Goal: Task Accomplishment & Management: Manage account settings

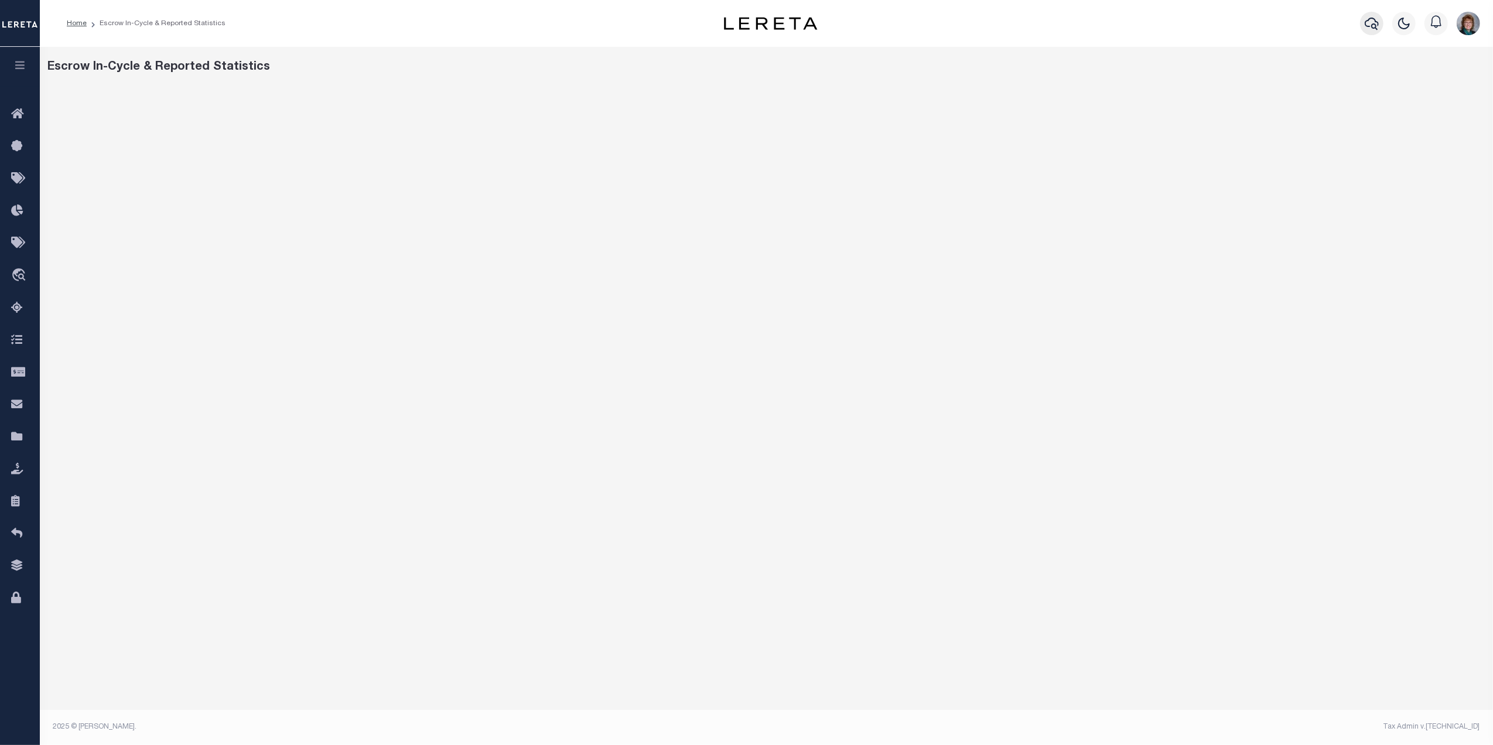
click at [1365, 19] on icon "button" at bounding box center [1372, 23] width 14 height 14
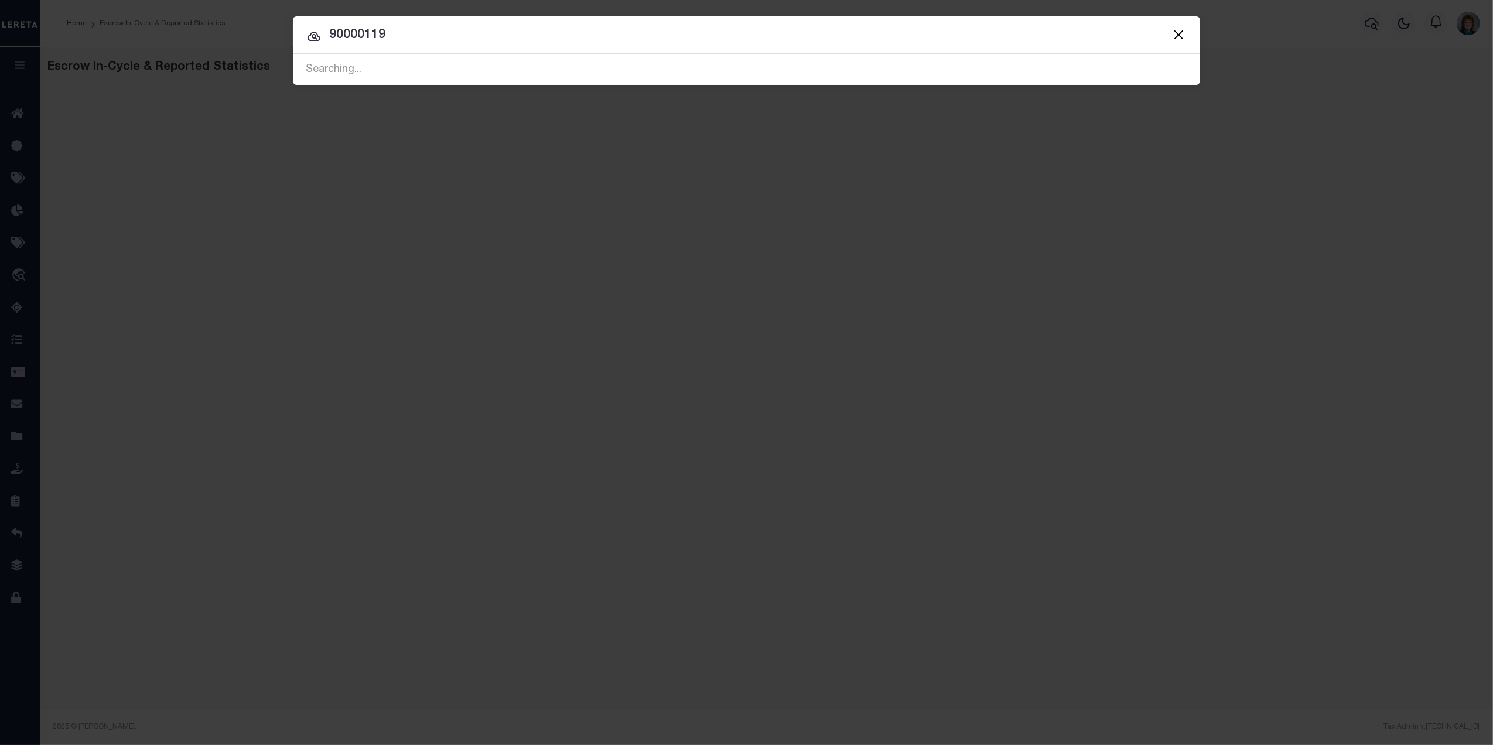
type input "90000119"
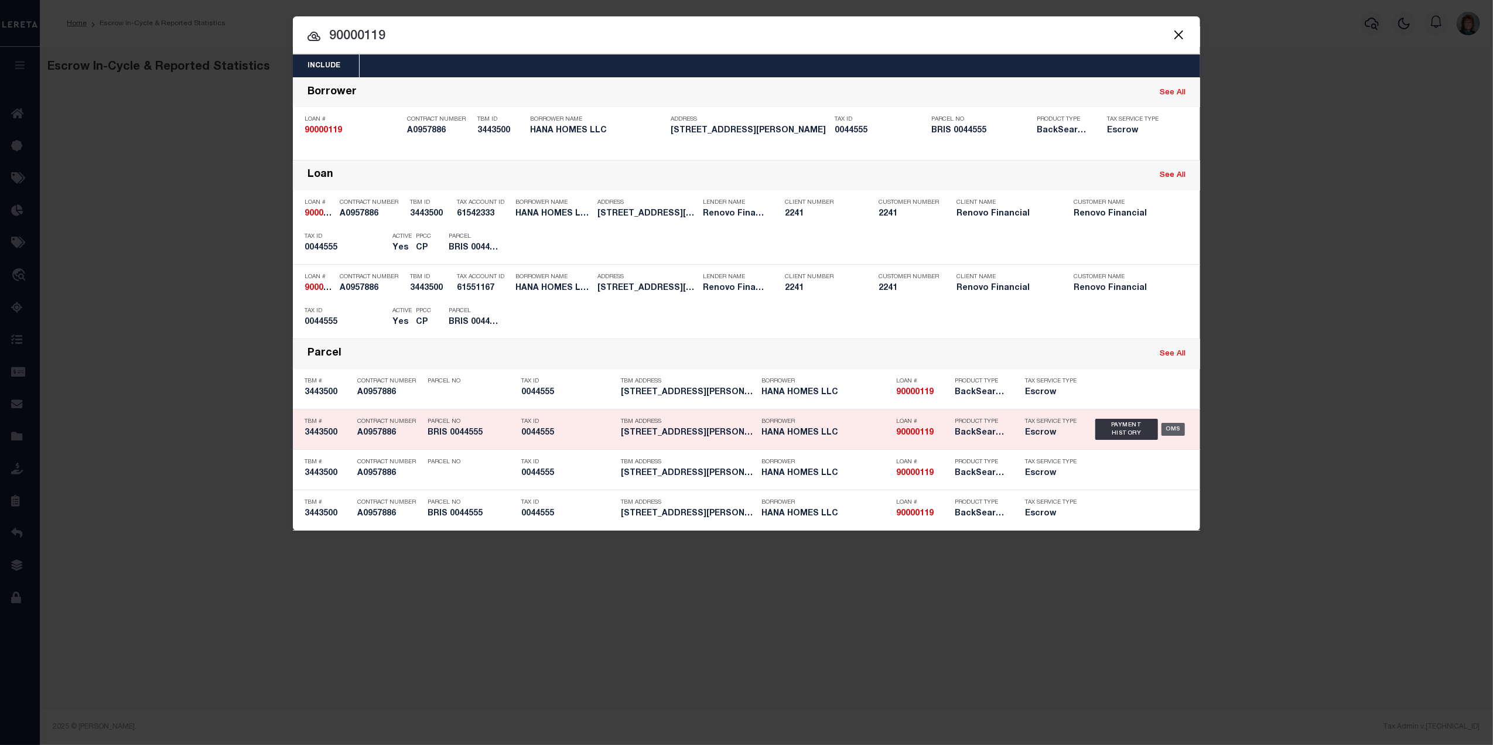
click at [1170, 426] on div "OMS" at bounding box center [1173, 429] width 24 height 13
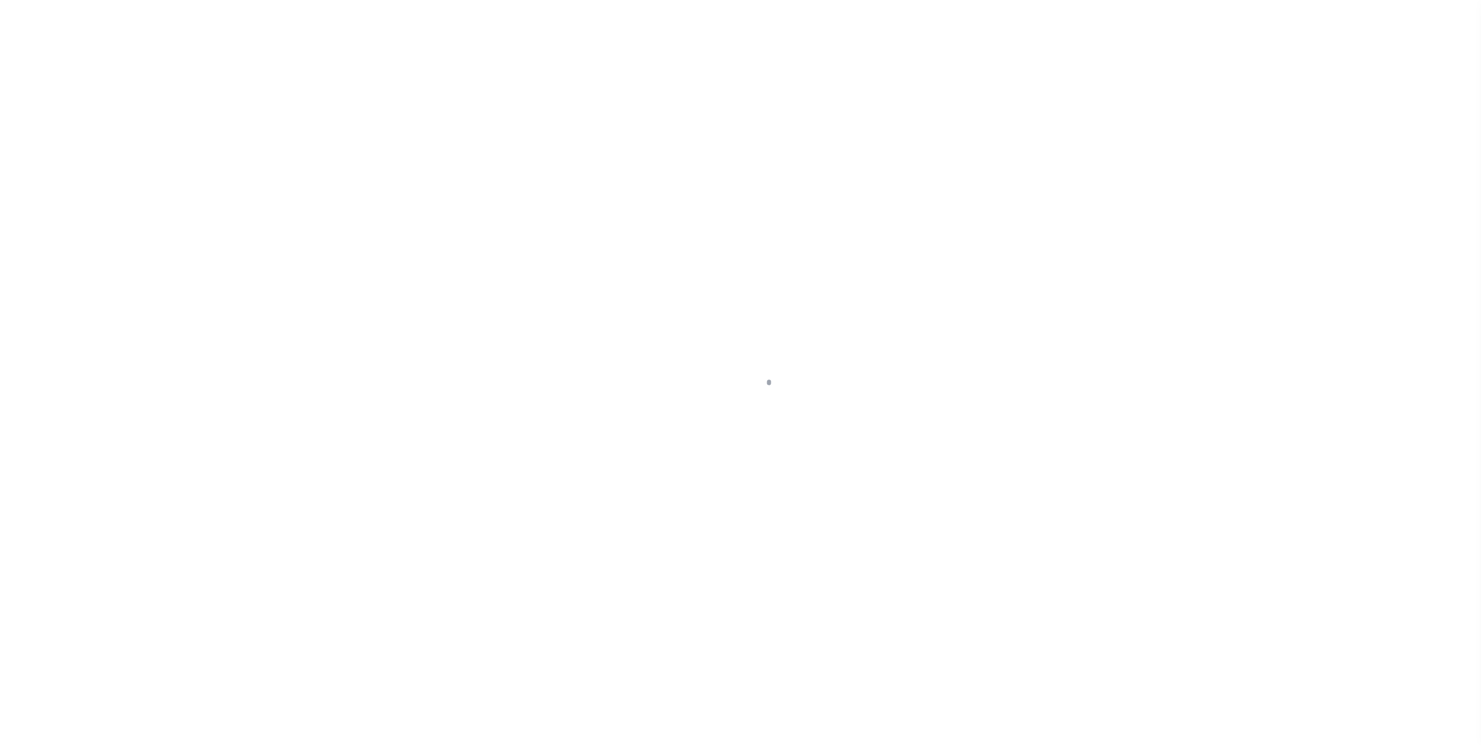
type input "90000119"
type input "HANA HOMES LLC"
select select
select select "10"
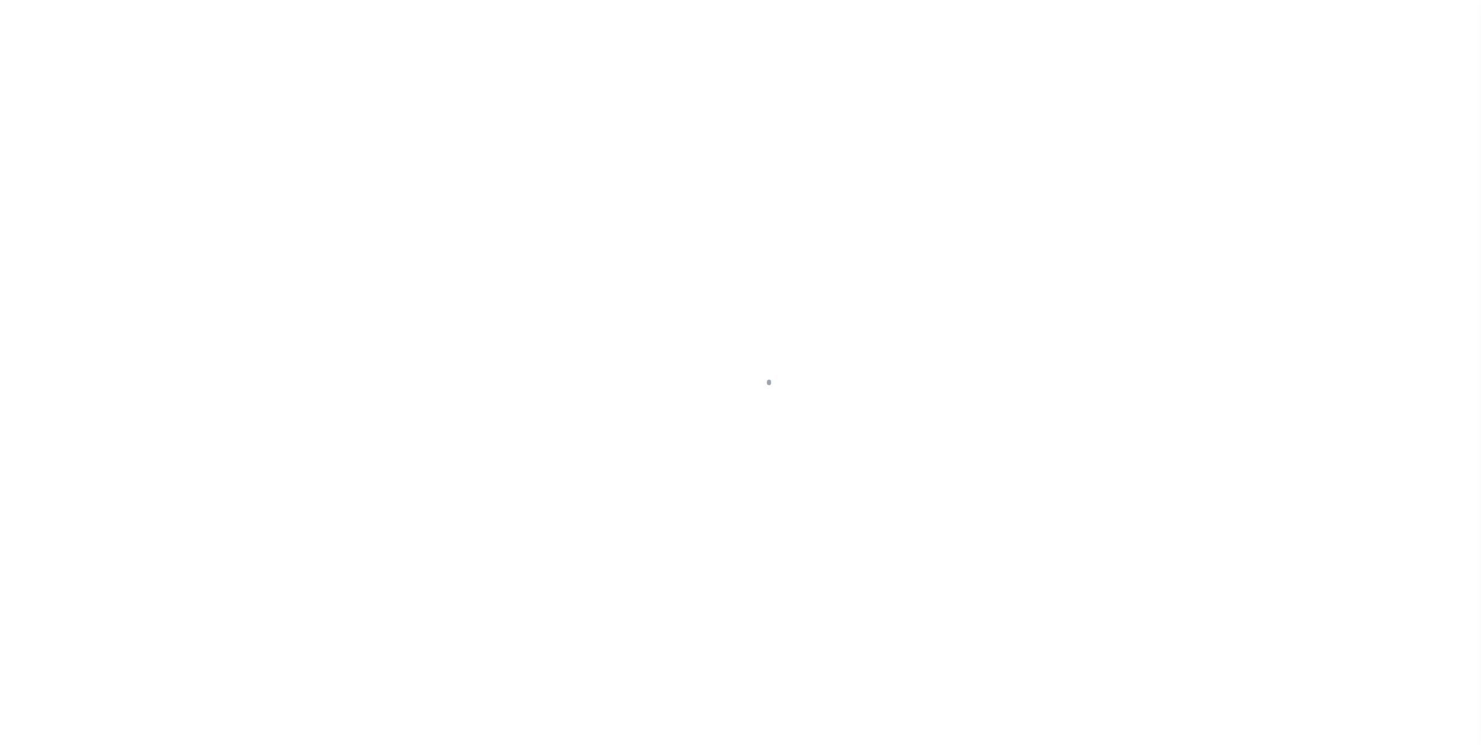
select select "Escrow"
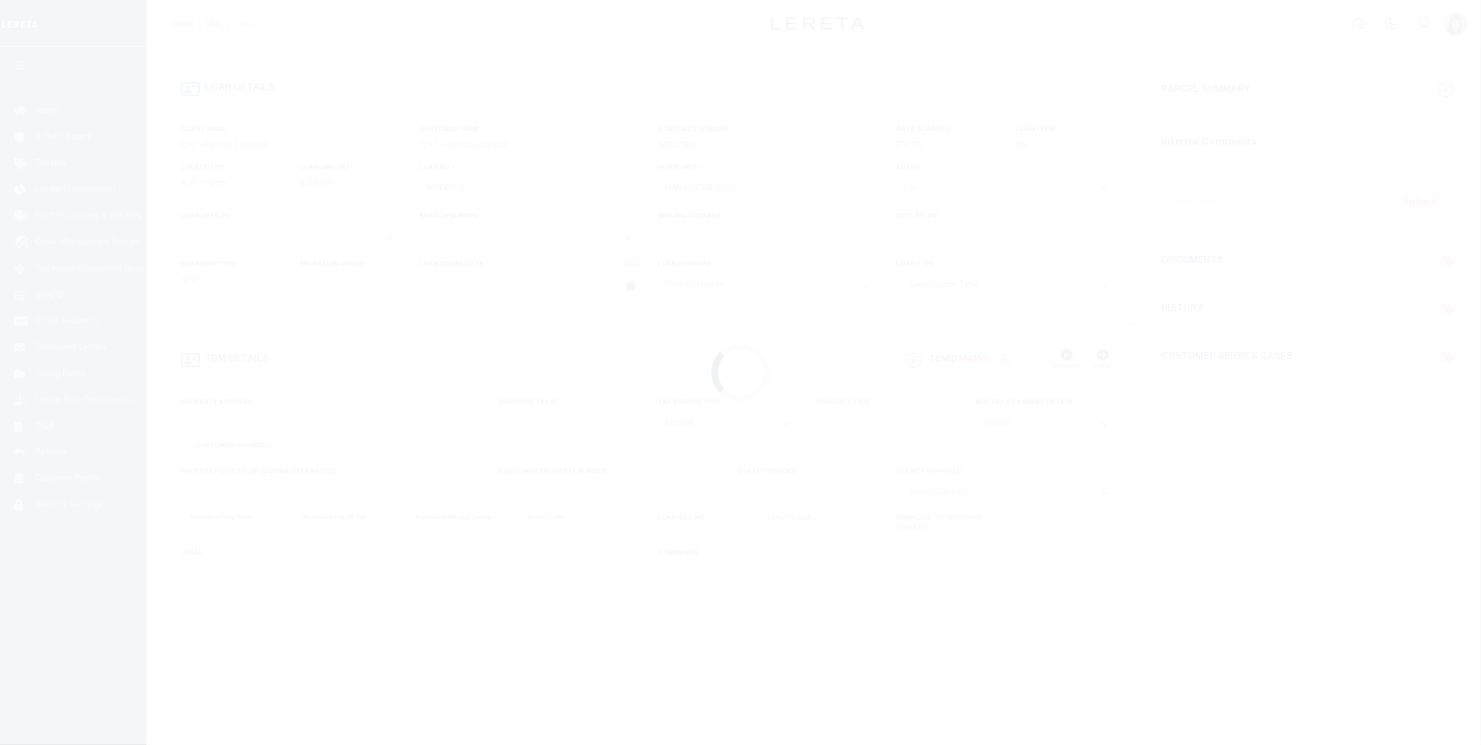
type input "318 EMMETT ST"
type input "BRISTOL, CT 06010"
type input "a0kUS00000BIoCv"
type input "CT"
select select
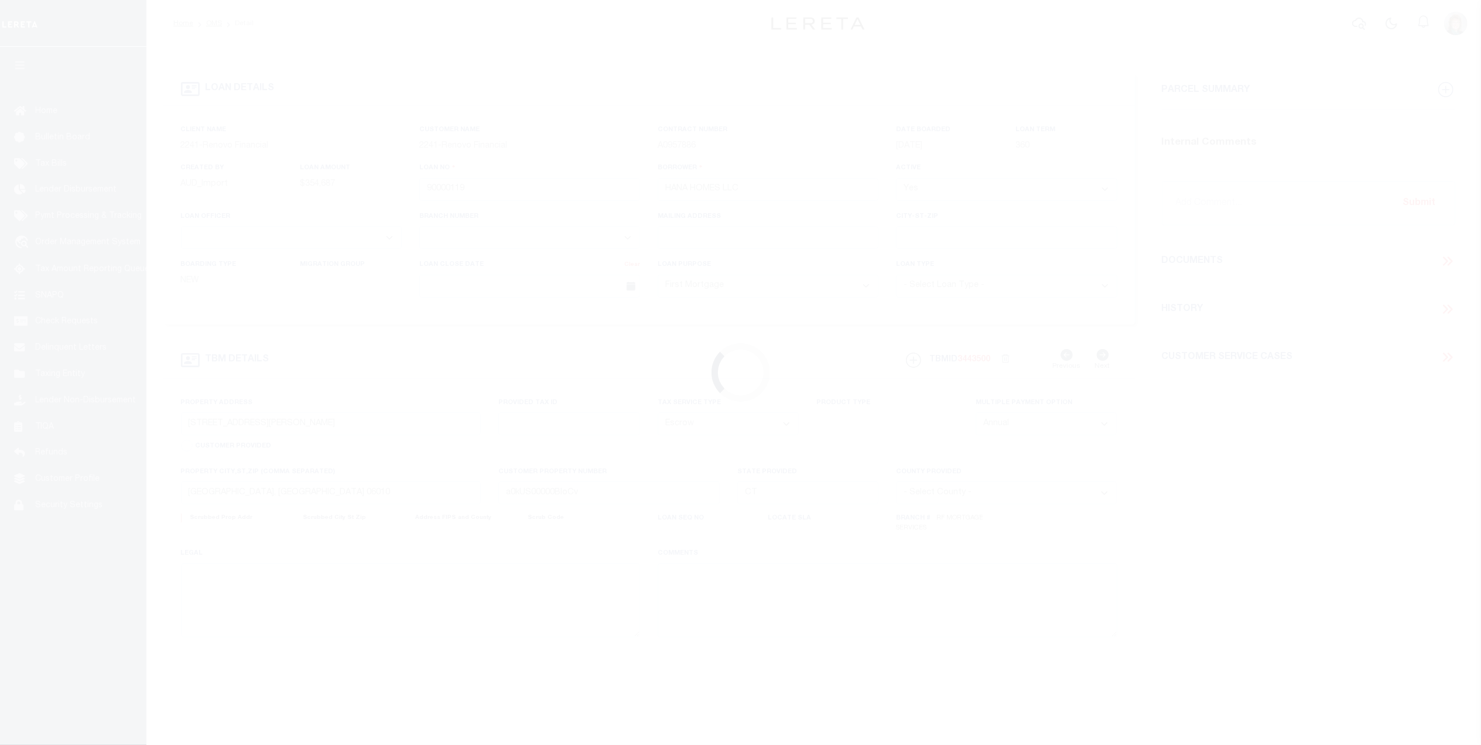
select select "25067"
select select "2"
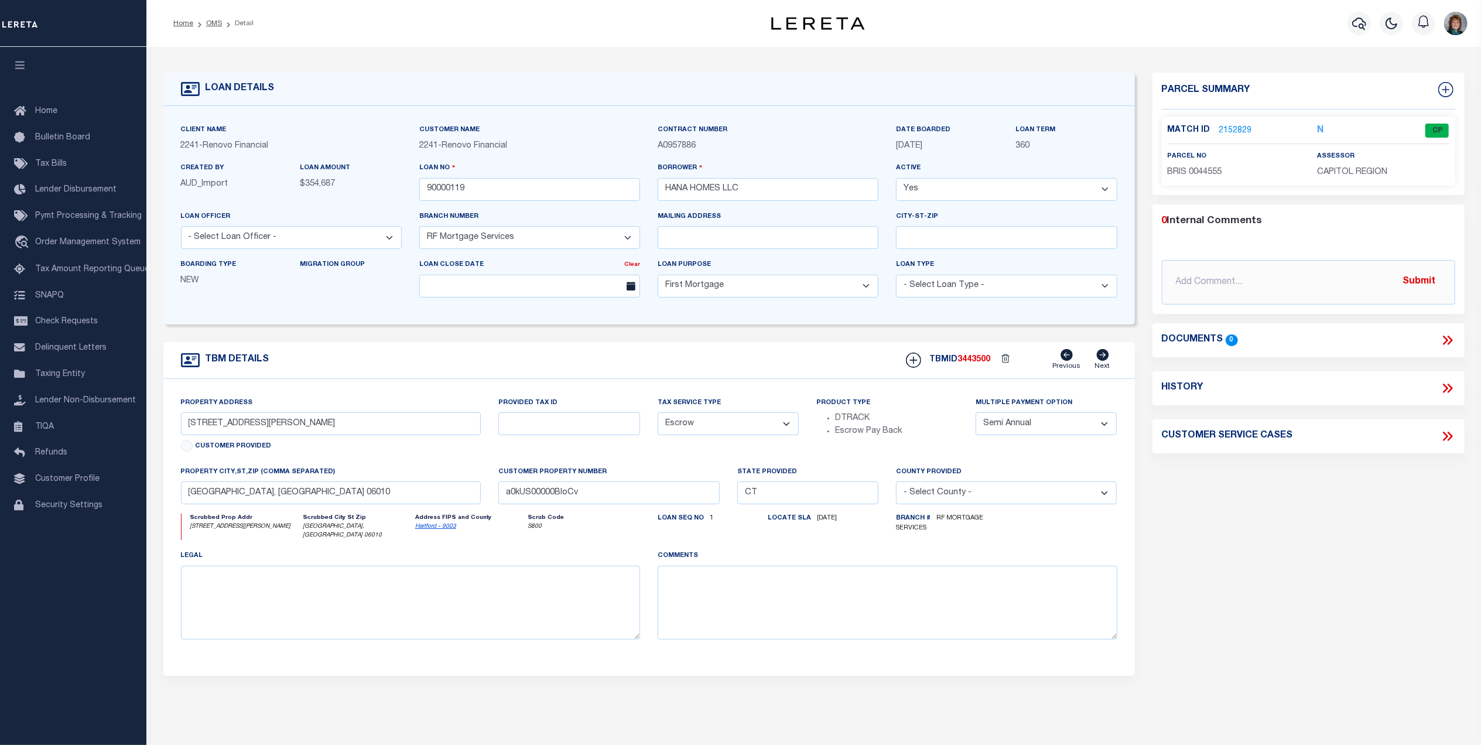
click at [1235, 130] on link "2152829" at bounding box center [1235, 131] width 33 height 12
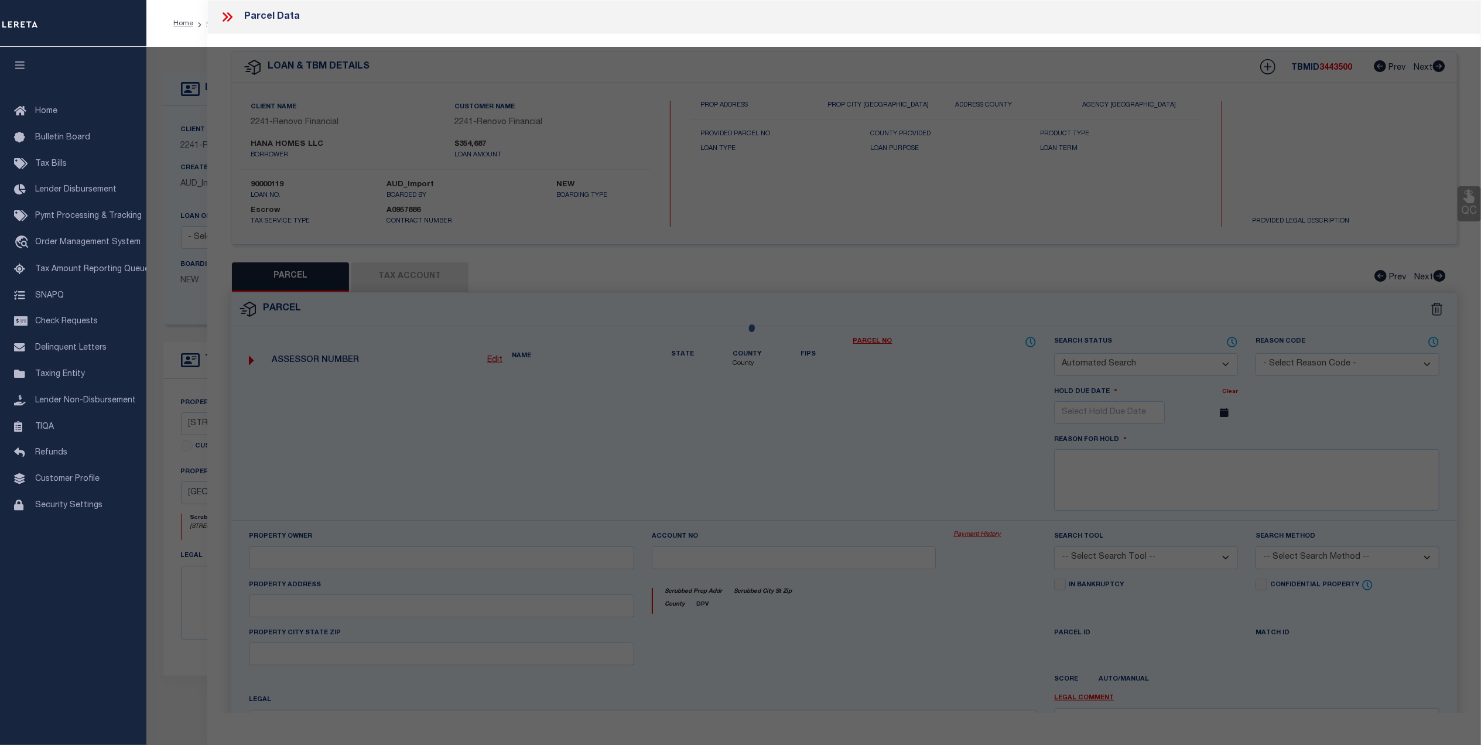
checkbox input "false"
select select "CP"
type input "ZAIN,[PERSON_NAME]"
select select "ATL"
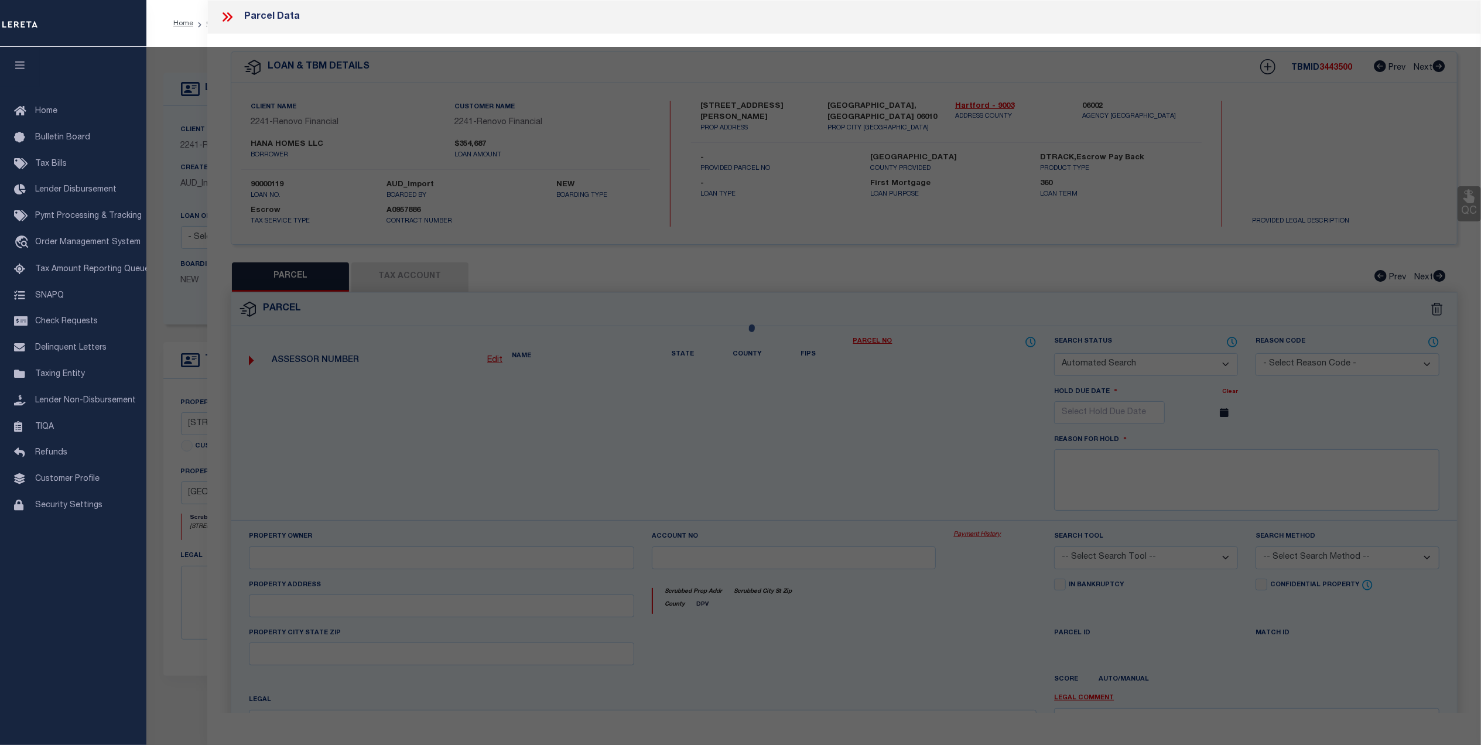
select select "ADD"
type input "[STREET_ADDRESS][PERSON_NAME]"
checkbox input "false"
type input "[GEOGRAPHIC_DATA], [GEOGRAPHIC_DATA] 06010"
type textarea "LOT:3-44555 CITY/[GEOGRAPHIC_DATA]/TWP:[GEOGRAPHIC_DATA]"
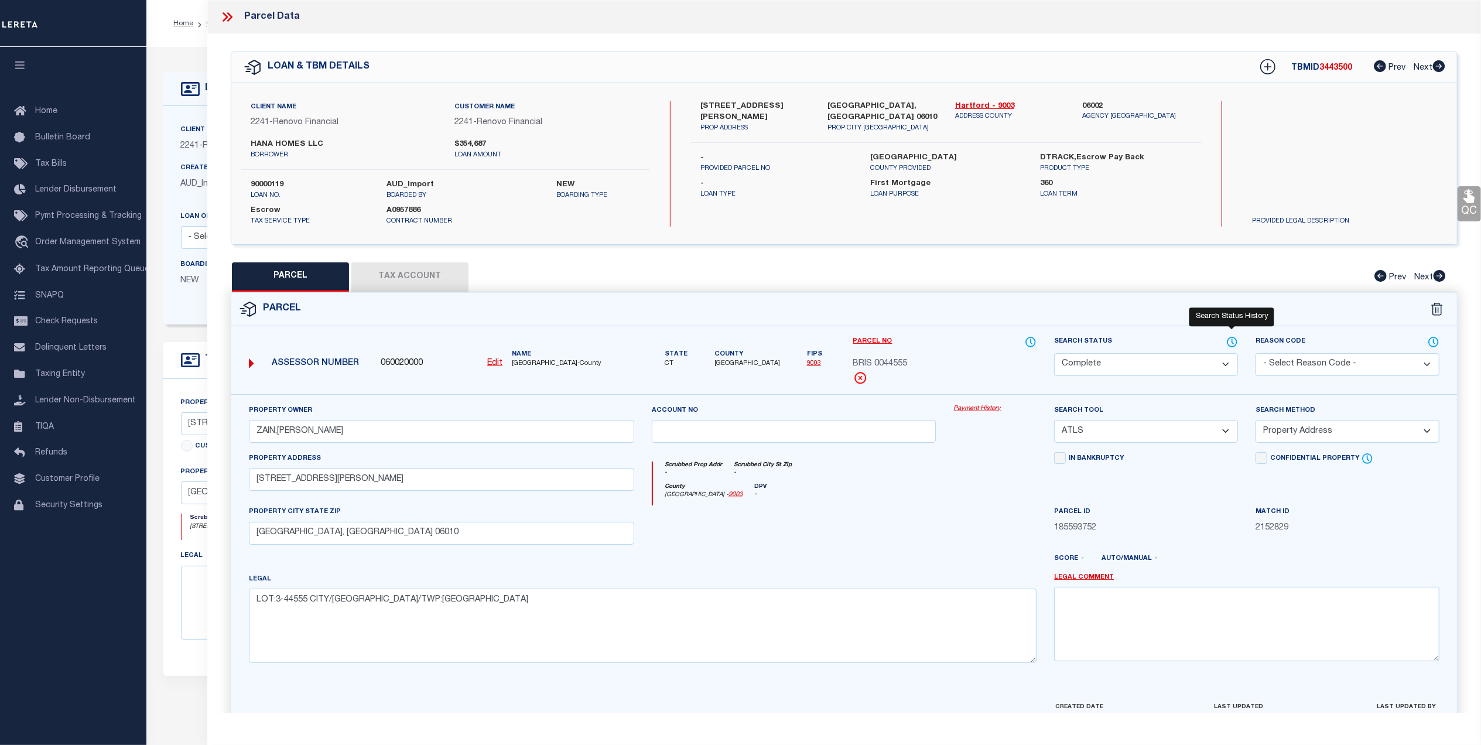
click at [1229, 340] on icon at bounding box center [1232, 342] width 12 height 13
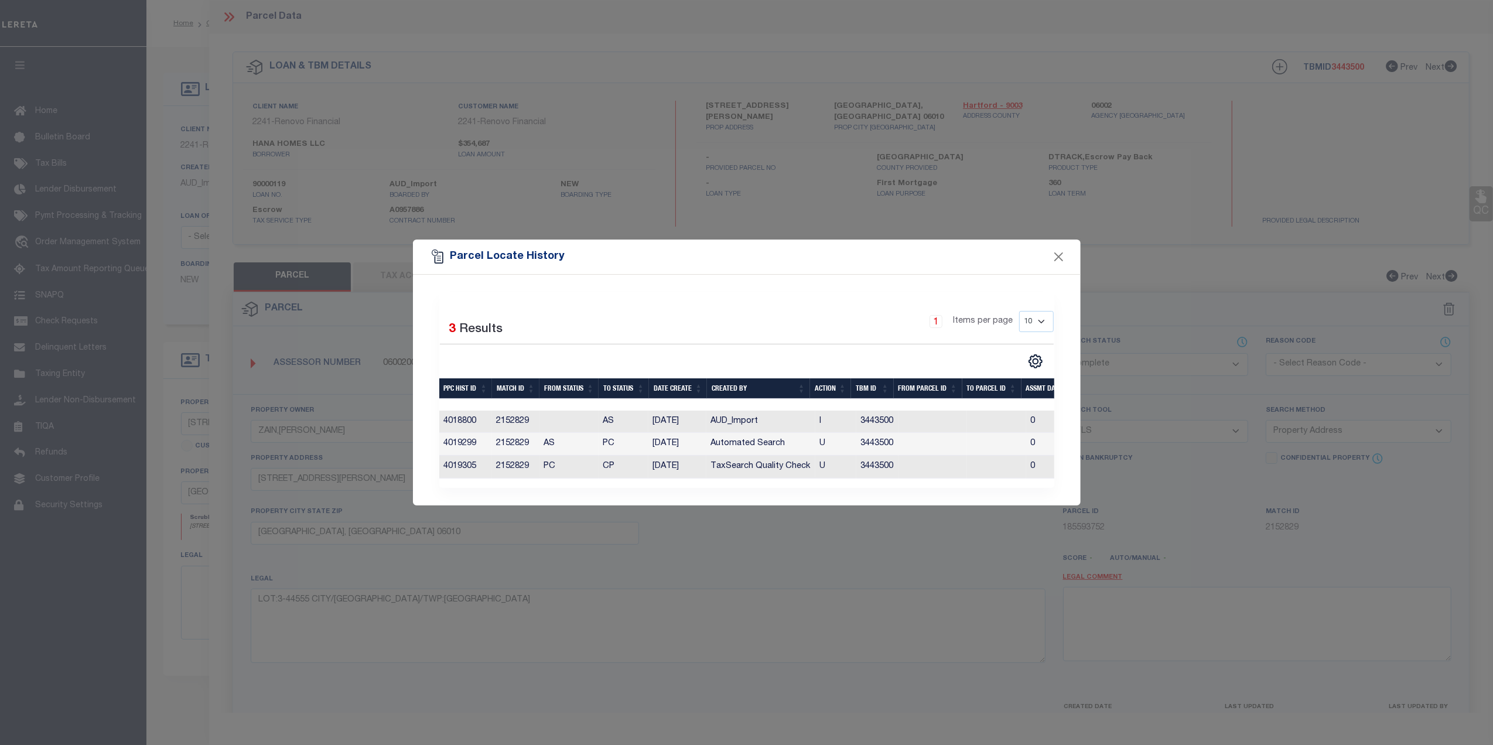
click at [1067, 252] on div "Parcel Locate History" at bounding box center [747, 257] width 668 height 35
click at [1057, 254] on button "Close" at bounding box center [1058, 256] width 15 height 15
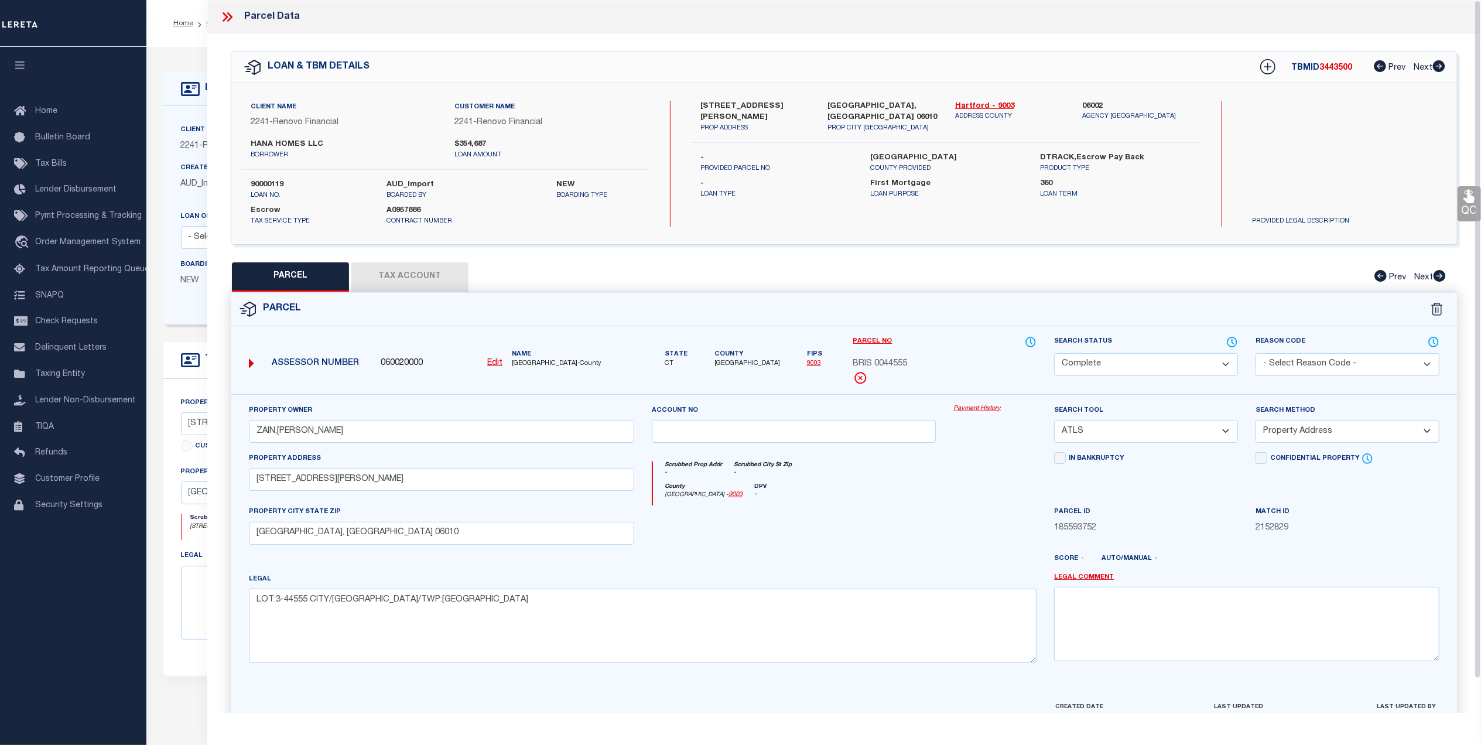
click at [987, 413] on link "Payment History" at bounding box center [994, 409] width 83 height 10
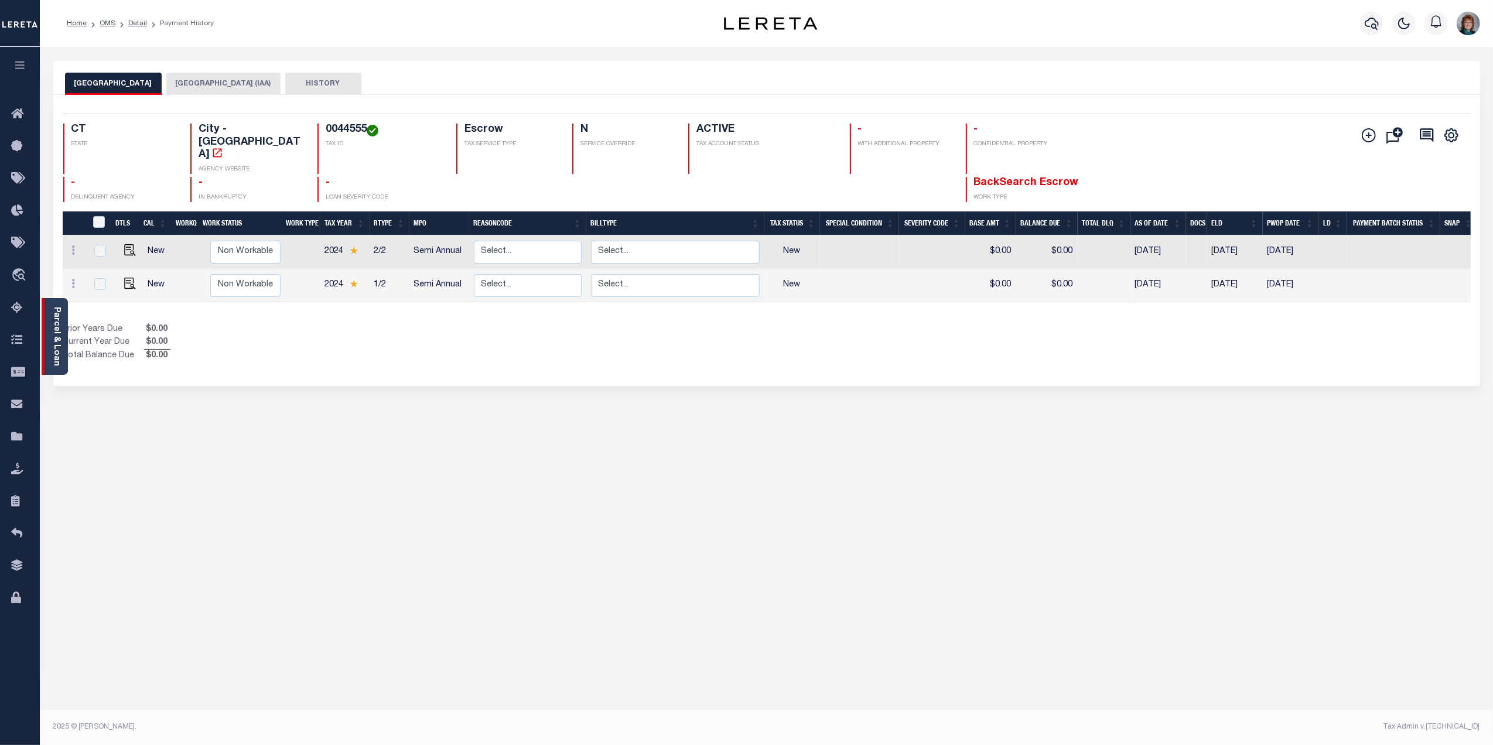
click at [55, 319] on link "Parcel & Loan" at bounding box center [56, 336] width 8 height 59
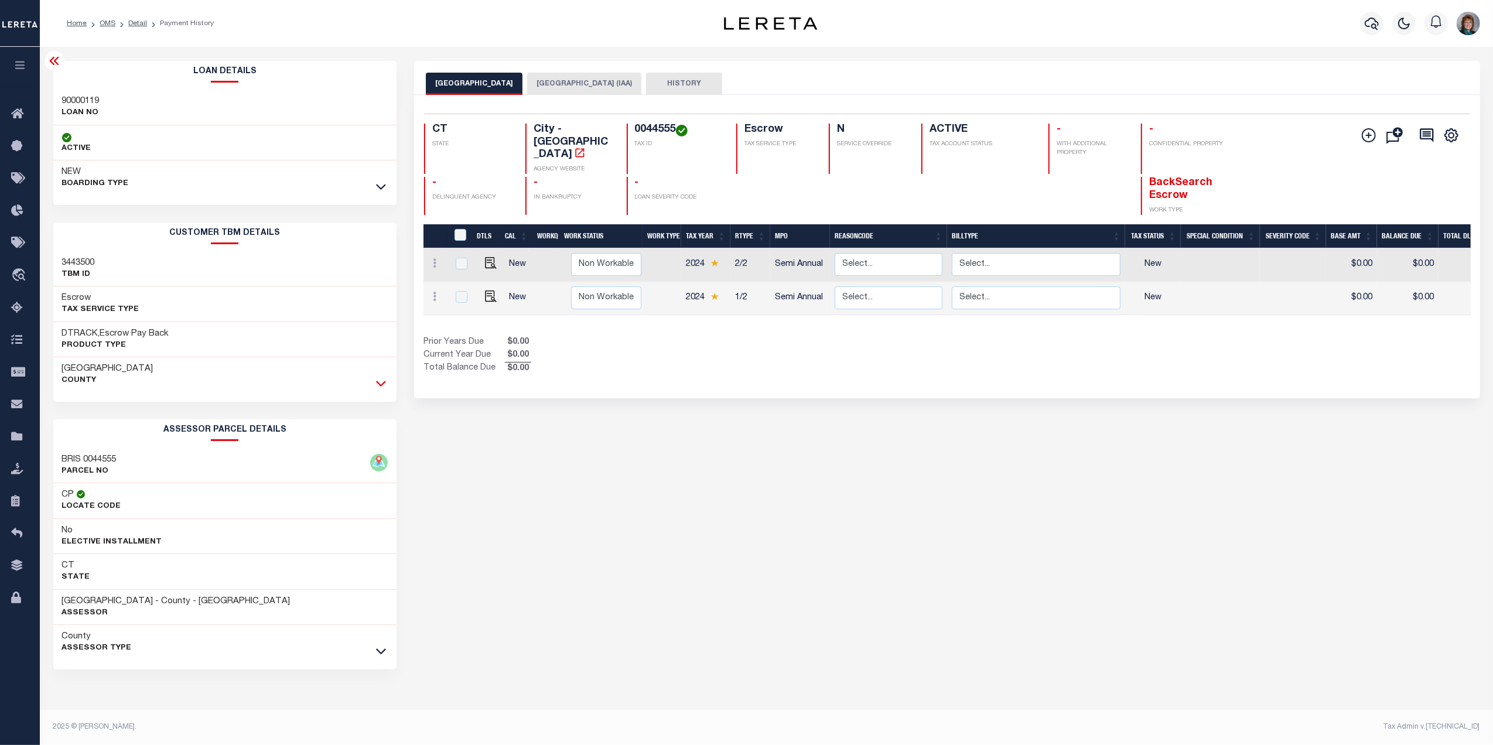
click at [378, 383] on icon at bounding box center [381, 383] width 10 height 12
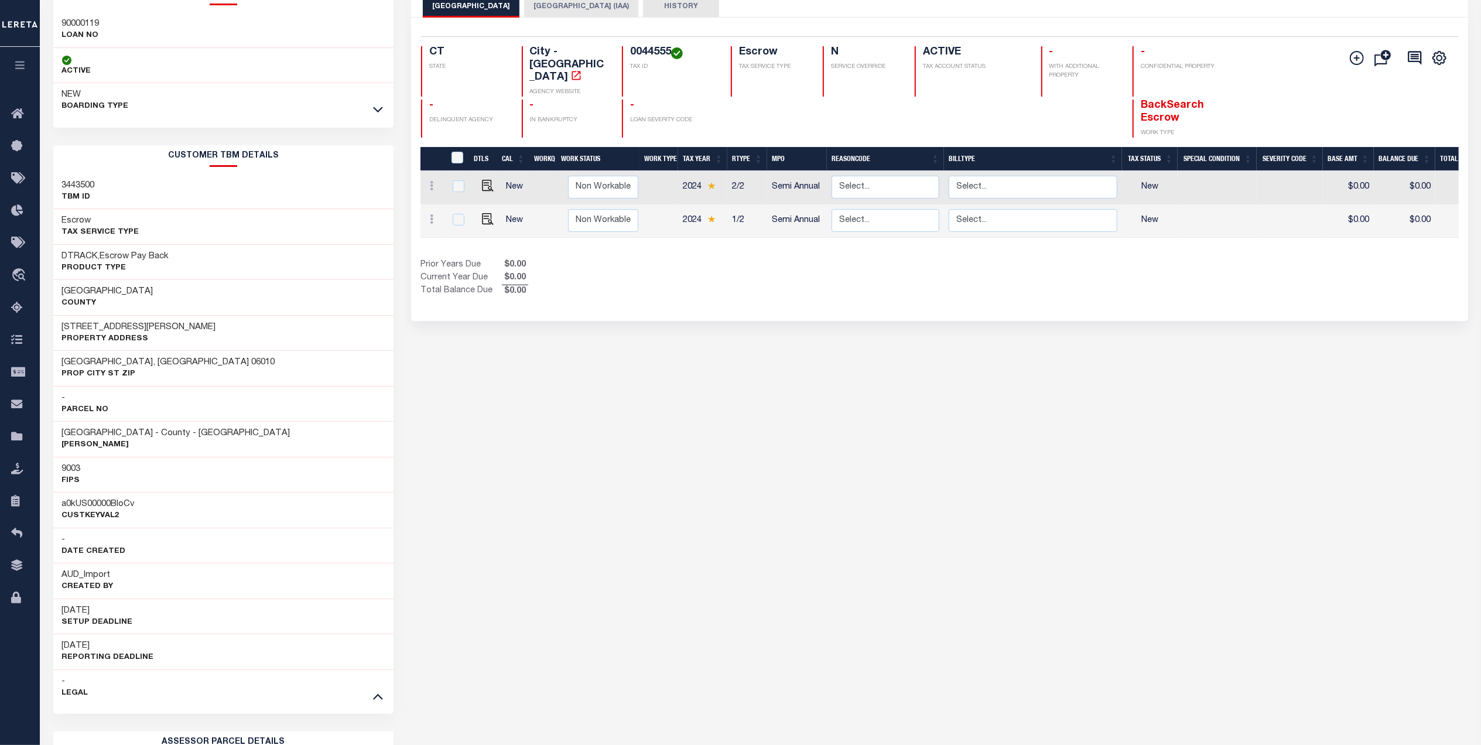
scroll to position [78, 0]
click at [380, 699] on icon at bounding box center [378, 696] width 10 height 6
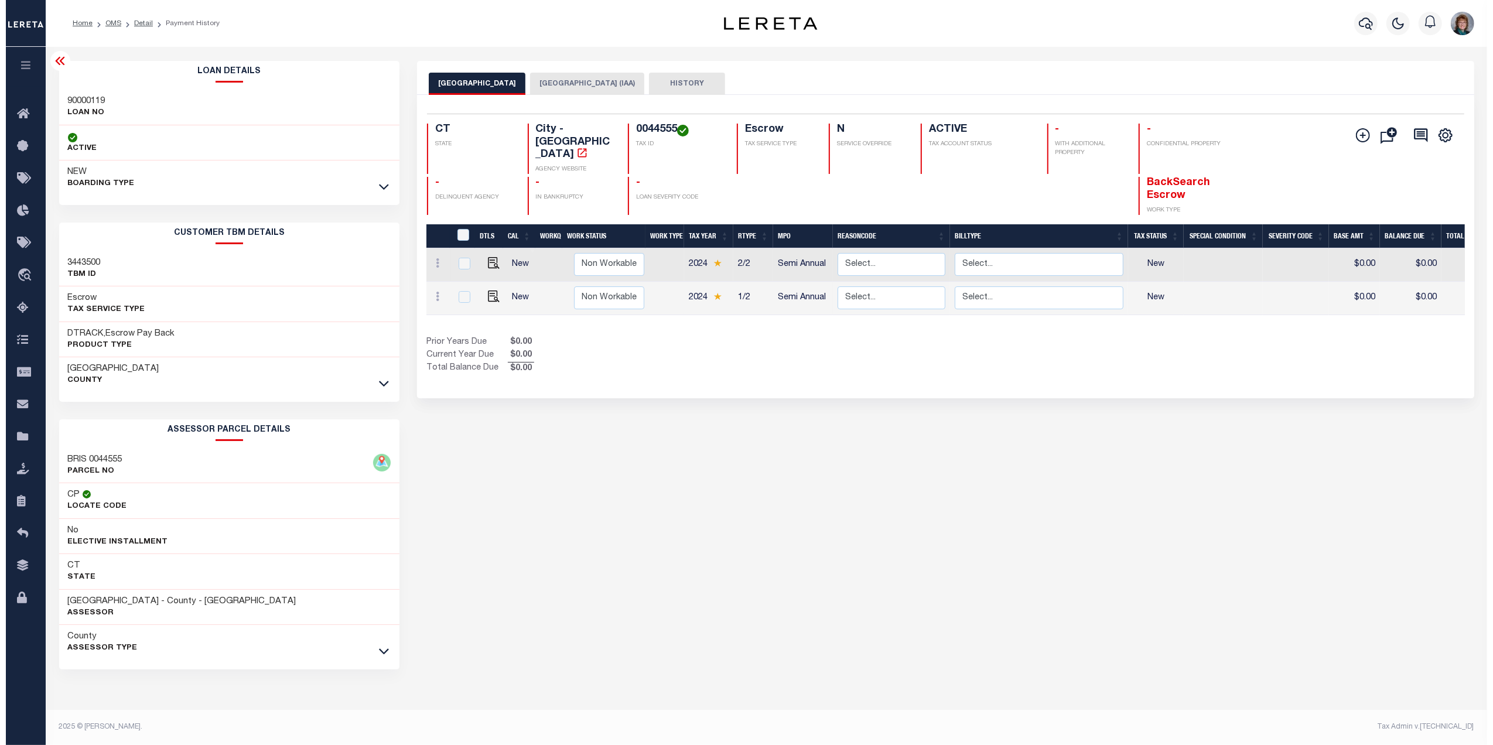
scroll to position [0, 0]
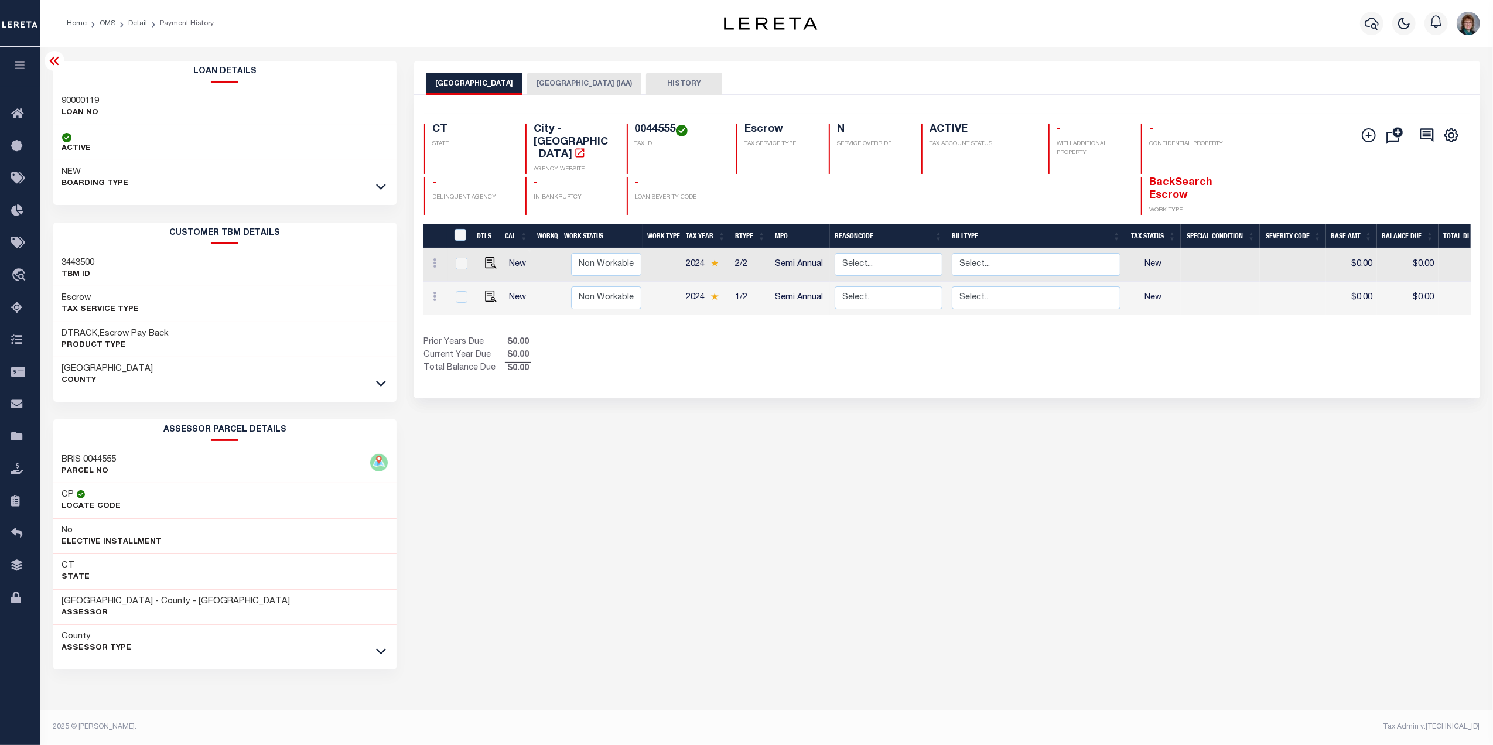
click at [52, 61] on icon at bounding box center [54, 61] width 14 height 14
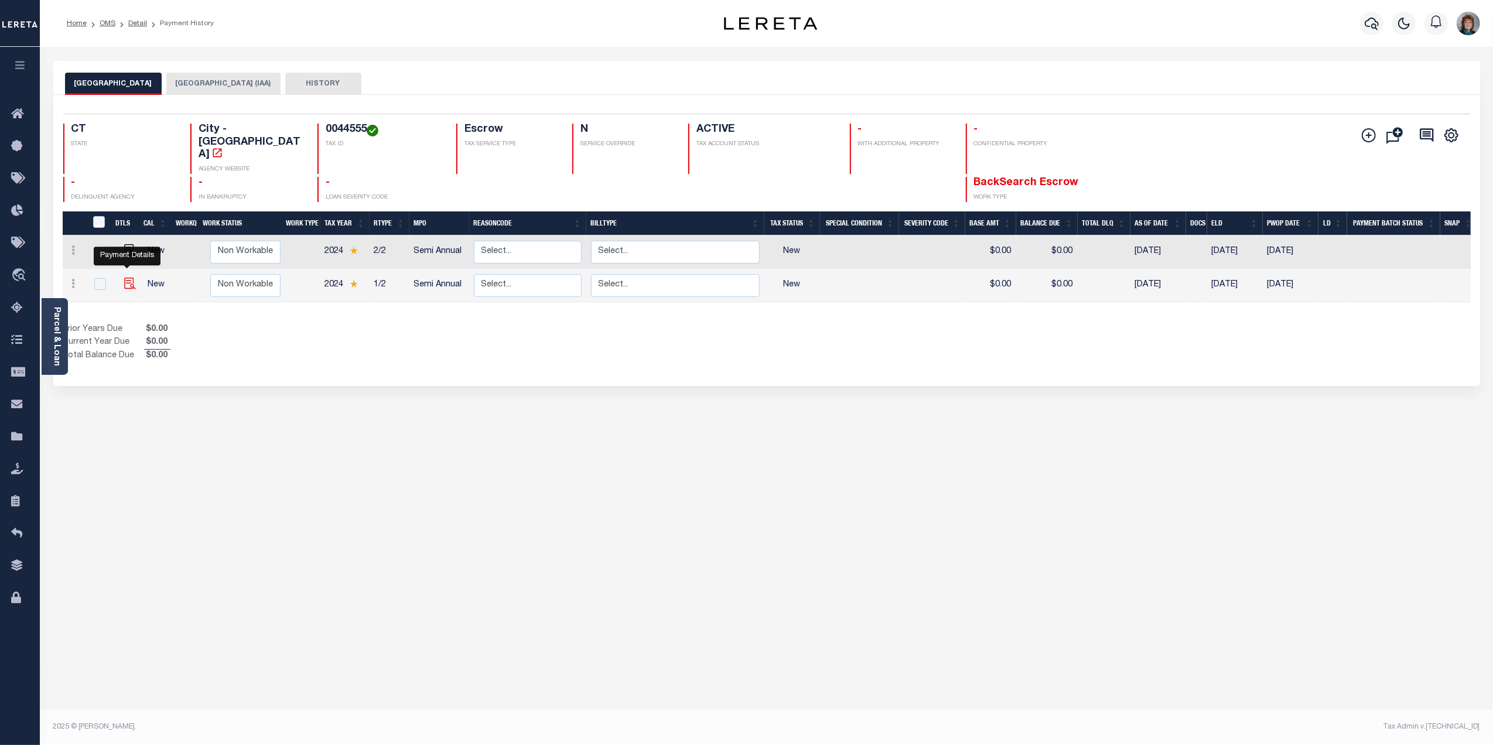
click at [125, 278] on img "" at bounding box center [130, 284] width 12 height 12
checkbox input "true"
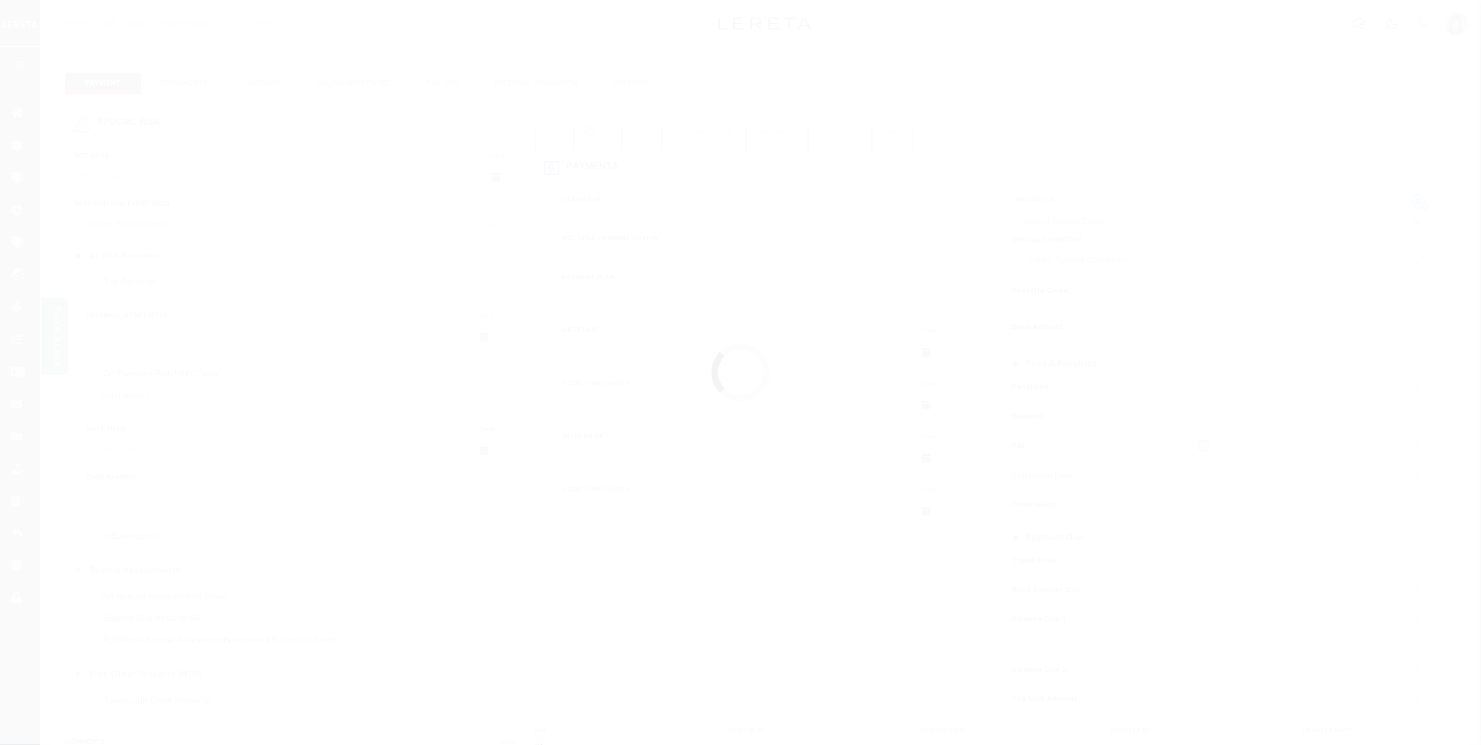
checkbox input "false"
type input "[DATE]"
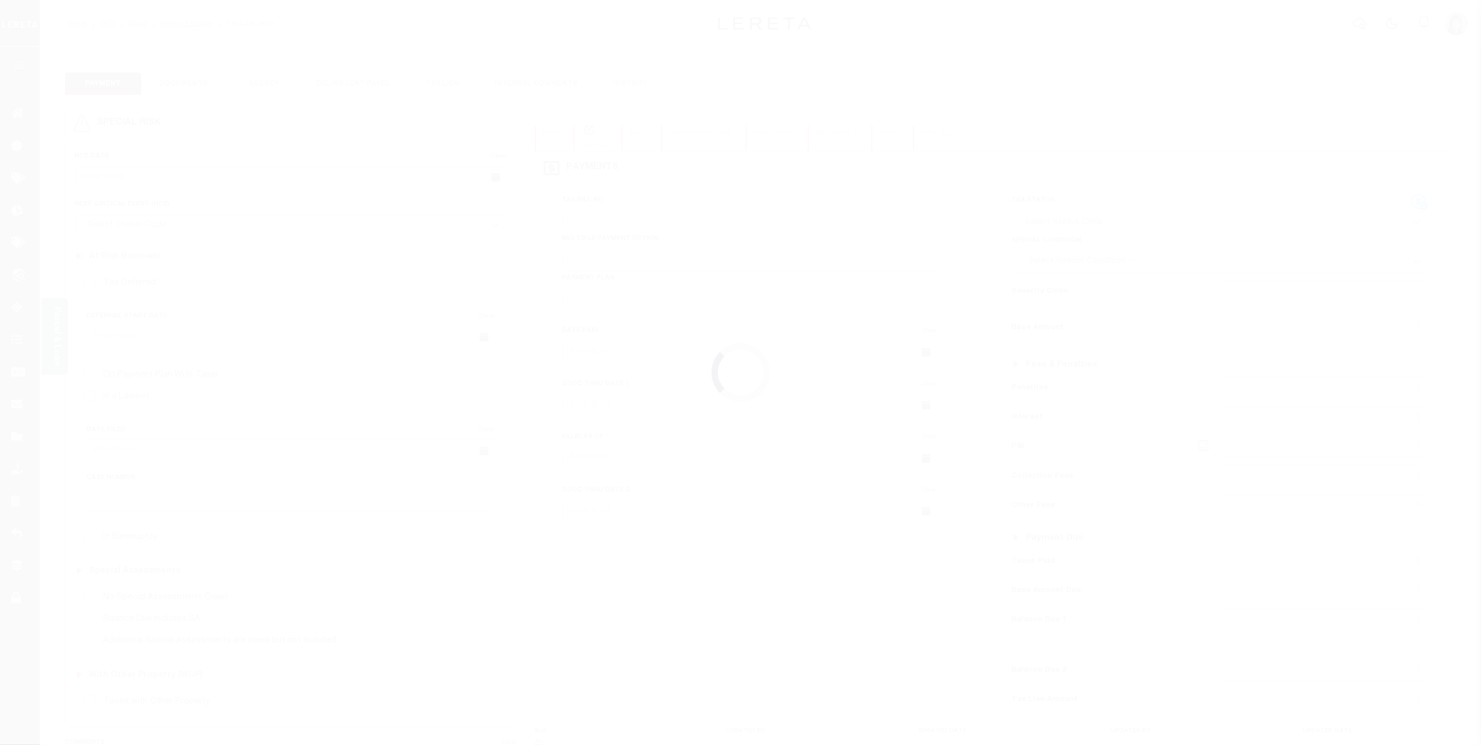
select select "NW2"
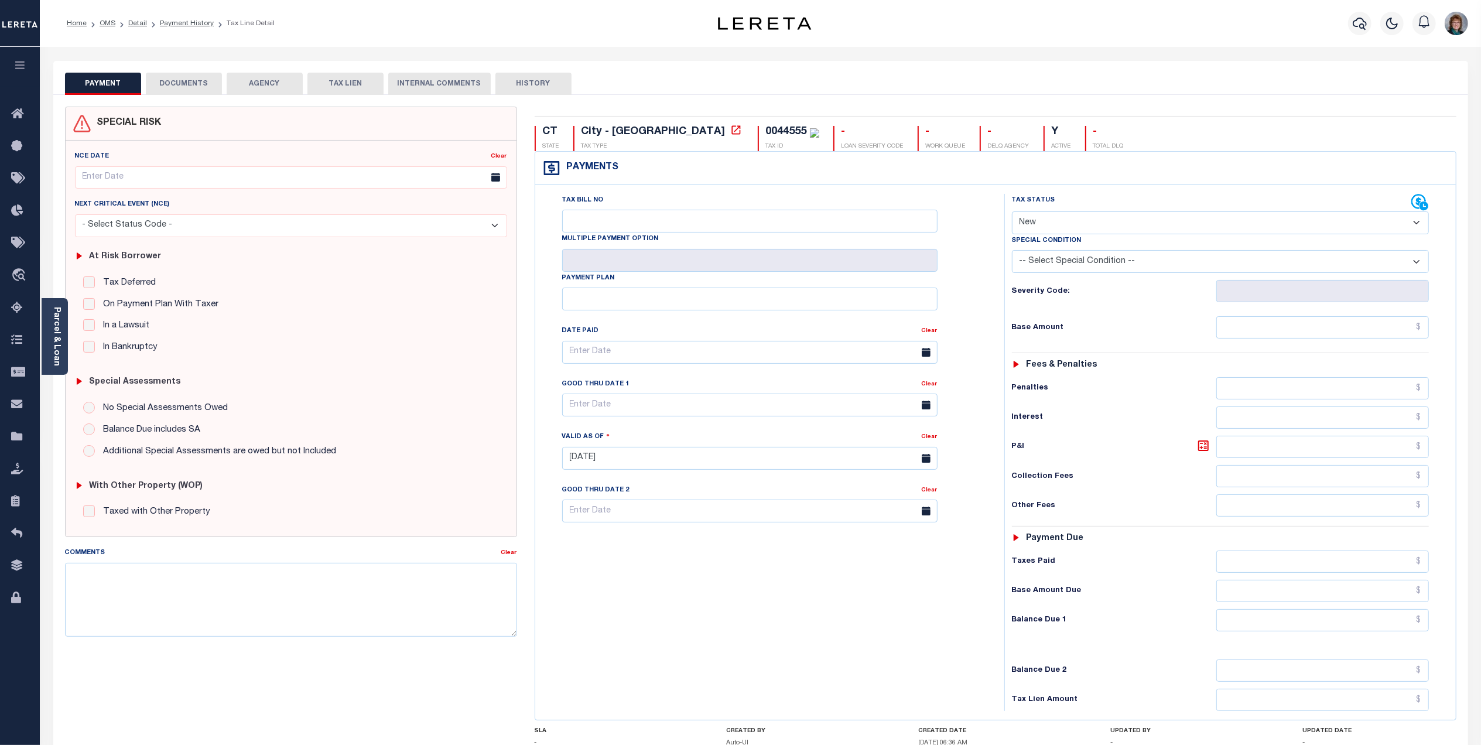
drag, startPoint x: 291, startPoint y: 90, endPoint x: 383, endPoint y: 91, distance: 92.0
click at [369, 91] on div "PAYMENT DOCUMENTS AGENCY DELINQUENT PAYEE TAX LIEN HISTORY" at bounding box center [761, 84] width 1392 height 22
click at [501, 77] on button "HISTORY" at bounding box center [533, 84] width 76 height 22
select select "50"
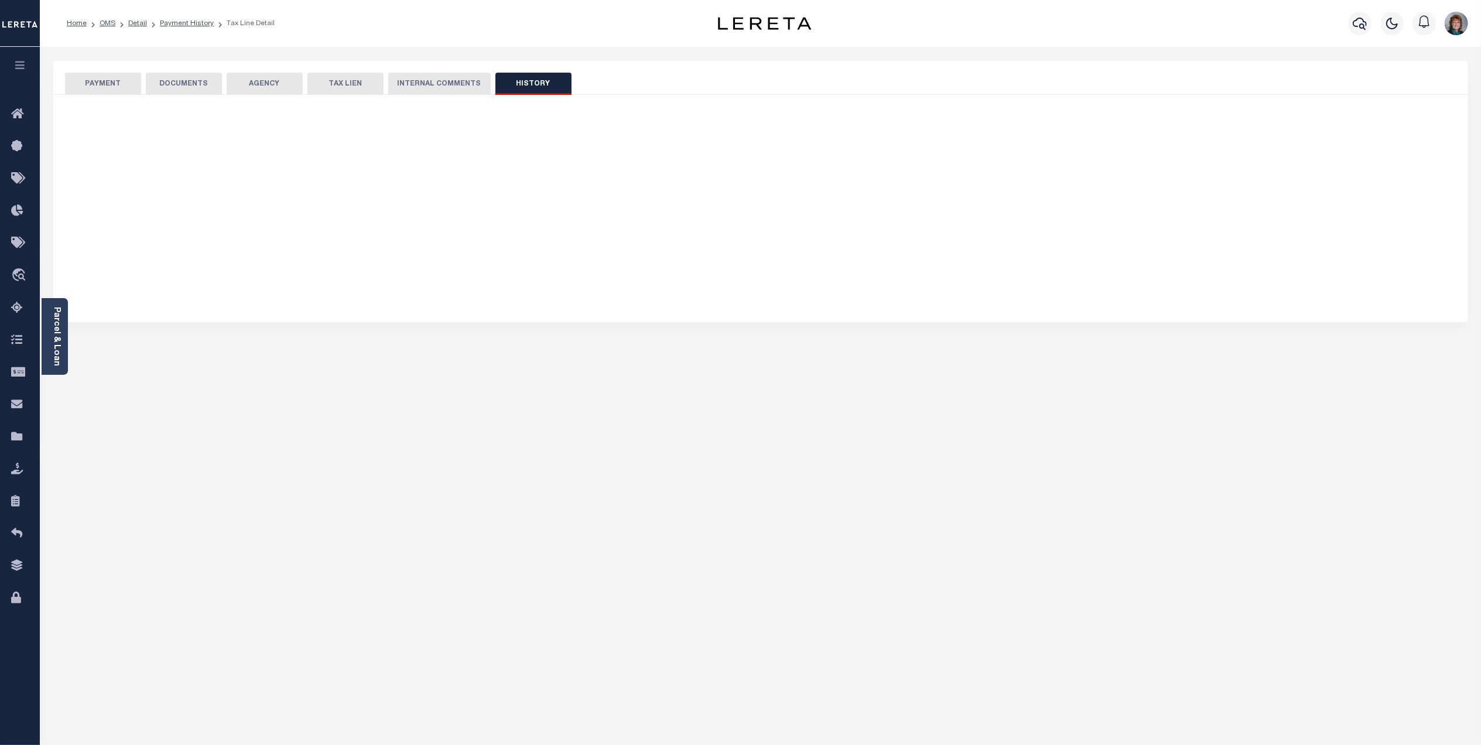
select select "50"
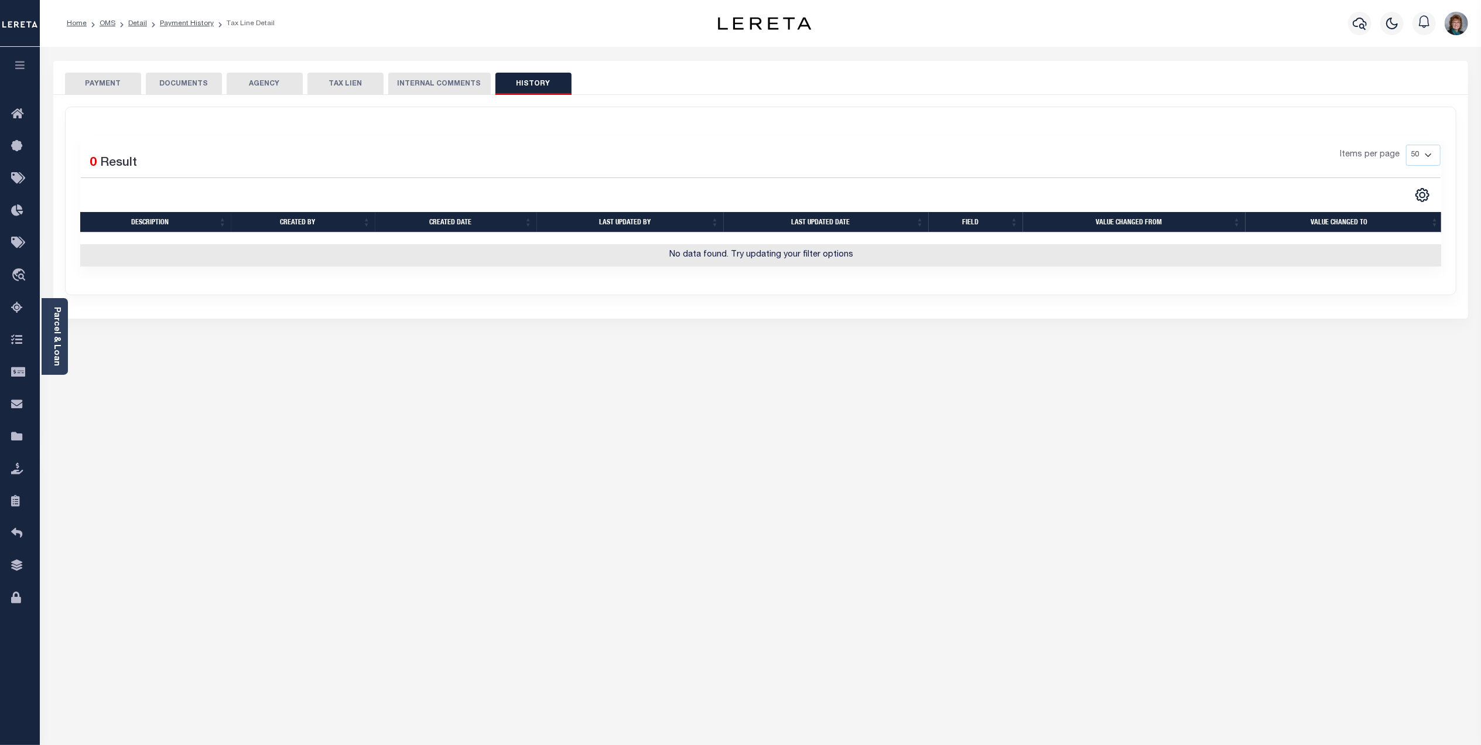
click at [178, 18] on li "Payment History" at bounding box center [180, 23] width 67 height 11
click at [179, 22] on link "Payment History" at bounding box center [187, 23] width 54 height 7
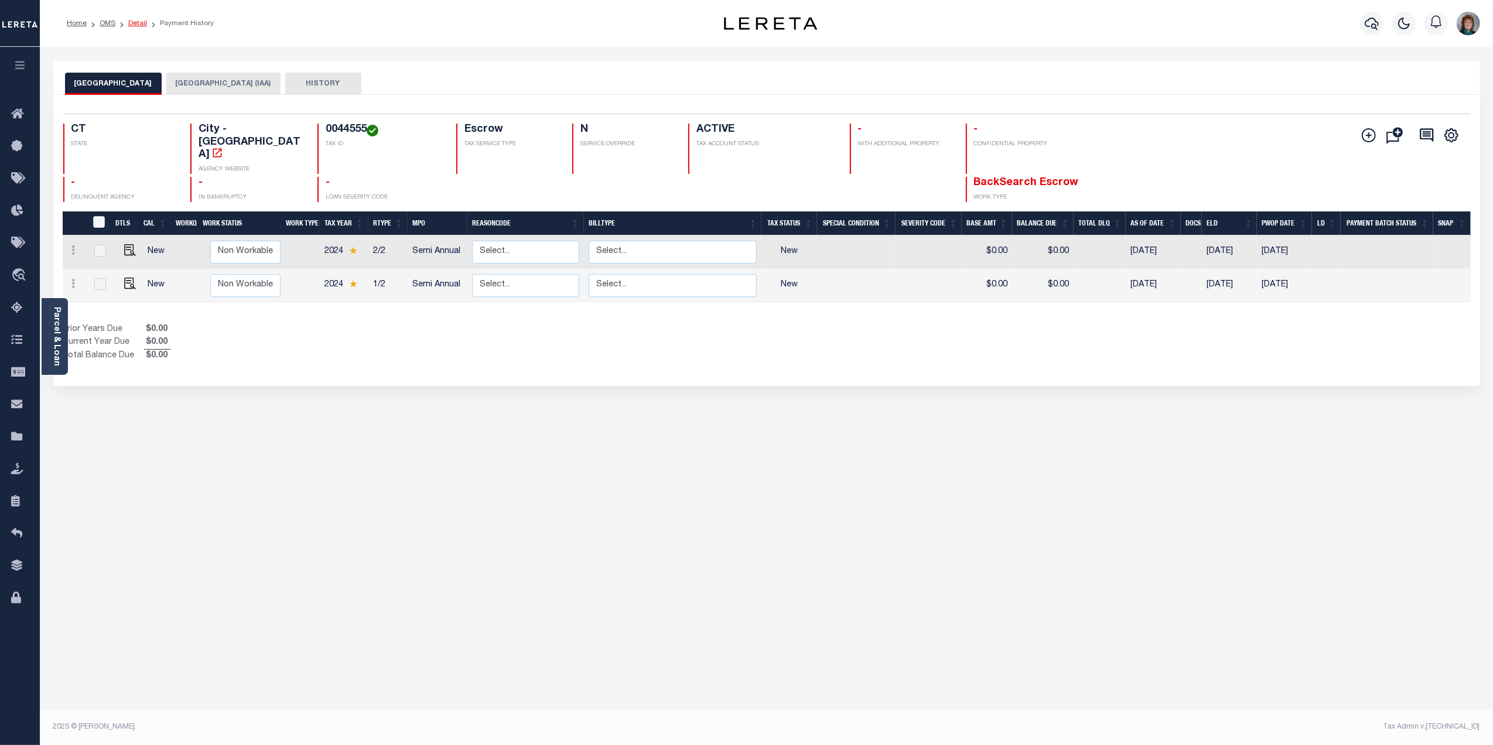
click at [136, 25] on link "Detail" at bounding box center [137, 23] width 19 height 7
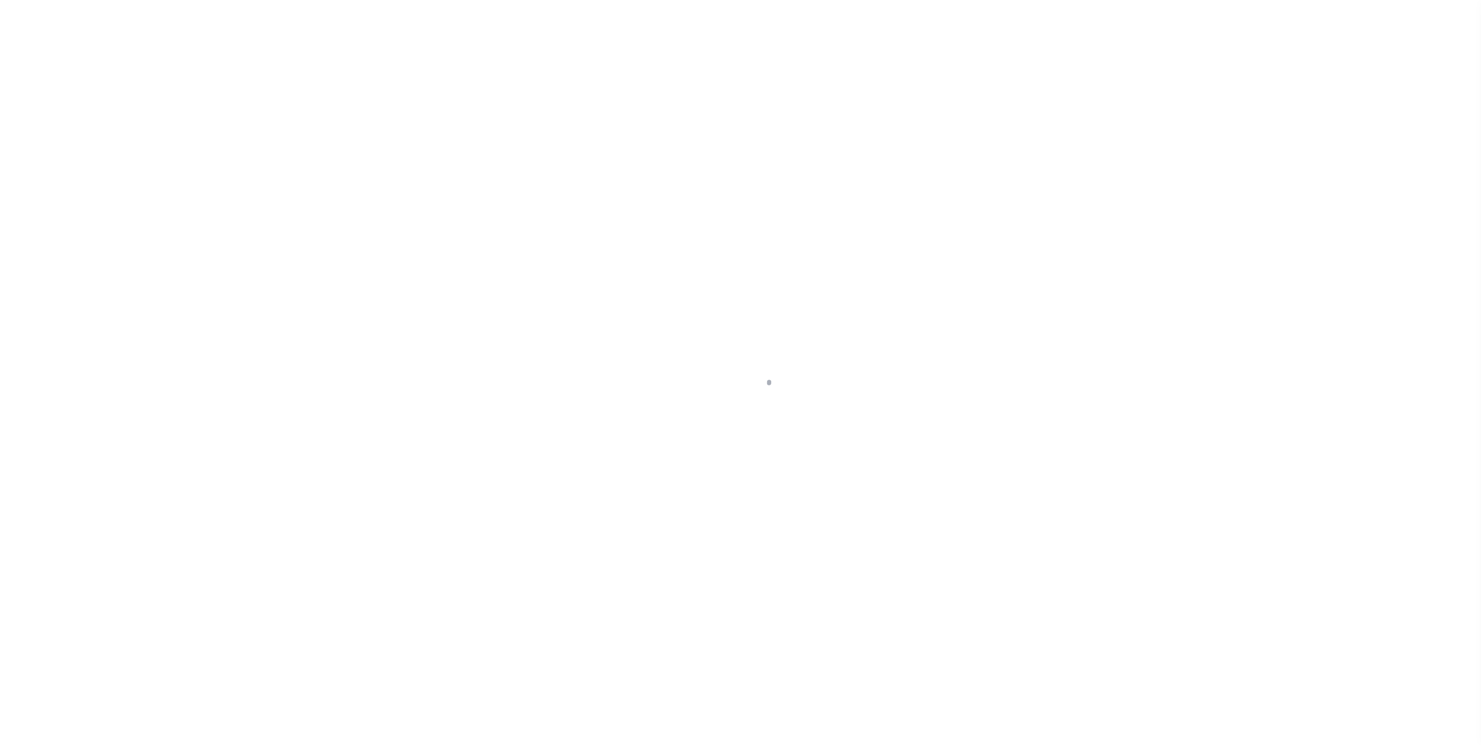
select select "10"
select select "Escrow"
type input "[STREET_ADDRESS][PERSON_NAME]"
type input "[GEOGRAPHIC_DATA], [GEOGRAPHIC_DATA] 06010"
type input "a0kUS00000BIoCv"
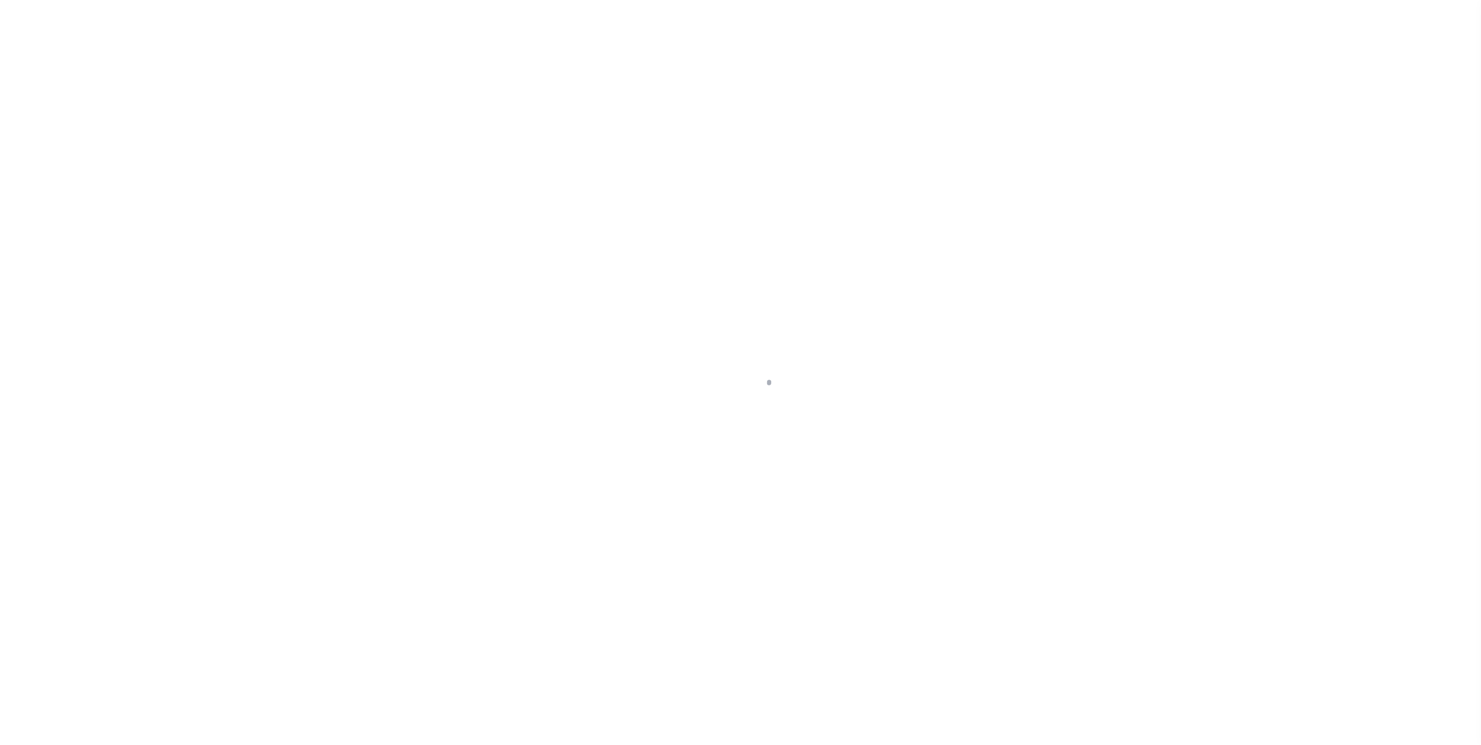
type input "CT"
select select
select select "25067"
select select "2"
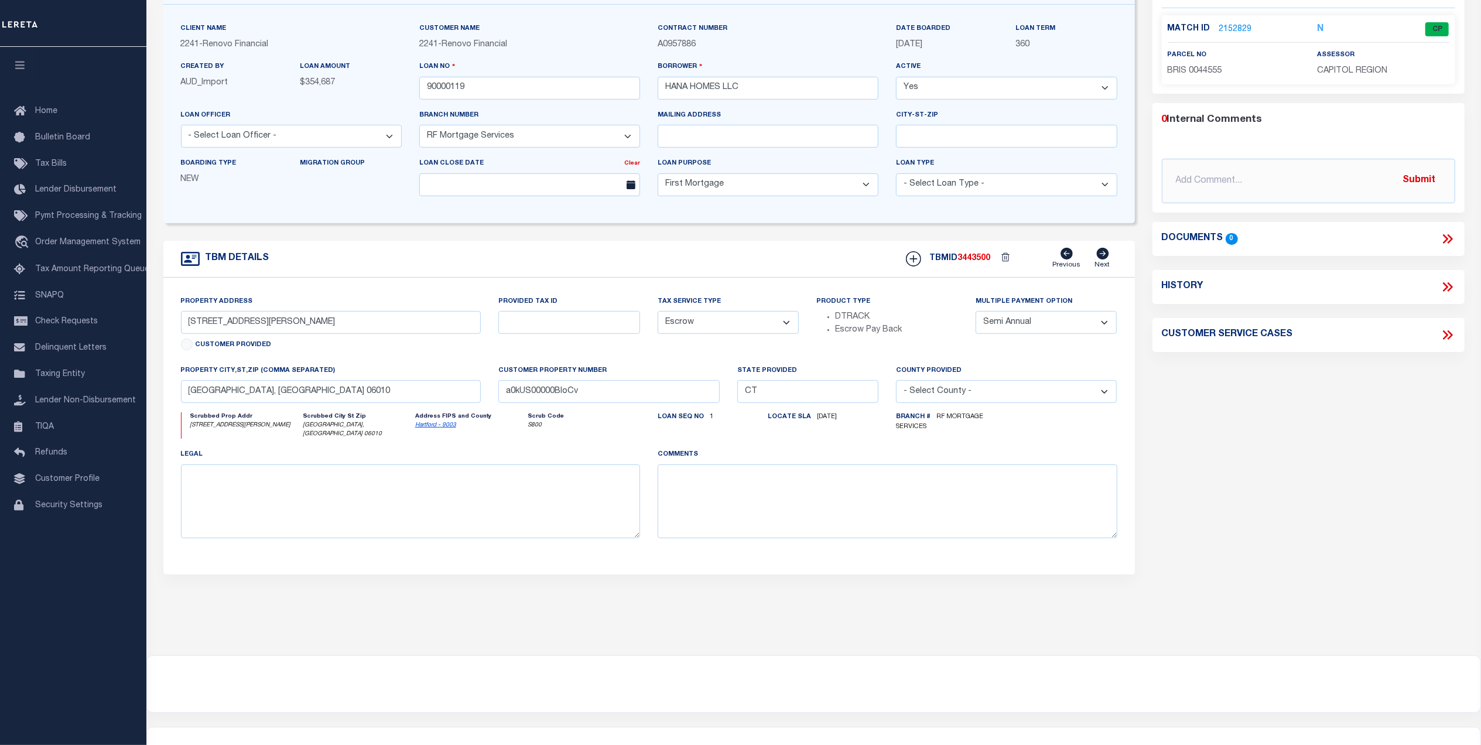
scroll to position [78, 0]
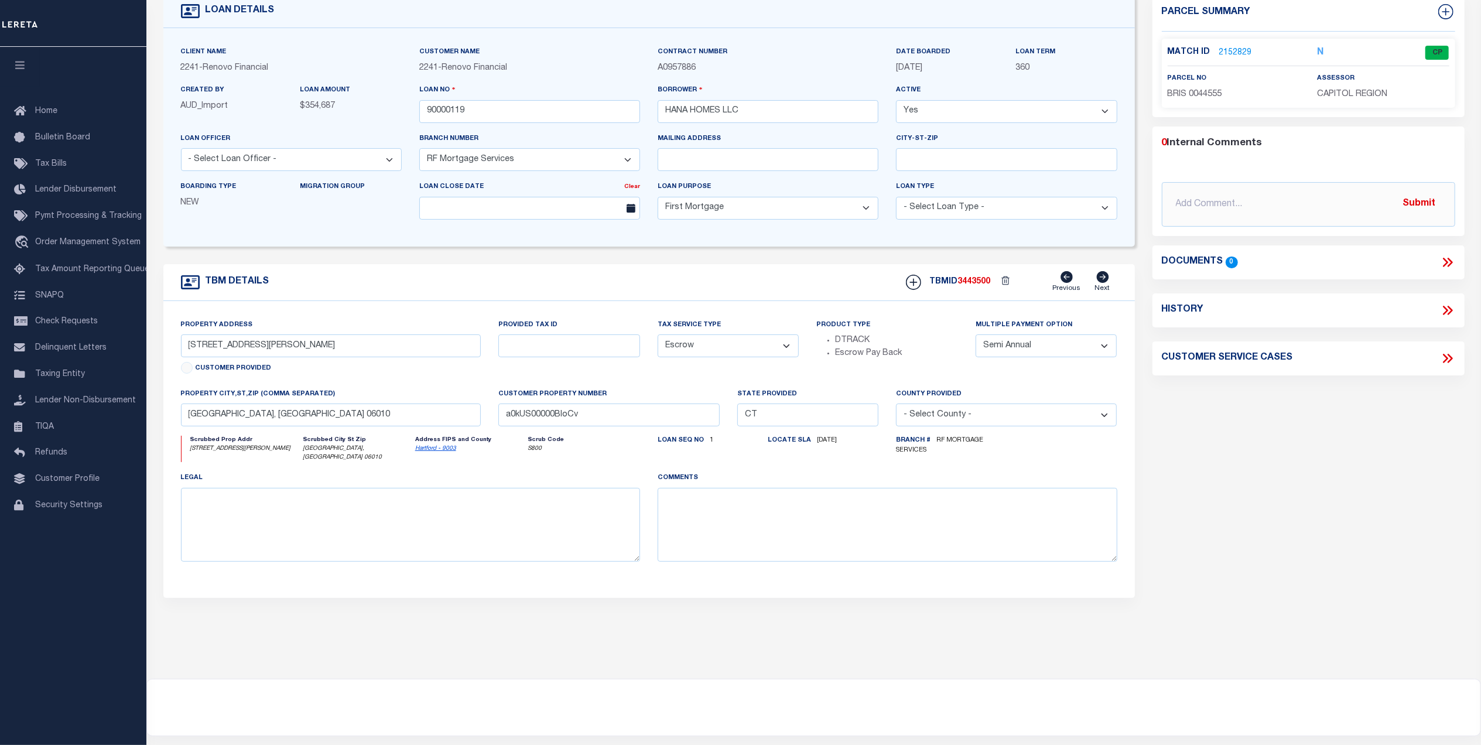
click at [1240, 52] on link "2152829" at bounding box center [1235, 53] width 33 height 12
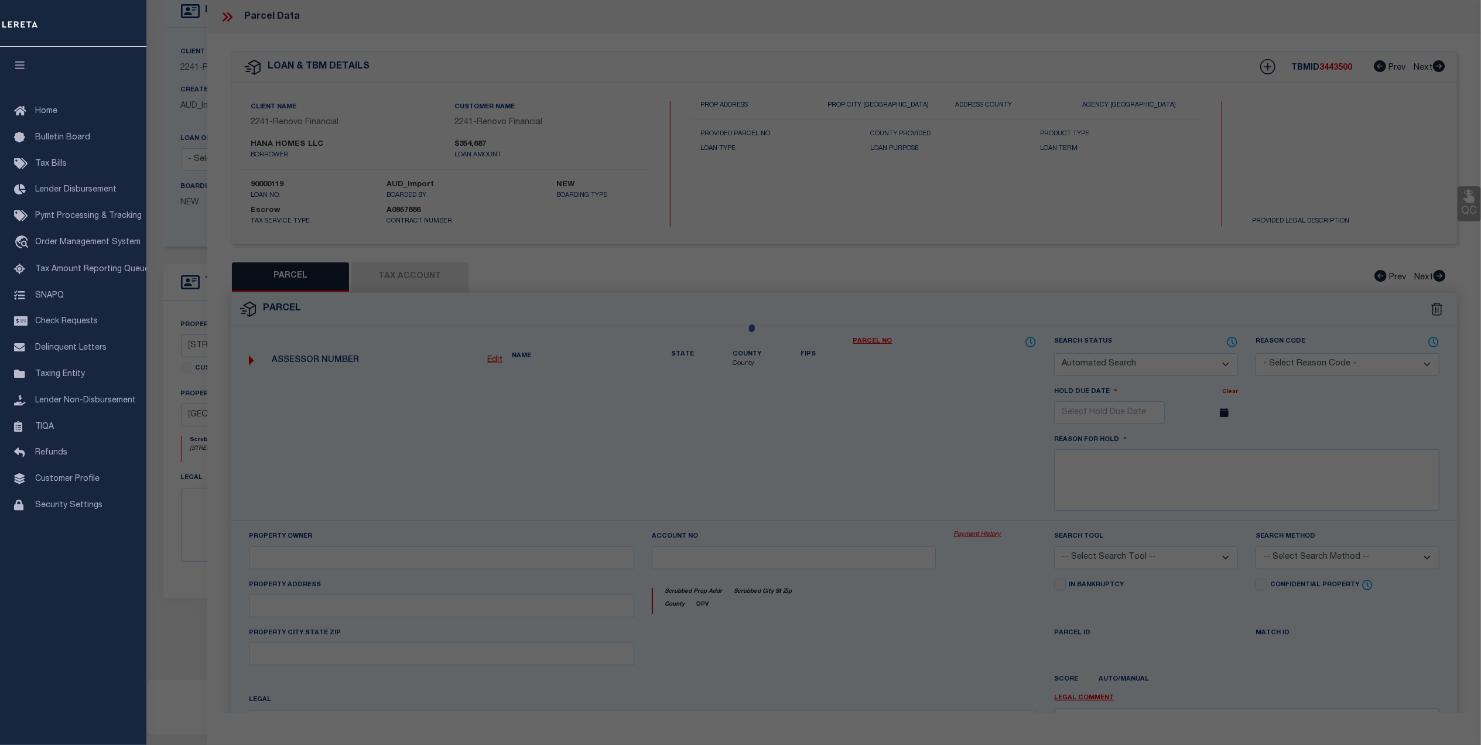
checkbox input "false"
select select "CP"
type input "ZAIN,[PERSON_NAME]"
select select "ATL"
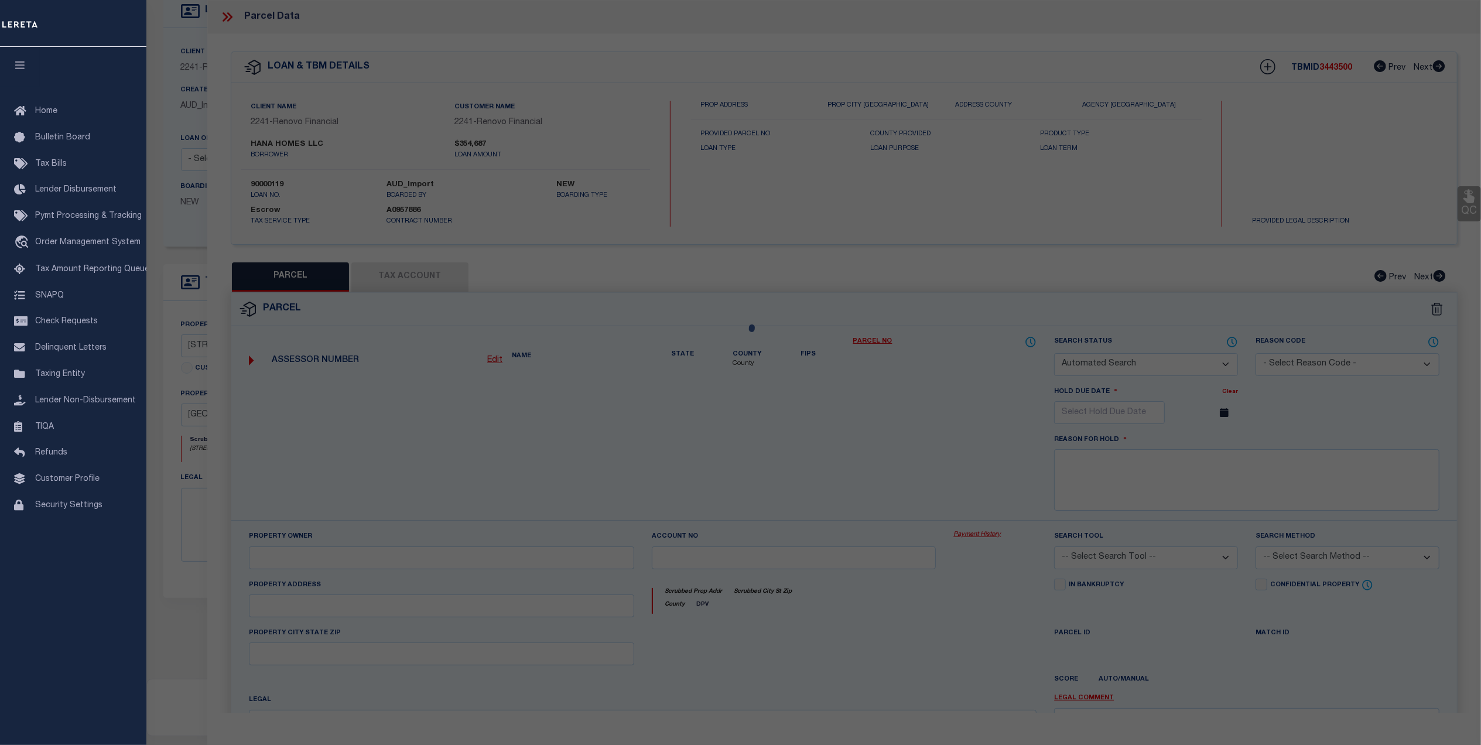
select select "ADD"
type input "[STREET_ADDRESS][PERSON_NAME]"
checkbox input "false"
type input "[GEOGRAPHIC_DATA], [GEOGRAPHIC_DATA] 06010"
type textarea "LOT:3-44555 CITY/[GEOGRAPHIC_DATA]/TWP:[GEOGRAPHIC_DATA]"
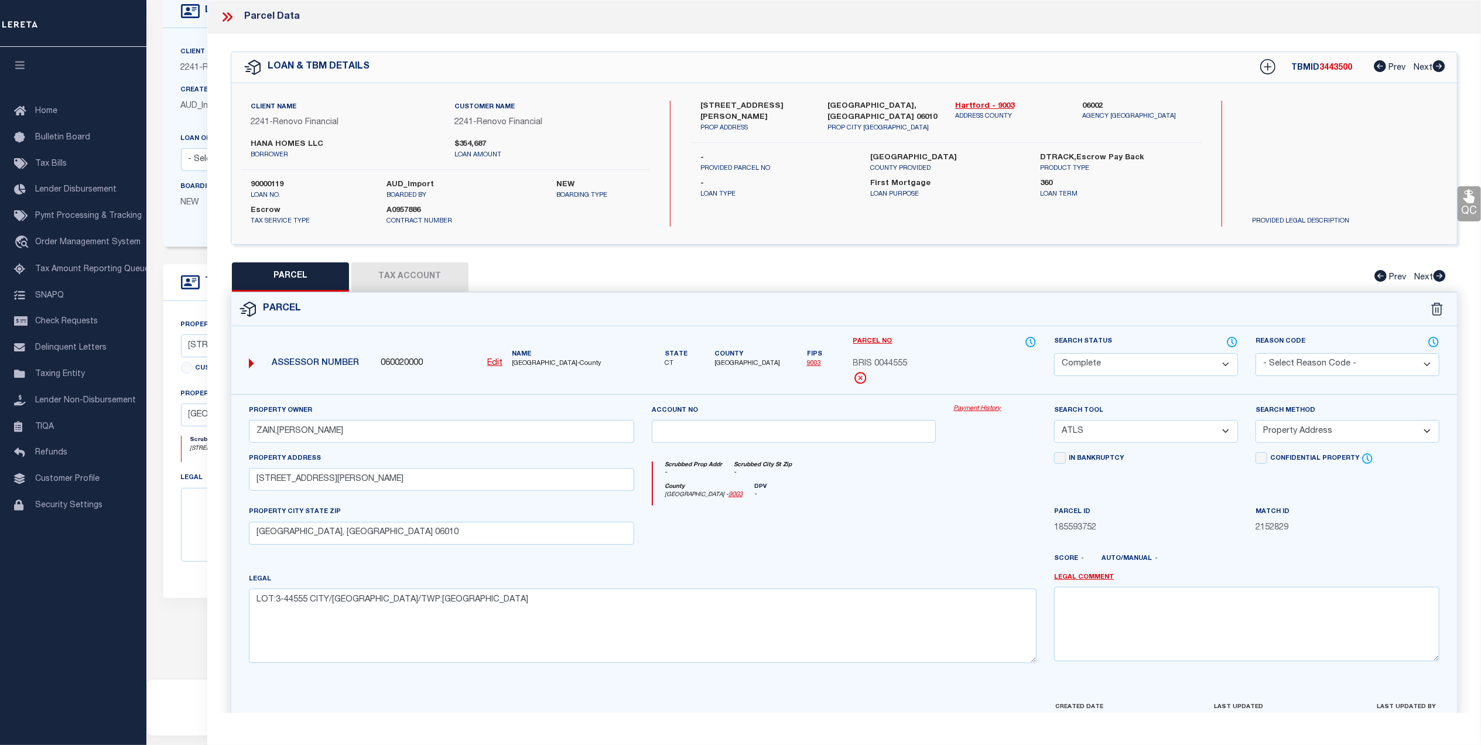
click at [973, 411] on link "Payment History" at bounding box center [994, 409] width 83 height 10
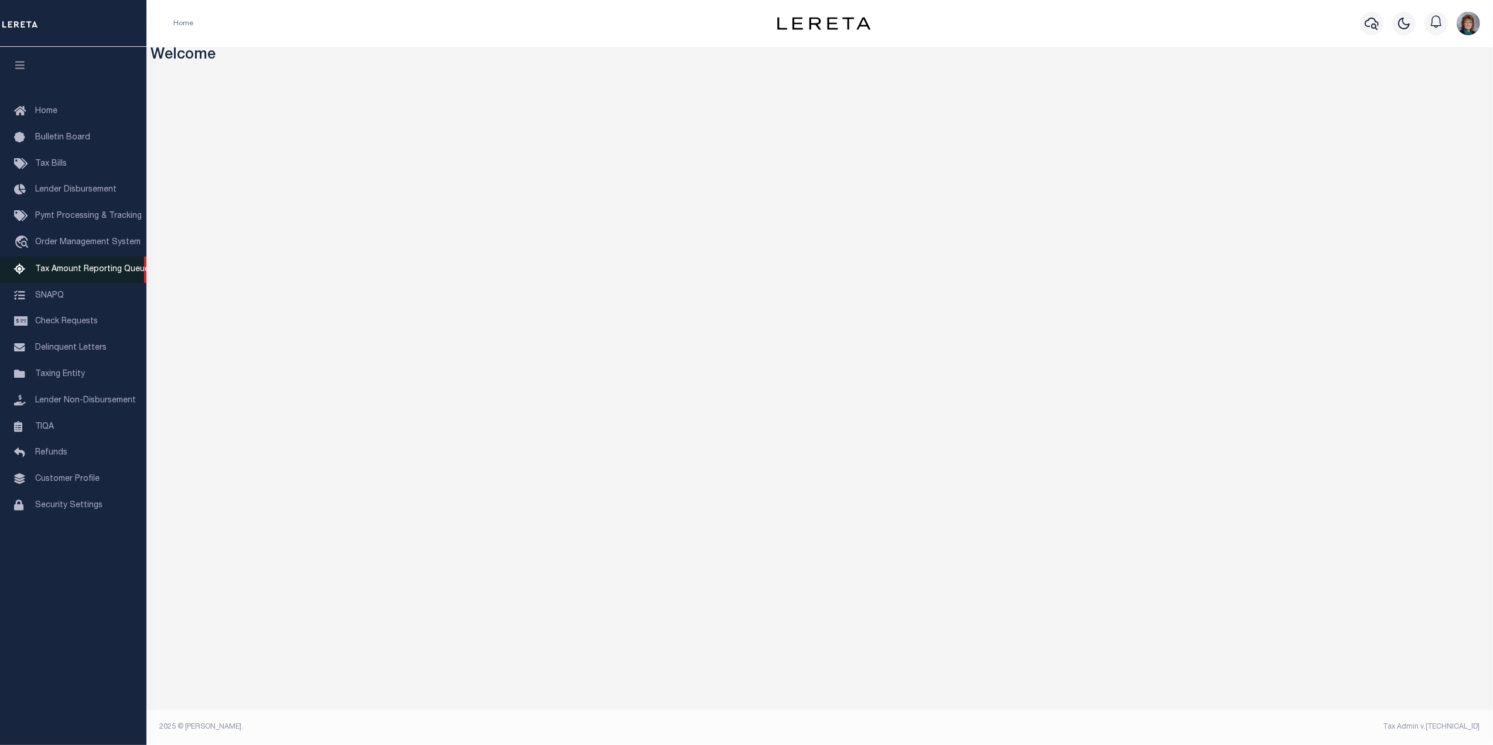
click at [61, 272] on span "Tax Amount Reporting Queue" at bounding box center [92, 269] width 114 height 8
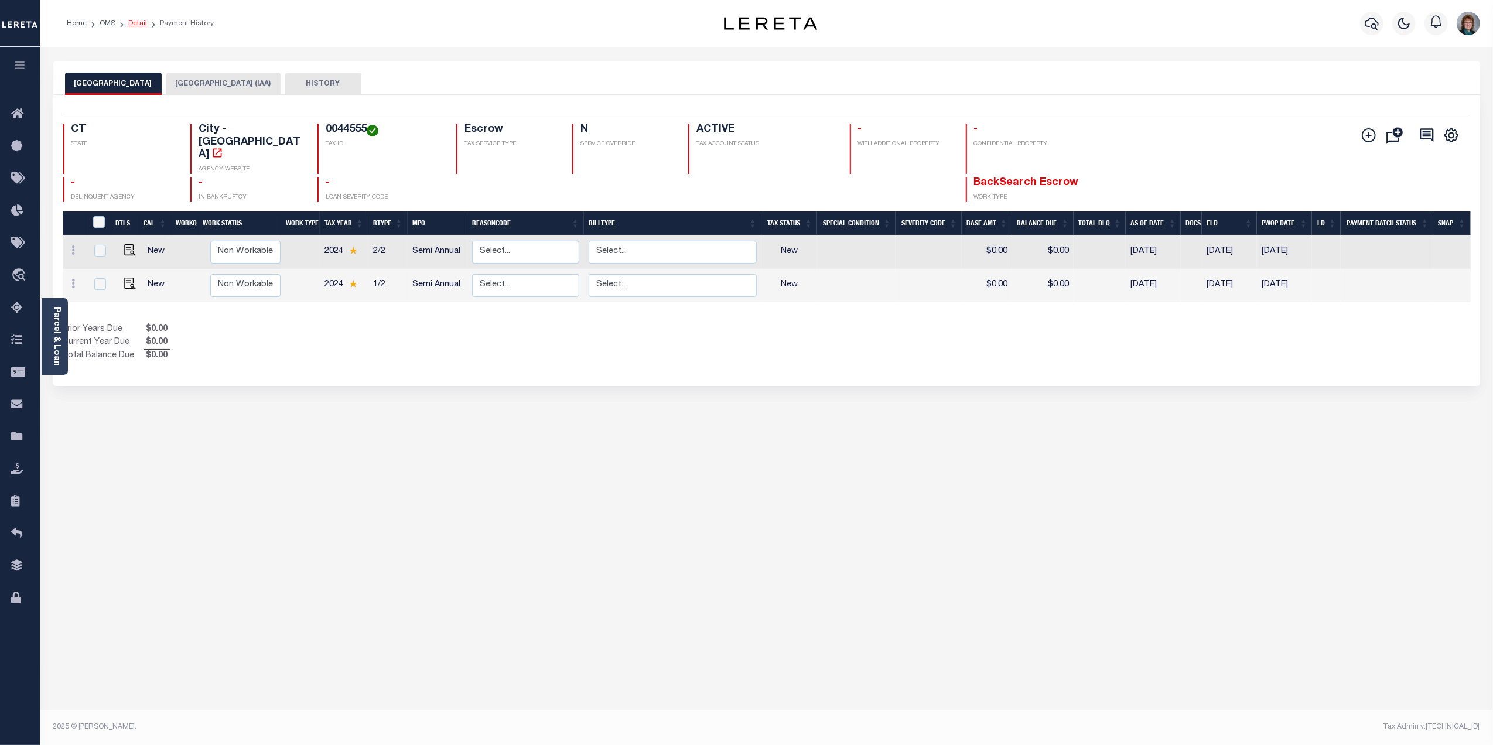
click at [138, 20] on link "Detail" at bounding box center [137, 23] width 19 height 7
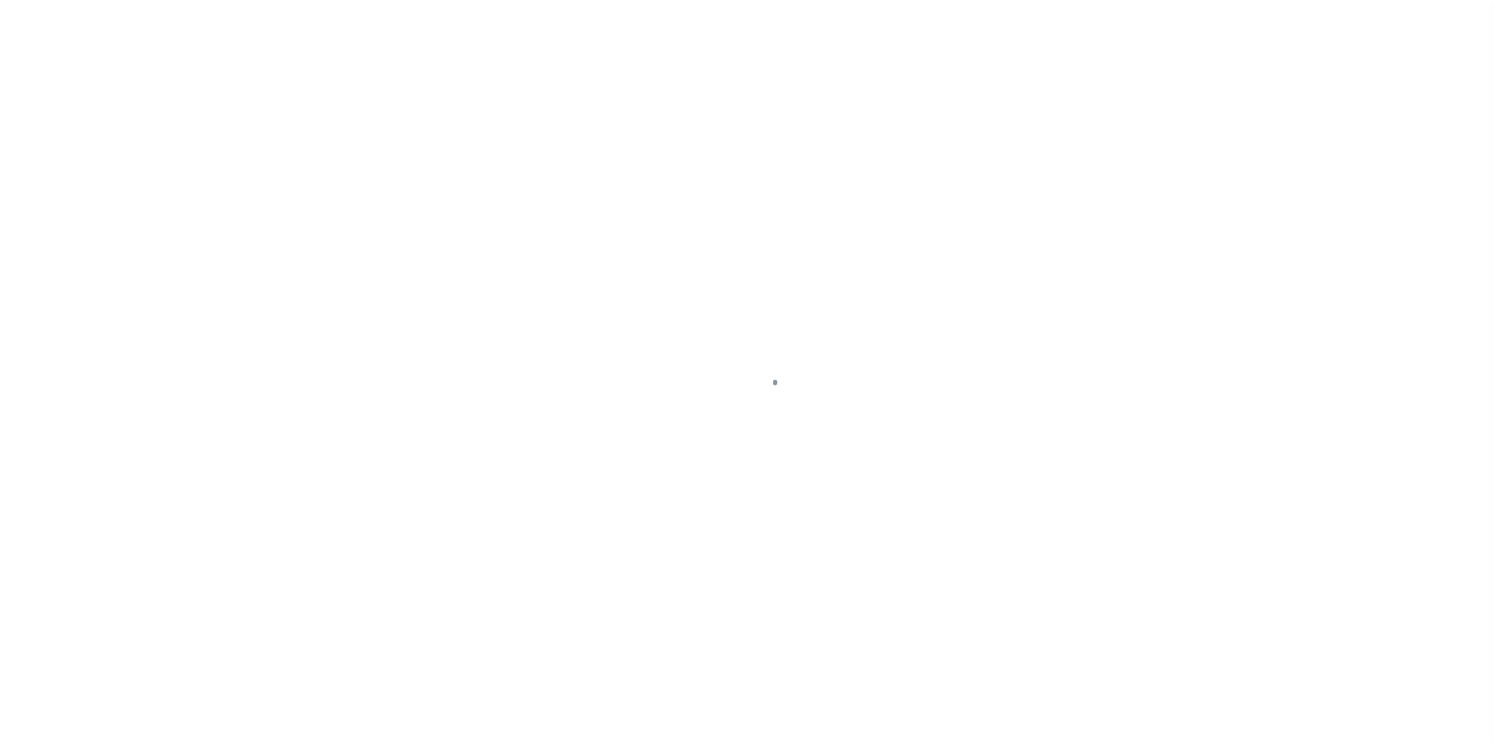
type input "90000119"
type input "HANA HOMES LLC"
select select
select select "10"
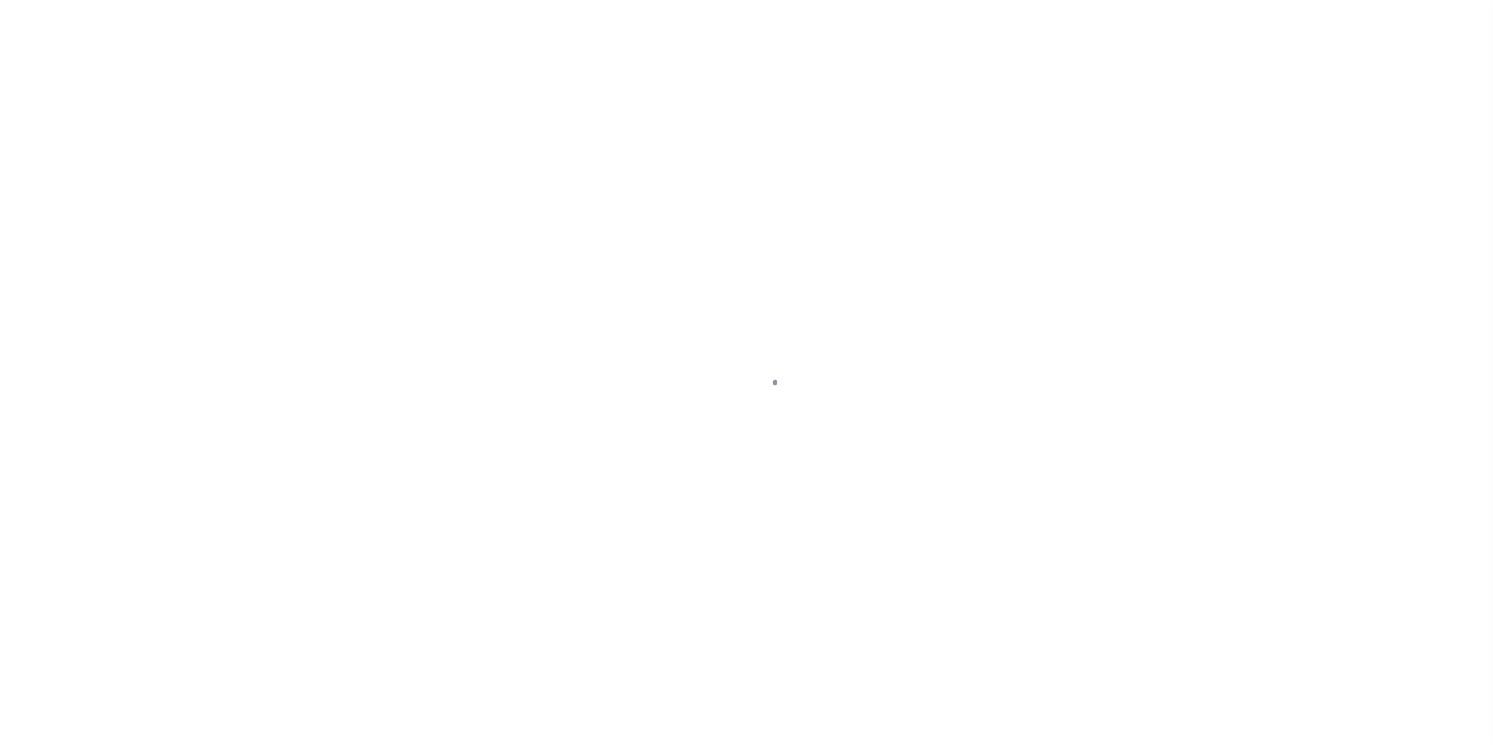
select select "Escrow"
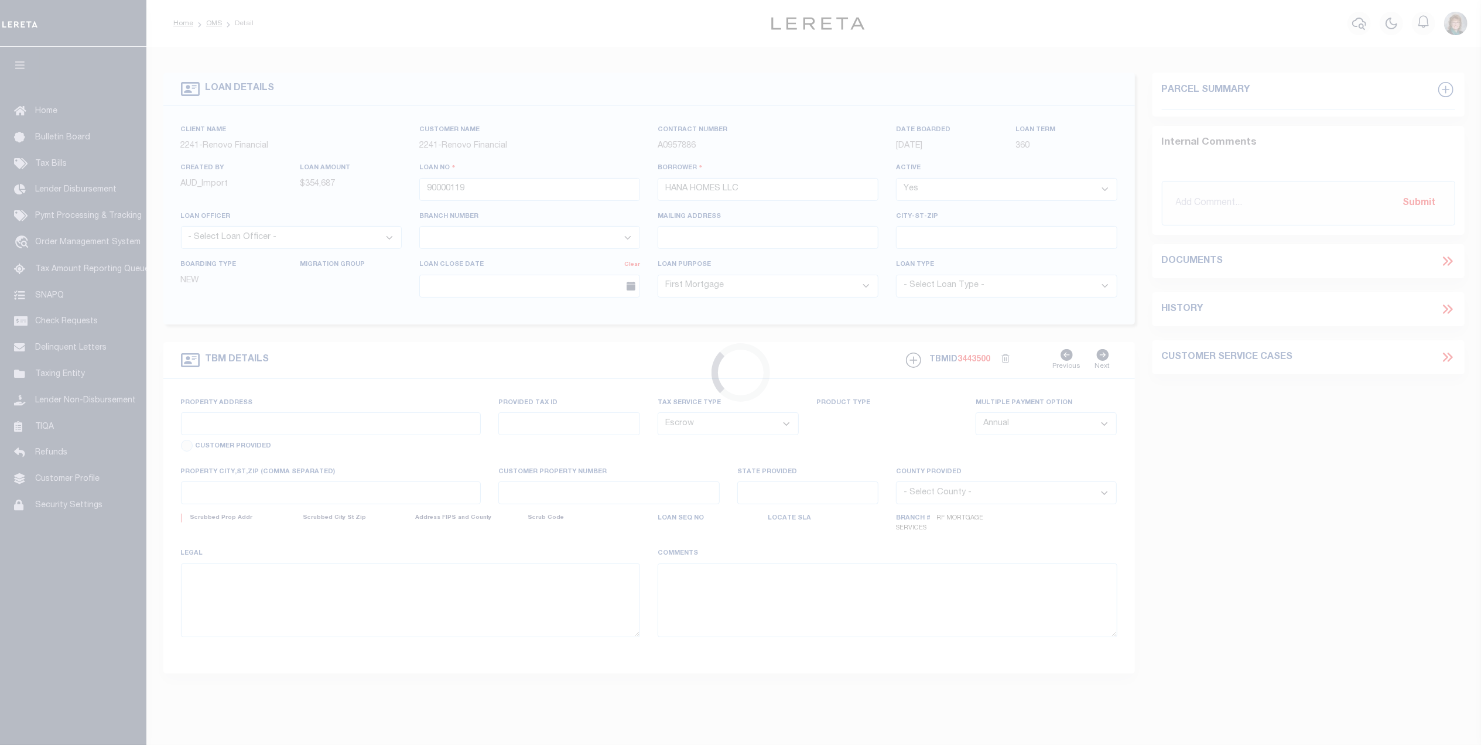
type input "[STREET_ADDRESS][PERSON_NAME]"
type input "[GEOGRAPHIC_DATA], [GEOGRAPHIC_DATA] 06010"
type input "a0kUS00000BIoCv"
type input "CT"
select select
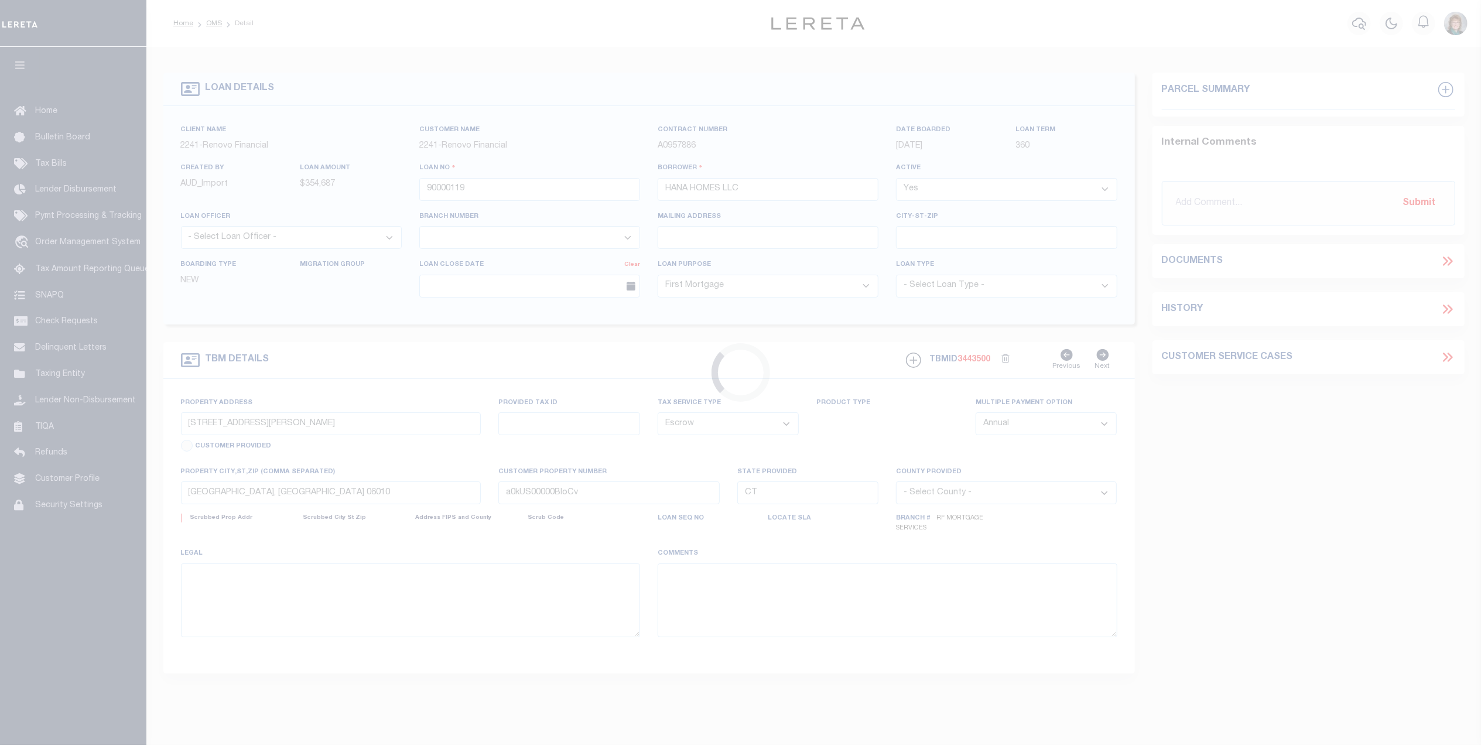
select select "25067"
select select "2"
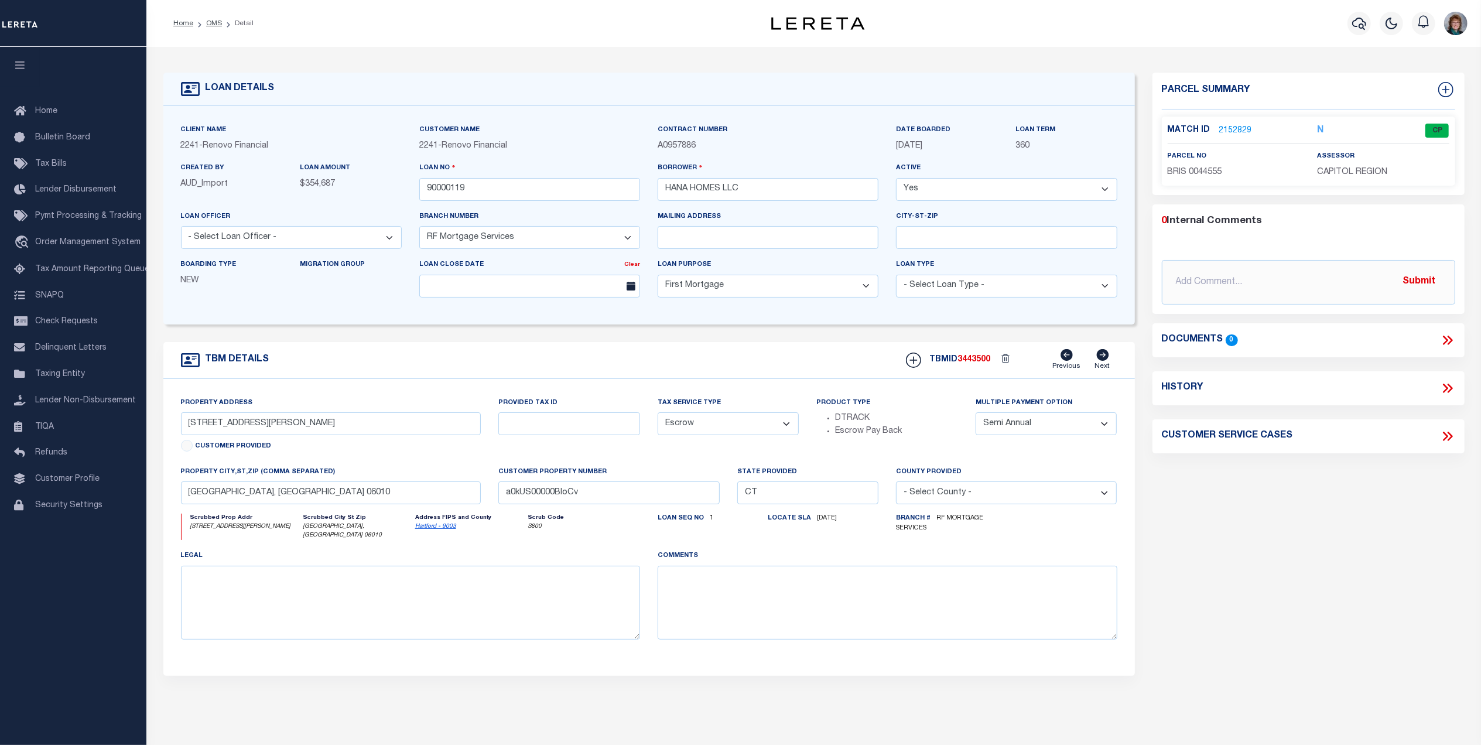
click at [1233, 122] on div "Match ID 2152829 N CP parcel no assessor" at bounding box center [1308, 151] width 293 height 69
click at [1228, 134] on link "2152829" at bounding box center [1235, 131] width 33 height 12
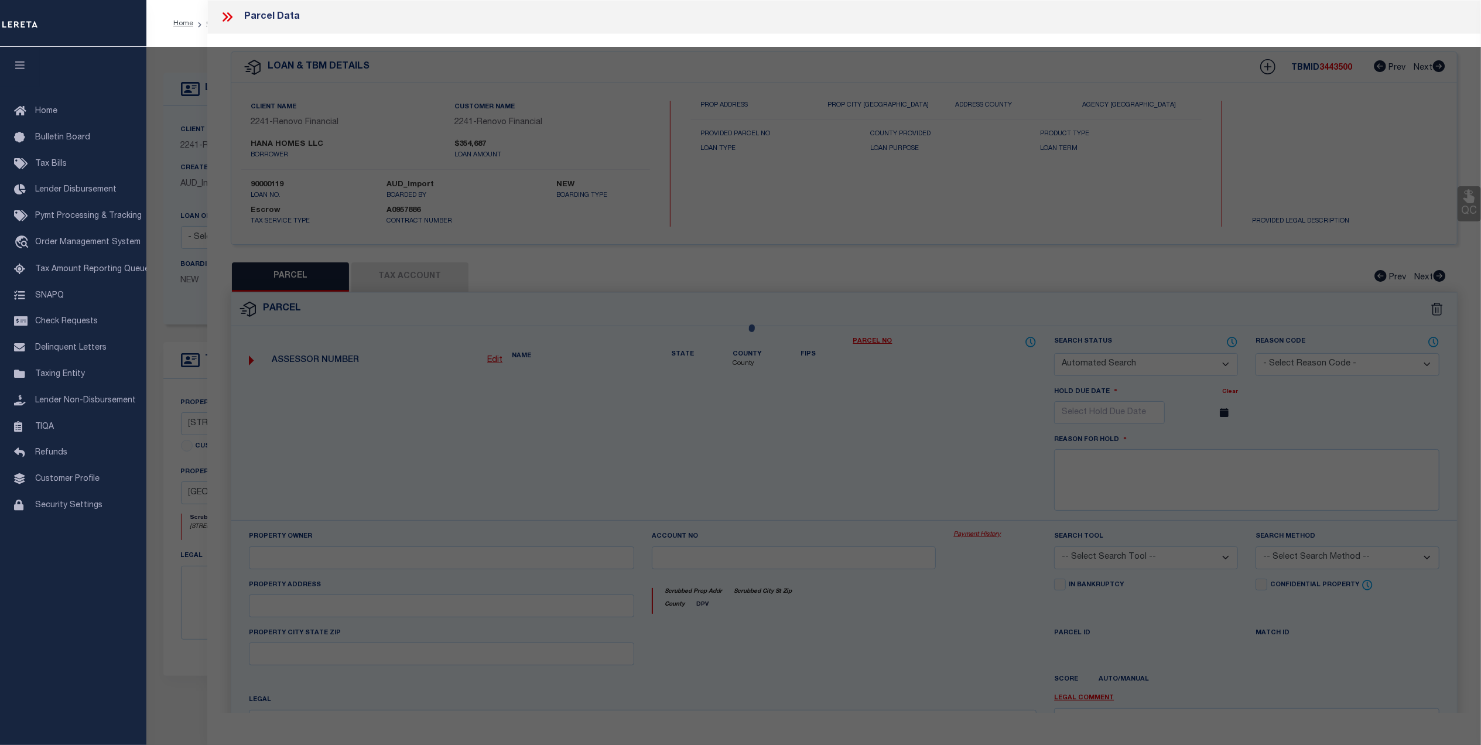
checkbox input "false"
select select "CP"
type input "ZAIN,[PERSON_NAME]"
select select "ATL"
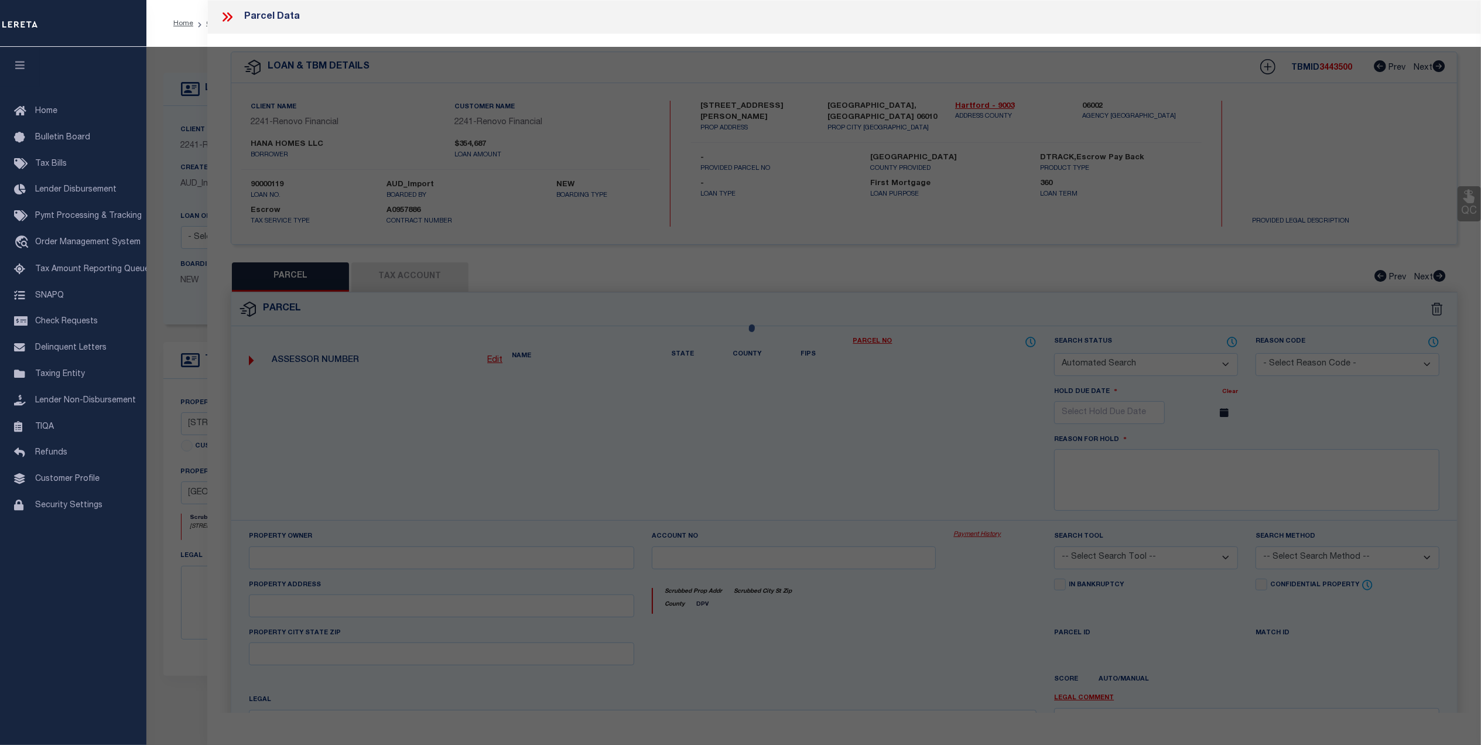
select select "ADD"
type input "[STREET_ADDRESS][PERSON_NAME]"
checkbox input "false"
type input "[GEOGRAPHIC_DATA], [GEOGRAPHIC_DATA] 06010"
type textarea "LOT:3-44555 CITY/[GEOGRAPHIC_DATA]/TWP:[GEOGRAPHIC_DATA]"
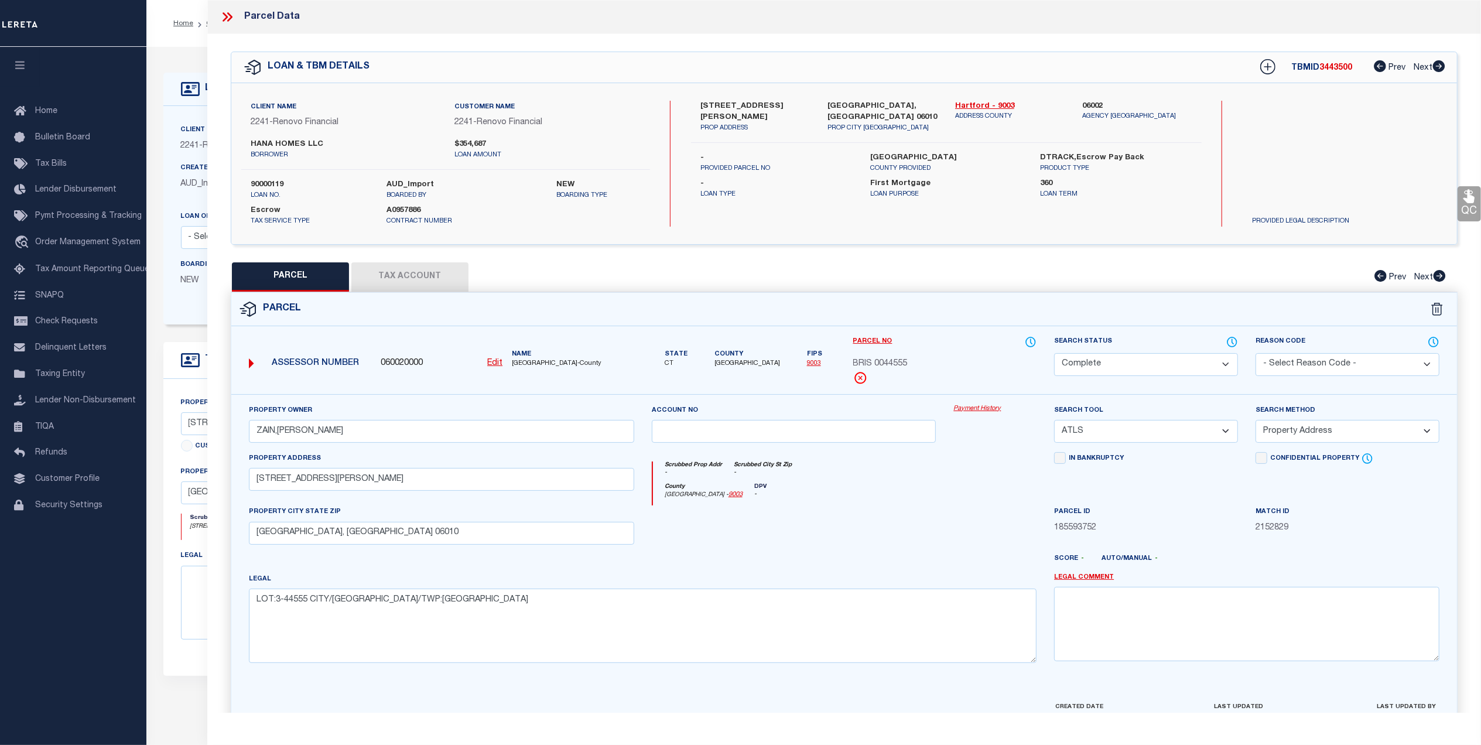
click at [449, 272] on button "Tax Account" at bounding box center [409, 276] width 117 height 29
select select "100"
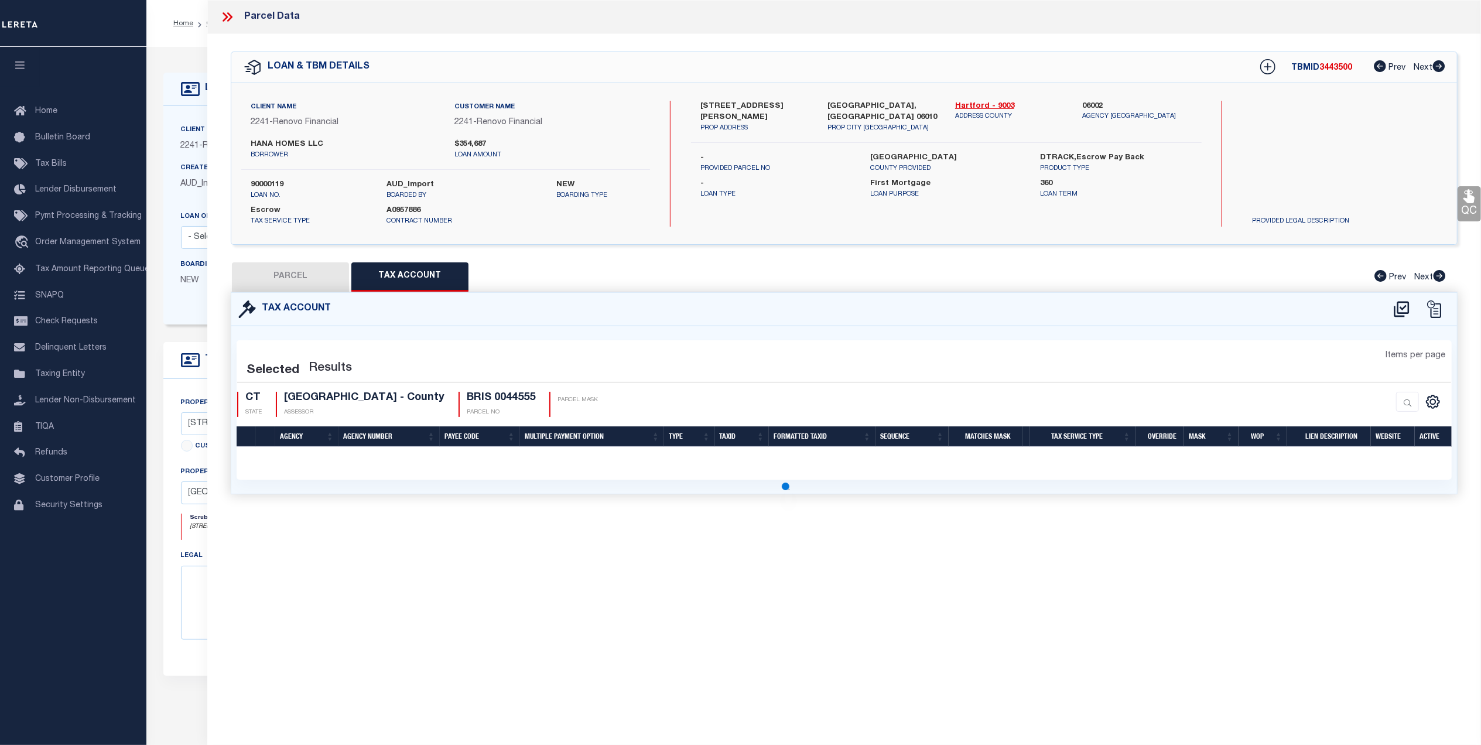
select select "100"
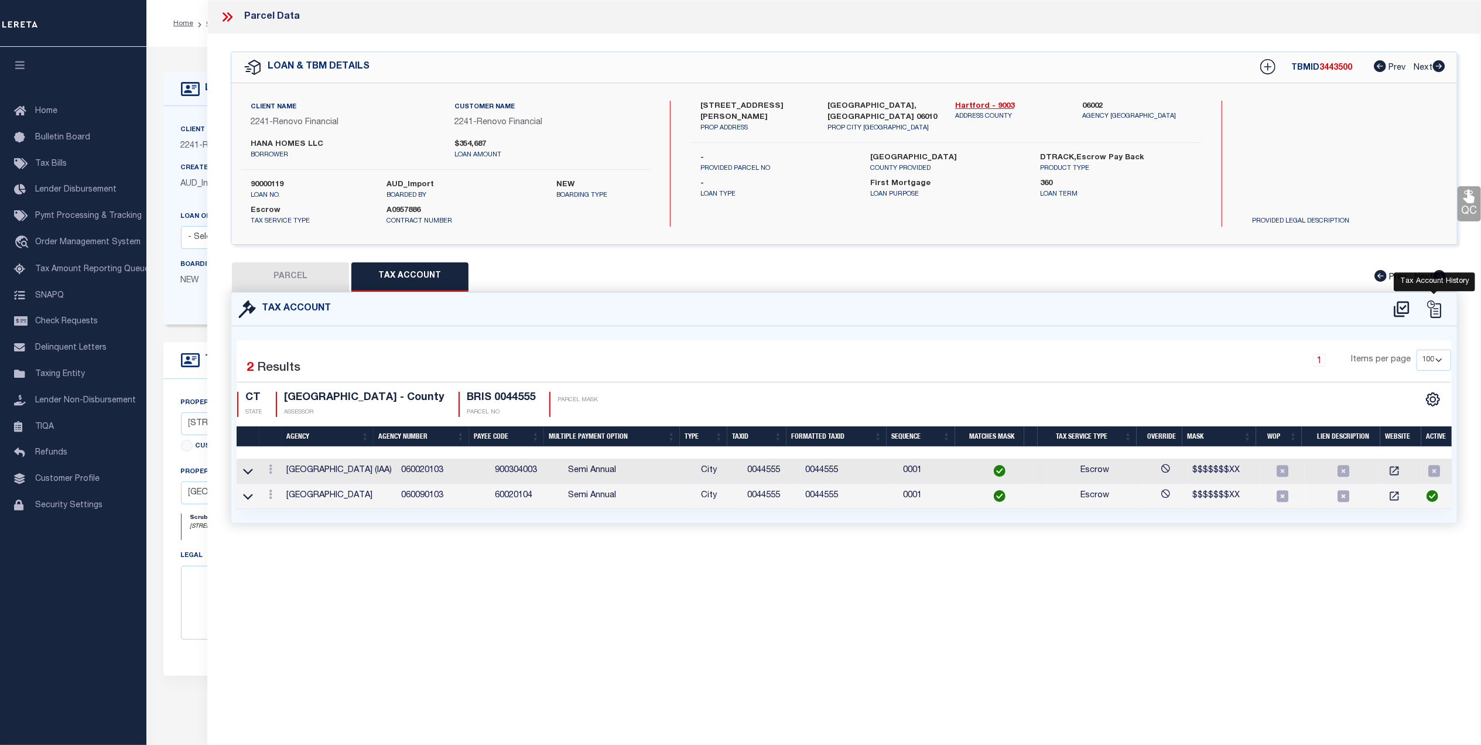
click at [1434, 308] on icon at bounding box center [1434, 309] width 14 height 18
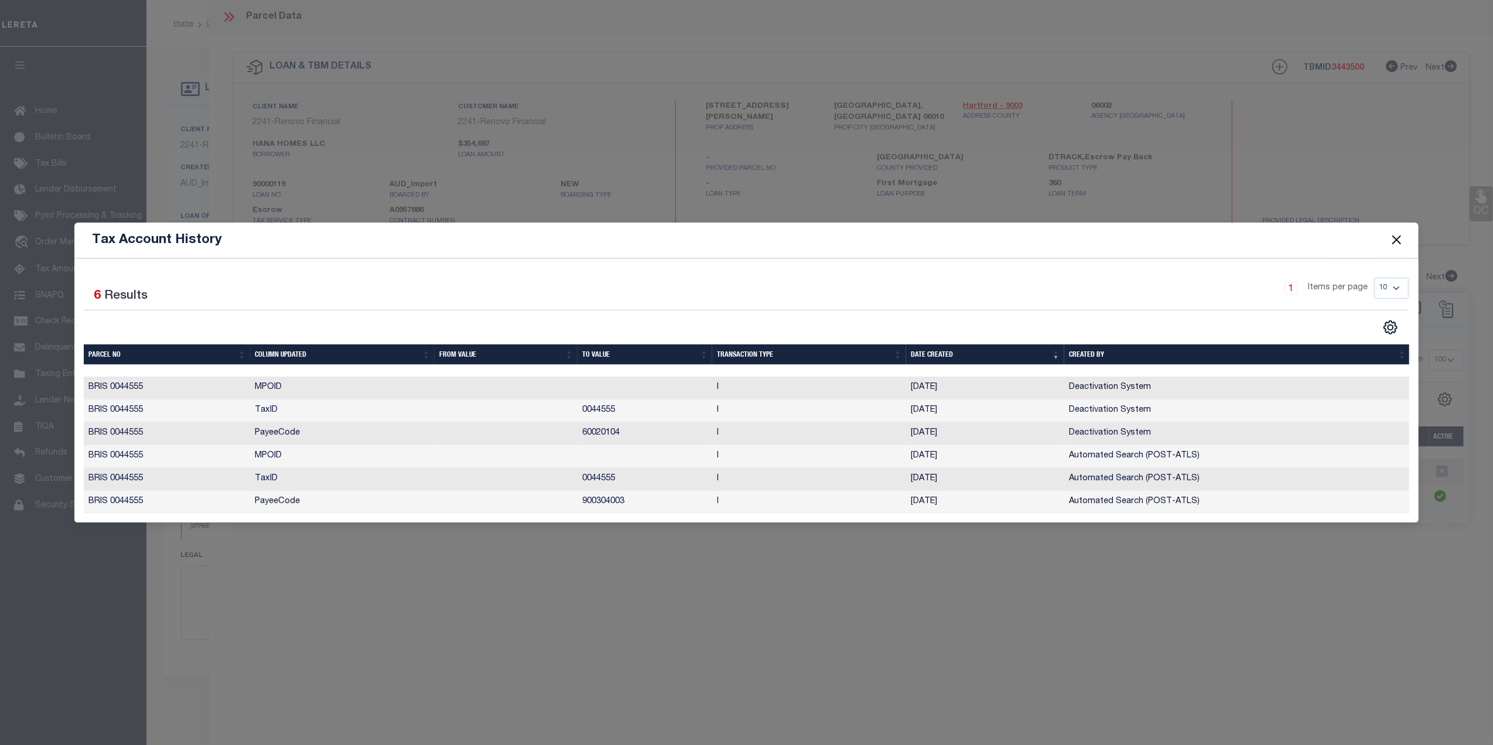
click at [1390, 233] on button "Close" at bounding box center [1396, 240] width 15 height 15
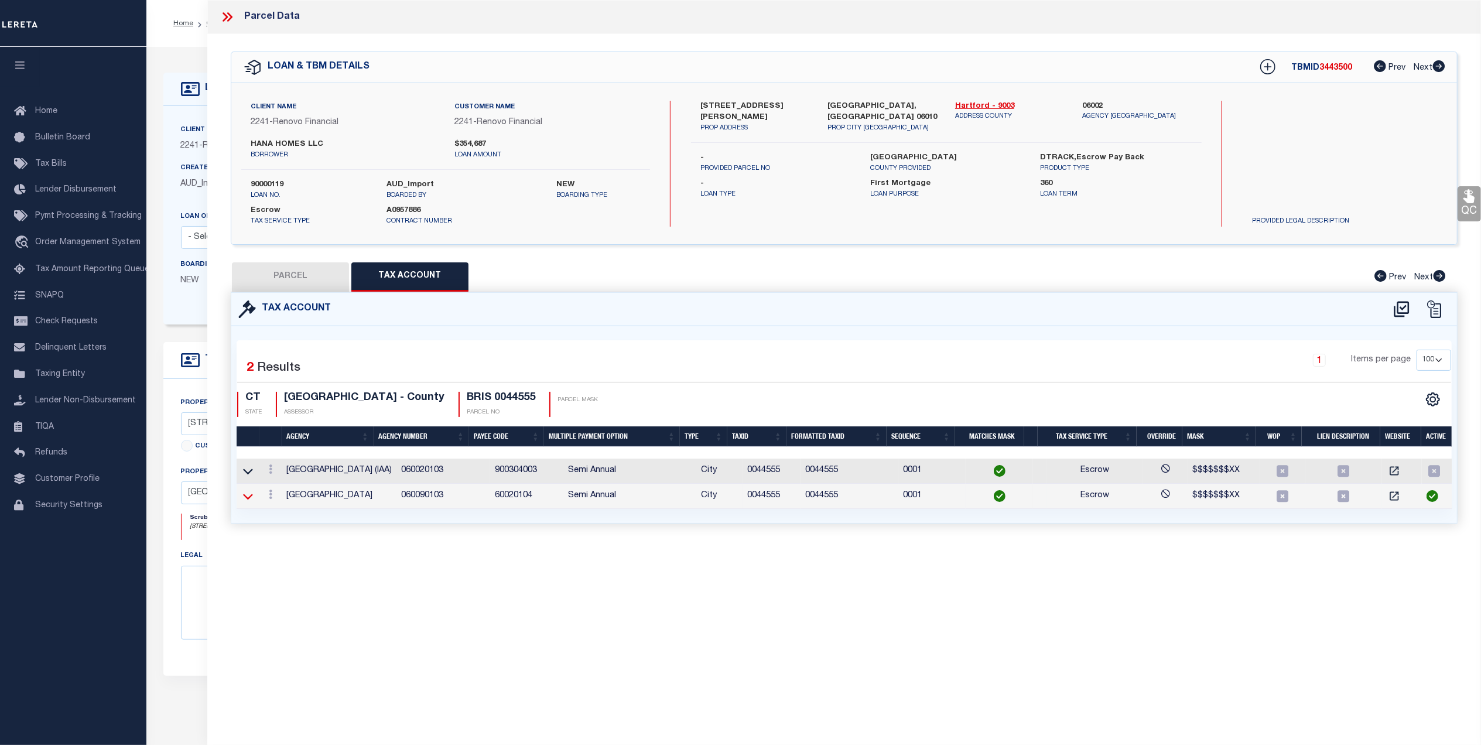
click at [247, 498] on icon at bounding box center [248, 496] width 10 height 12
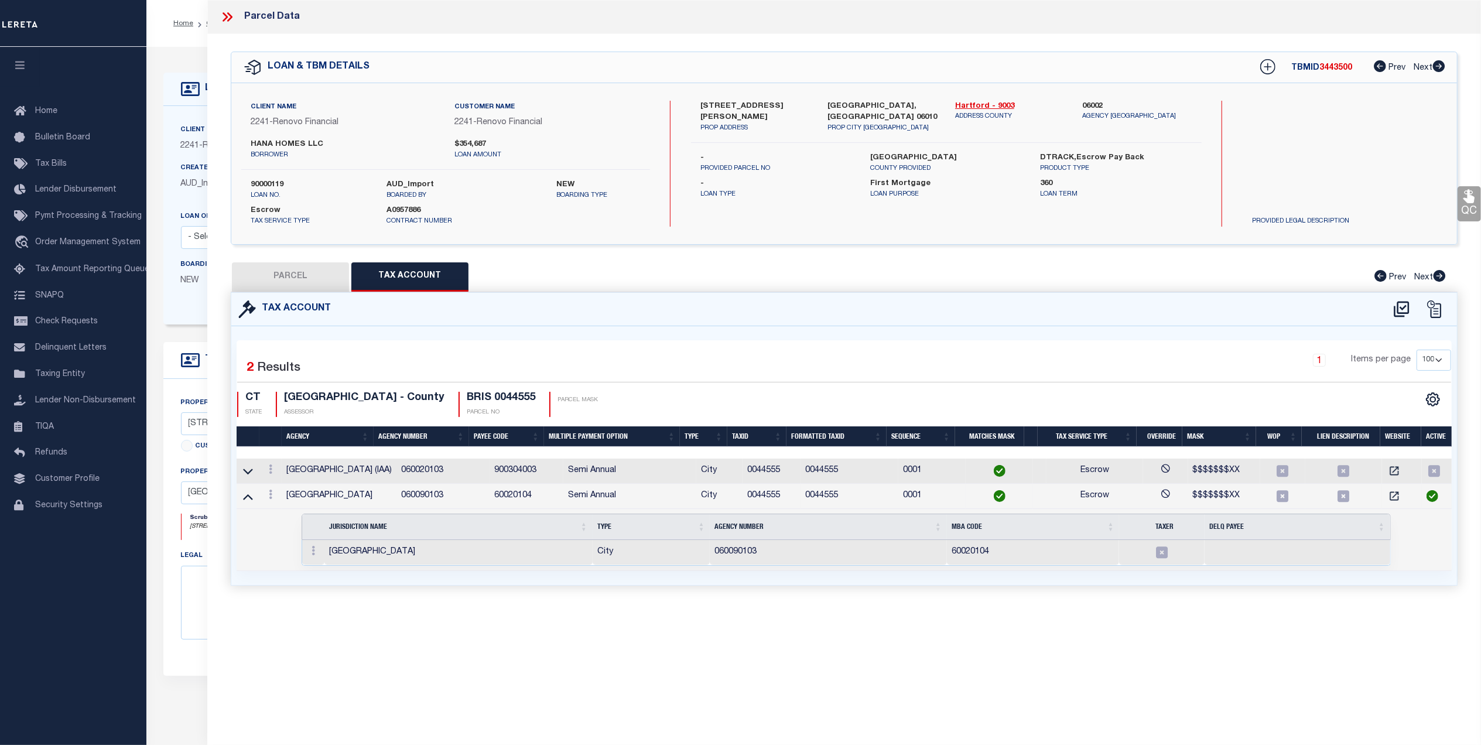
click at [302, 274] on button "PARCEL" at bounding box center [290, 276] width 117 height 29
select select "AS"
select select
checkbox input "false"
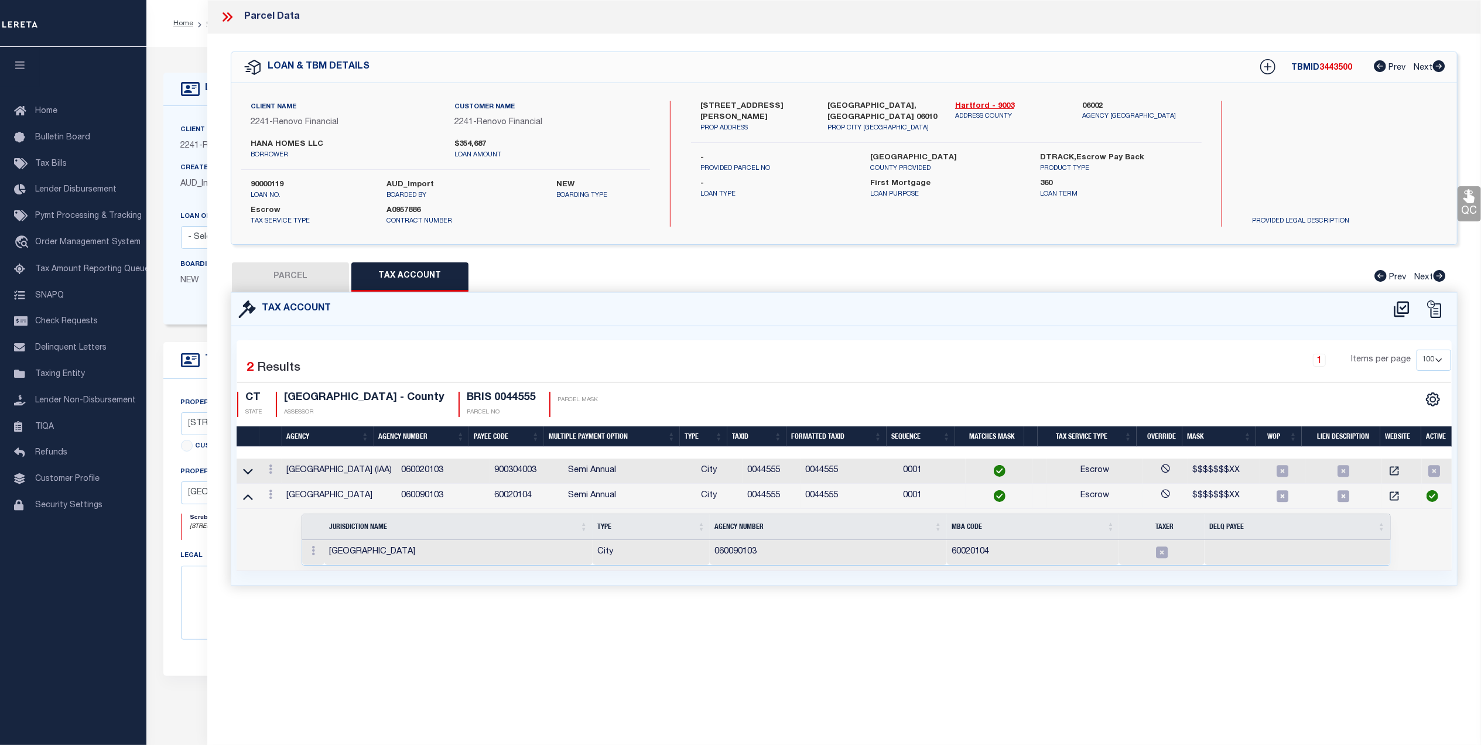
checkbox input "false"
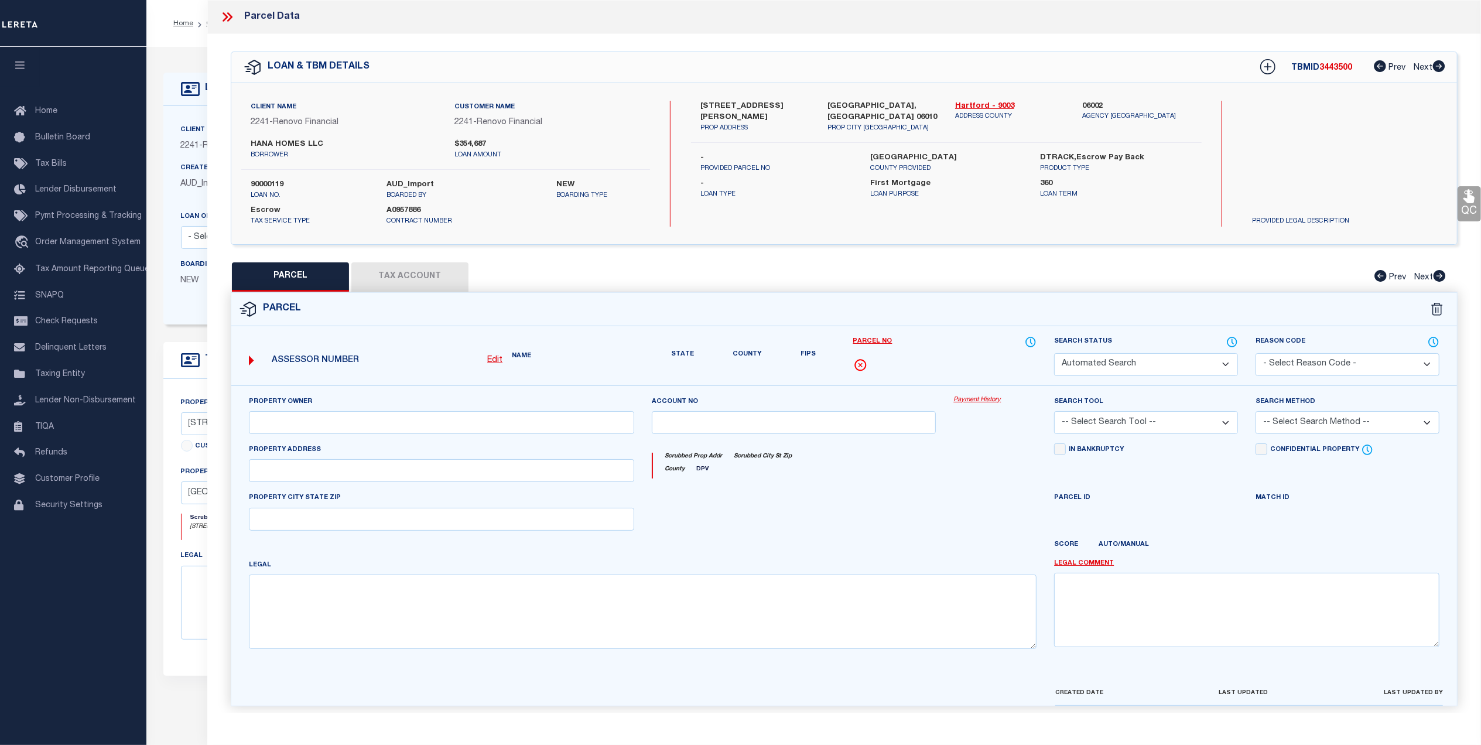
select select "CP"
type input "ZAIN,[PERSON_NAME]"
select select "ATL"
select select "ADD"
type input "[STREET_ADDRESS][PERSON_NAME]"
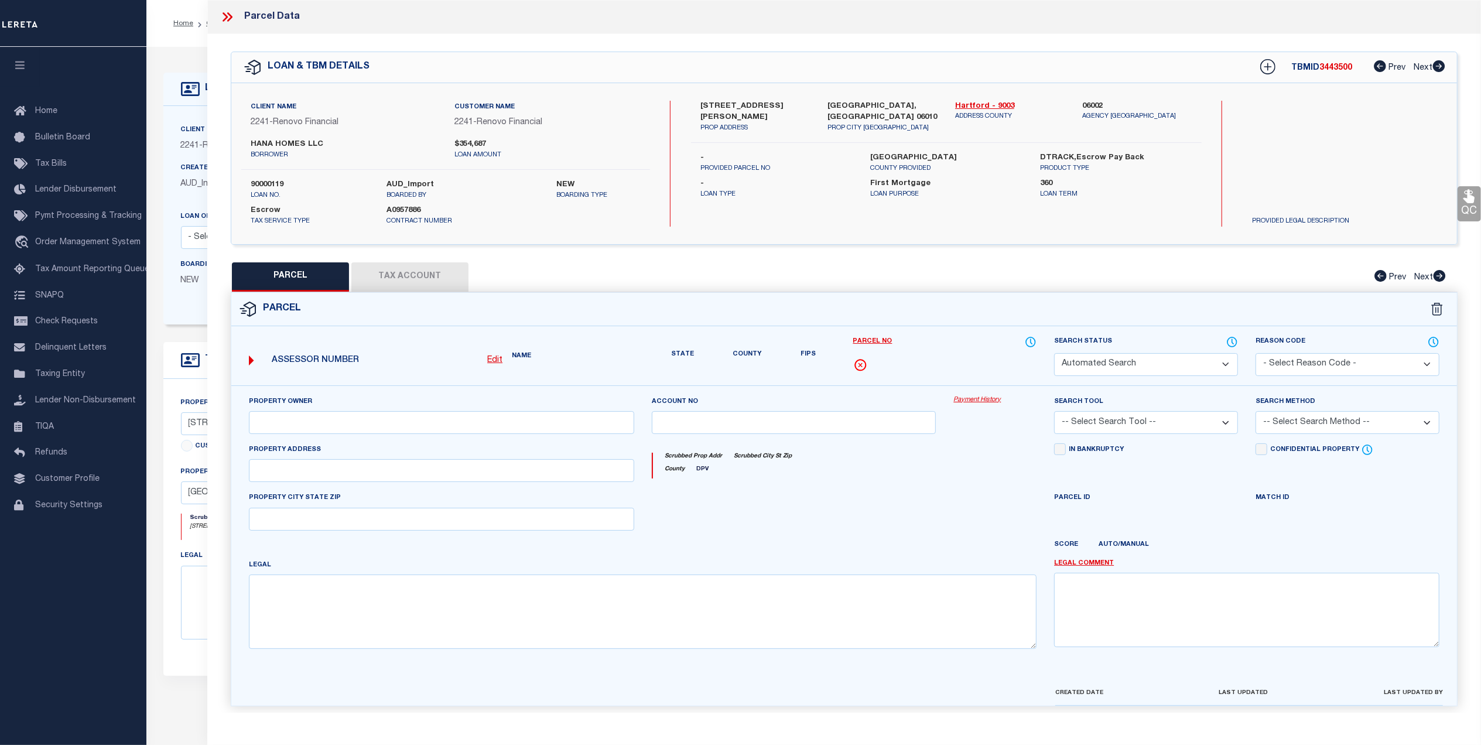
checkbox input "false"
type input "[GEOGRAPHIC_DATA], [GEOGRAPHIC_DATA] 06010"
type textarea "LOT:3-44555 CITY/[GEOGRAPHIC_DATA]/TWP:[GEOGRAPHIC_DATA]"
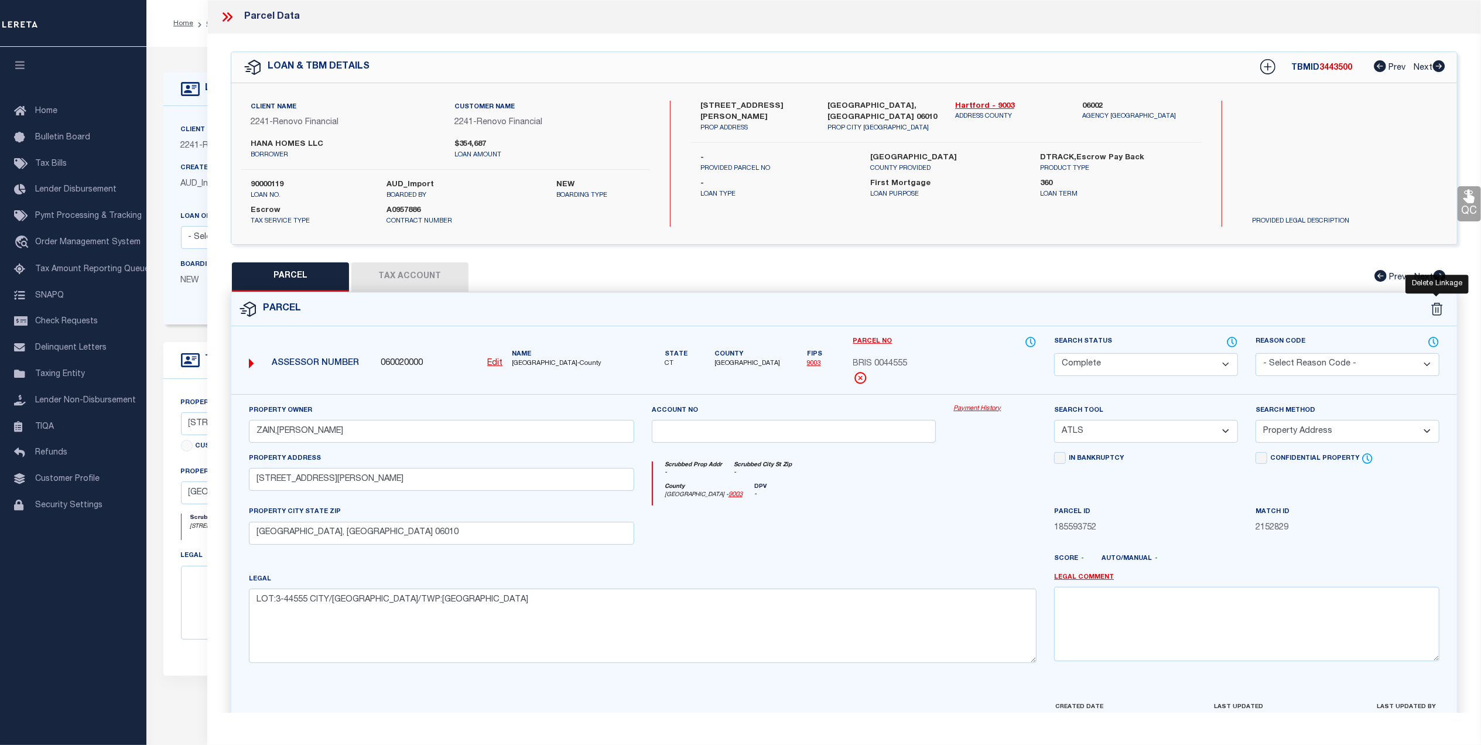
click at [1434, 312] on icon at bounding box center [1437, 309] width 12 height 13
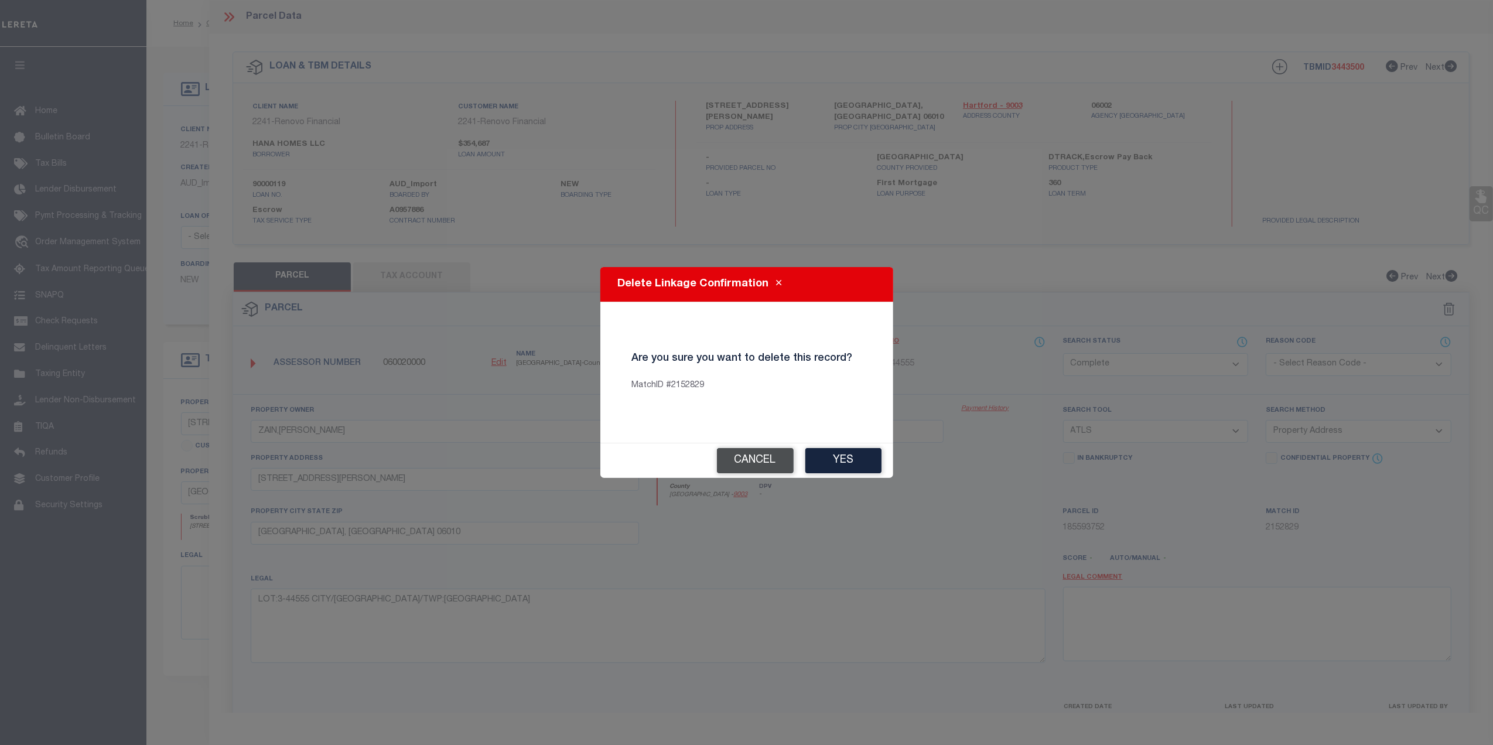
click at [724, 462] on button "Cancel" at bounding box center [755, 460] width 77 height 25
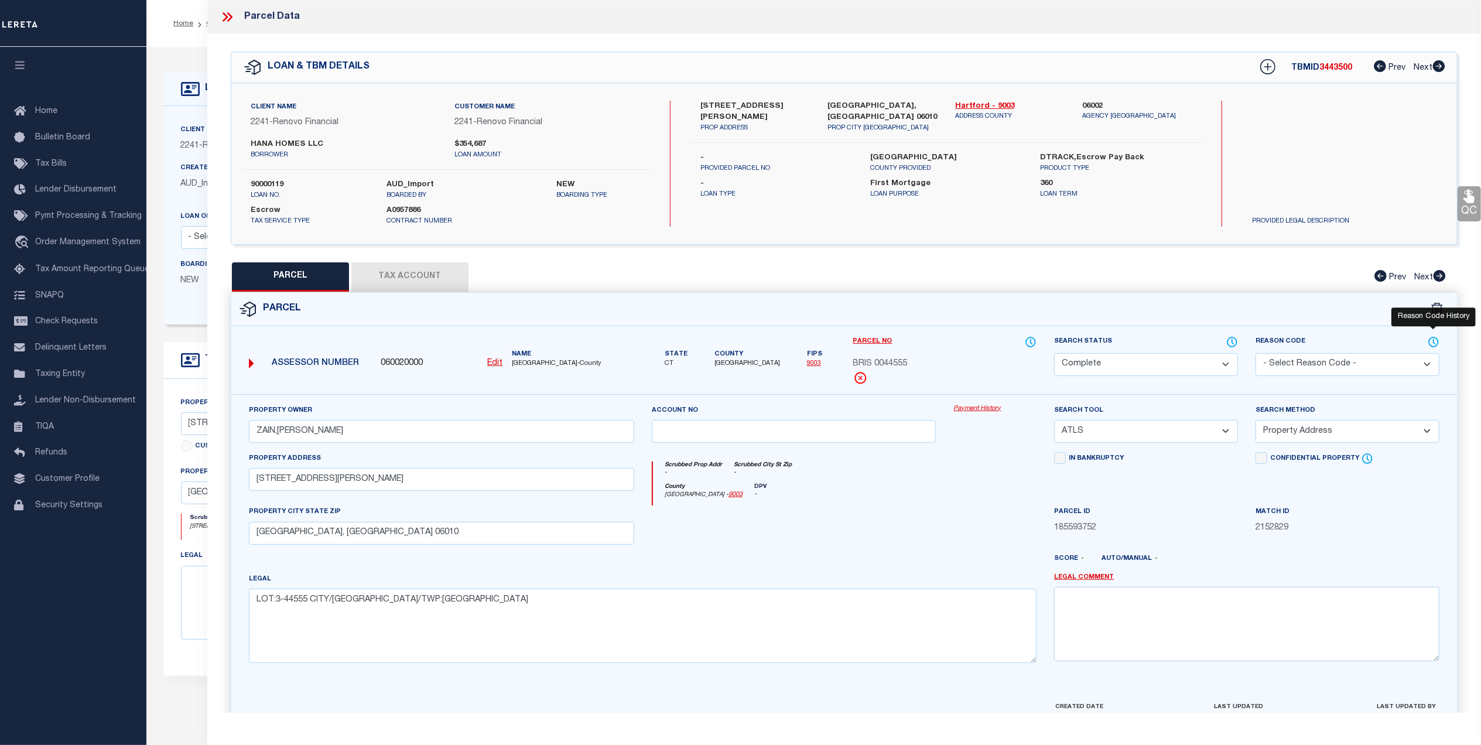
click at [1432, 345] on icon at bounding box center [1434, 342] width 12 height 13
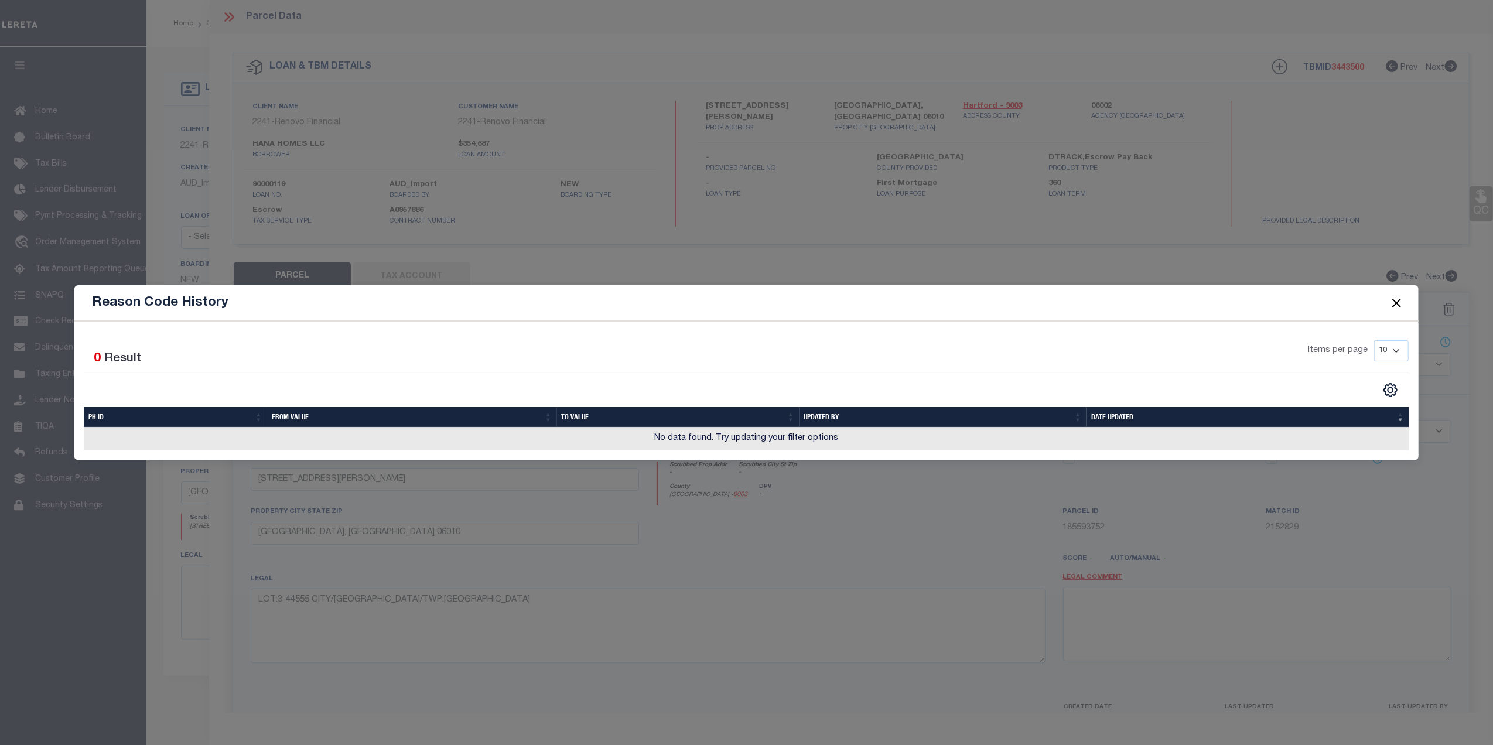
click at [1392, 299] on button "Close" at bounding box center [1396, 302] width 15 height 15
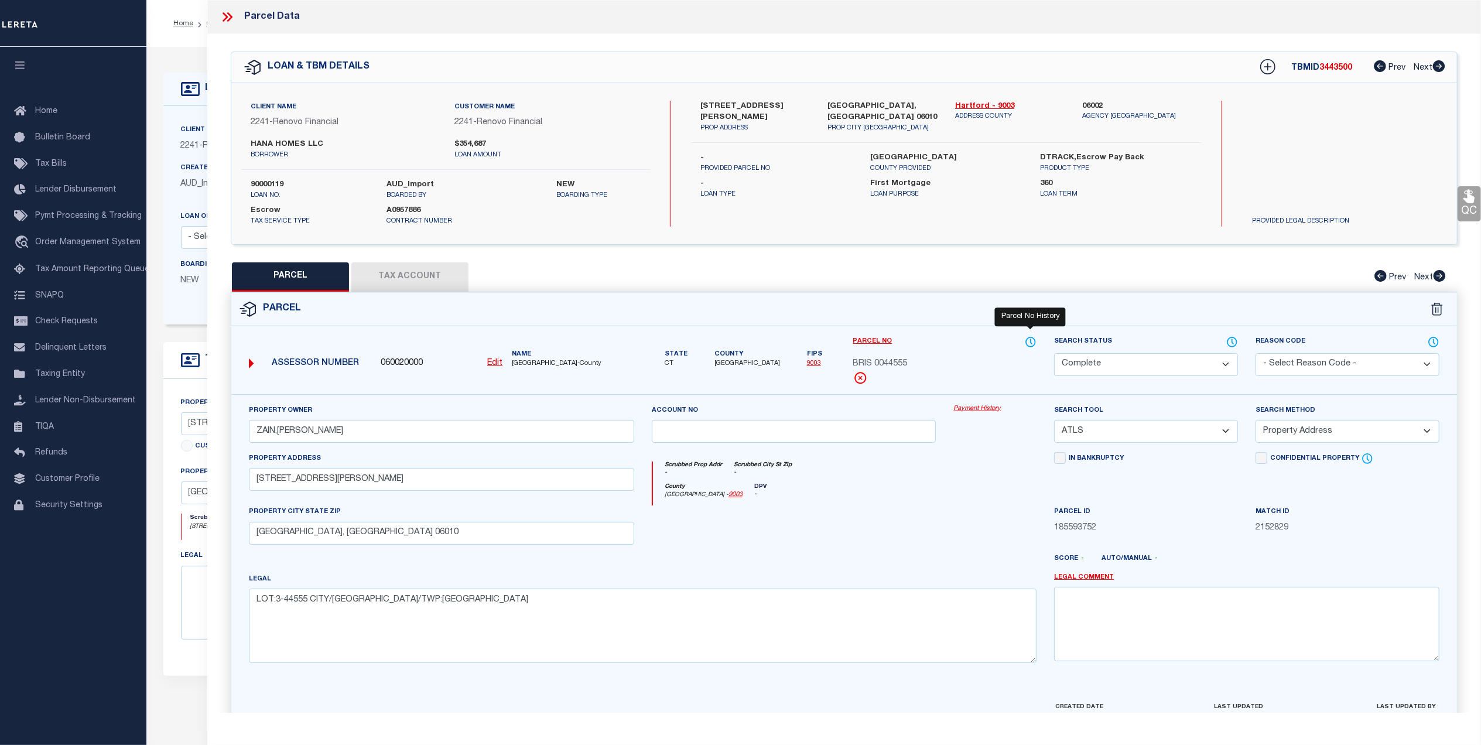
click at [1028, 340] on icon at bounding box center [1031, 342] width 12 height 13
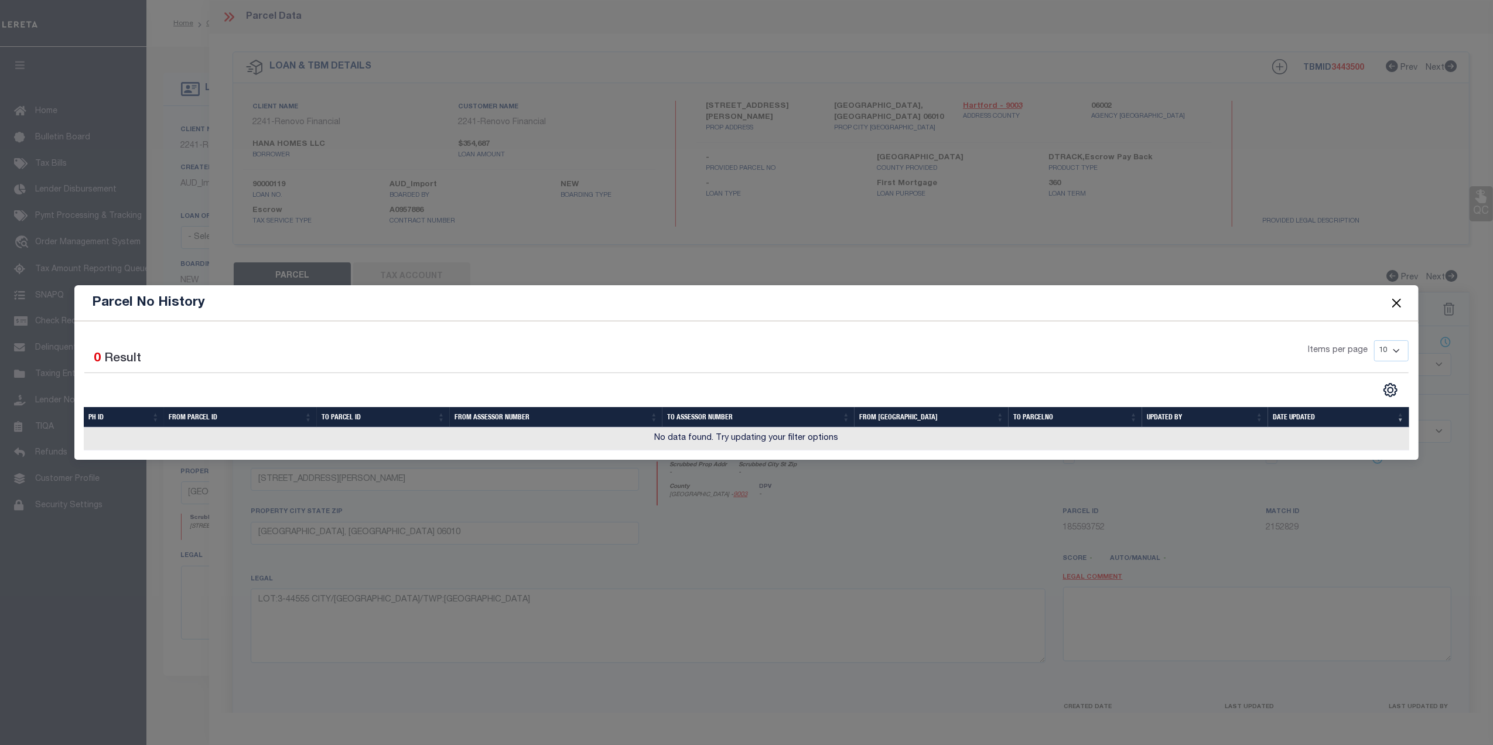
click at [1393, 303] on button "Close" at bounding box center [1396, 302] width 15 height 15
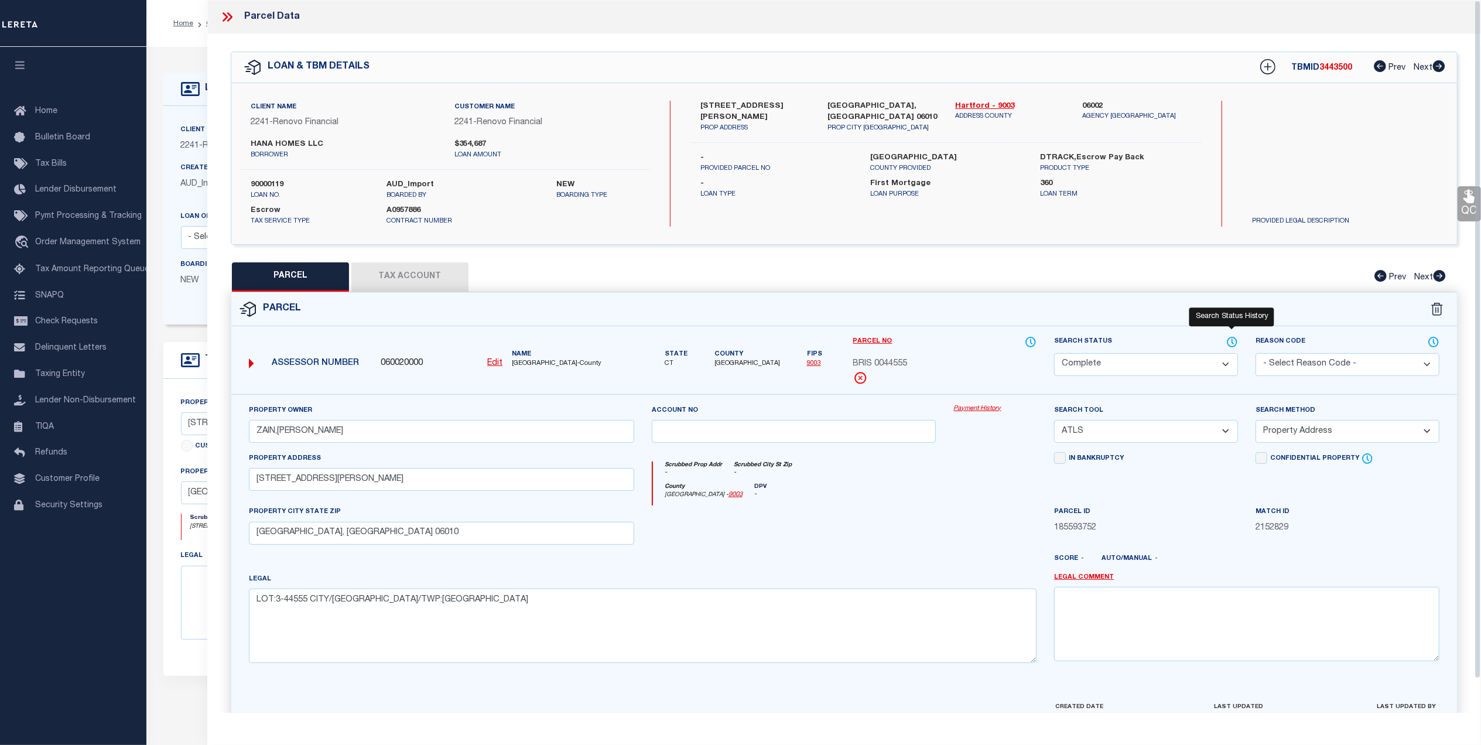
click at [1232, 345] on icon at bounding box center [1232, 342] width 12 height 13
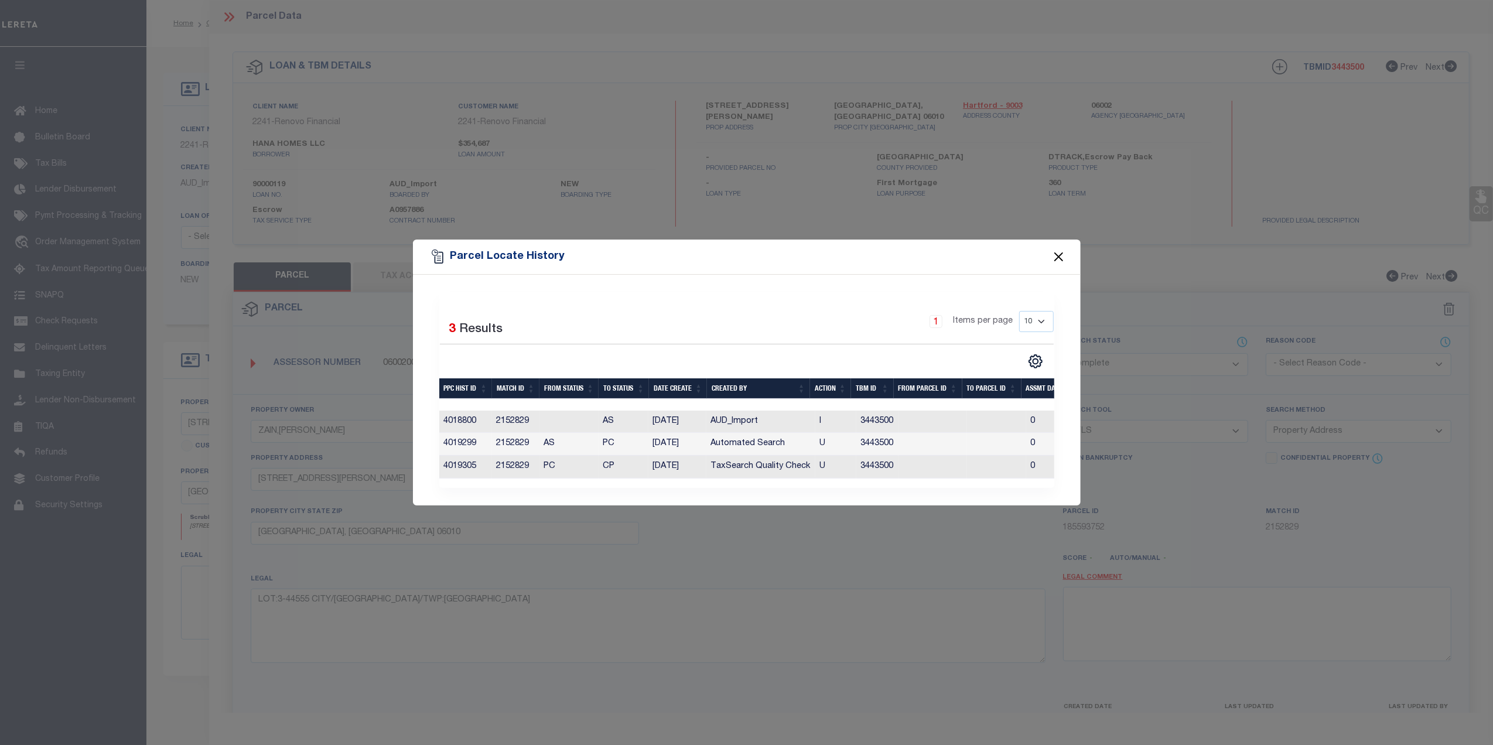
click at [1065, 254] on button "Close" at bounding box center [1058, 256] width 15 height 15
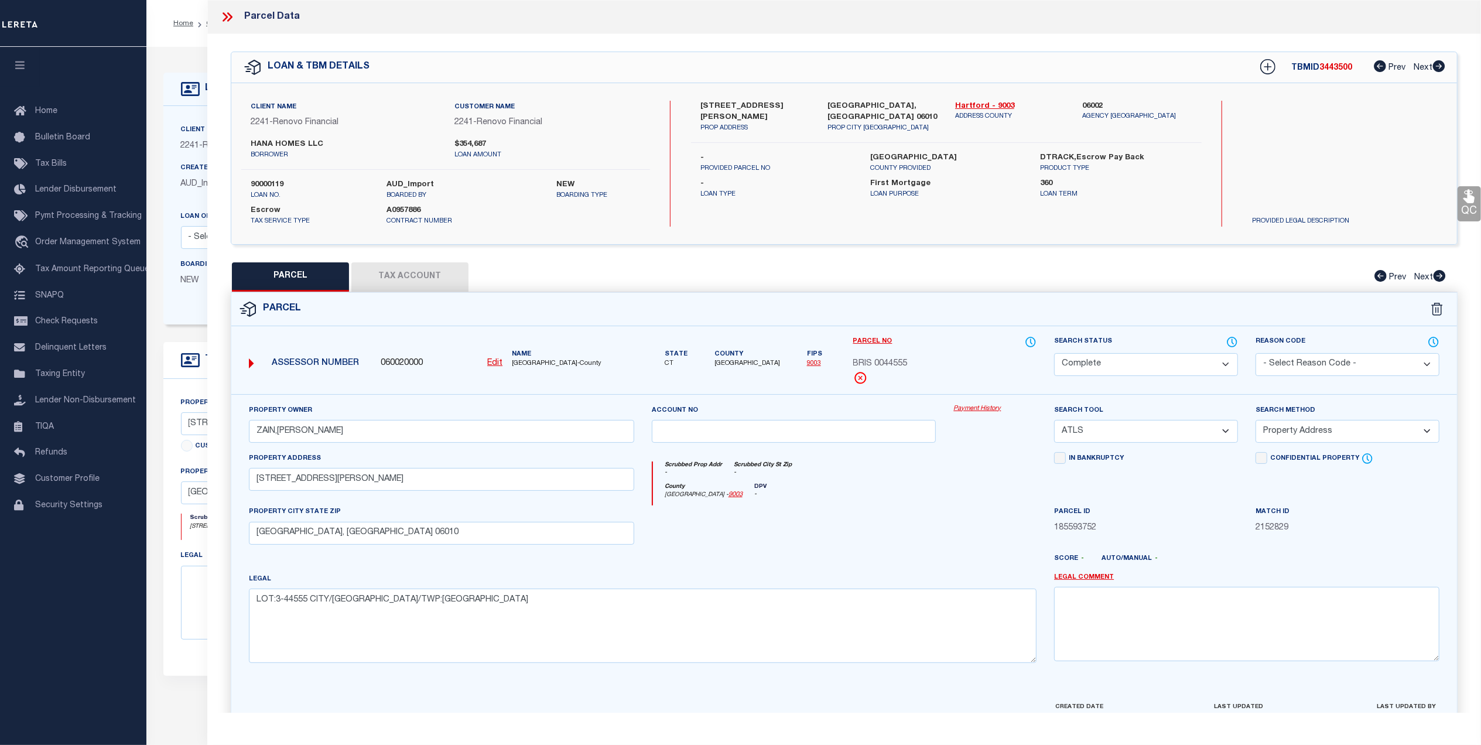
click at [225, 12] on icon at bounding box center [227, 16] width 15 height 15
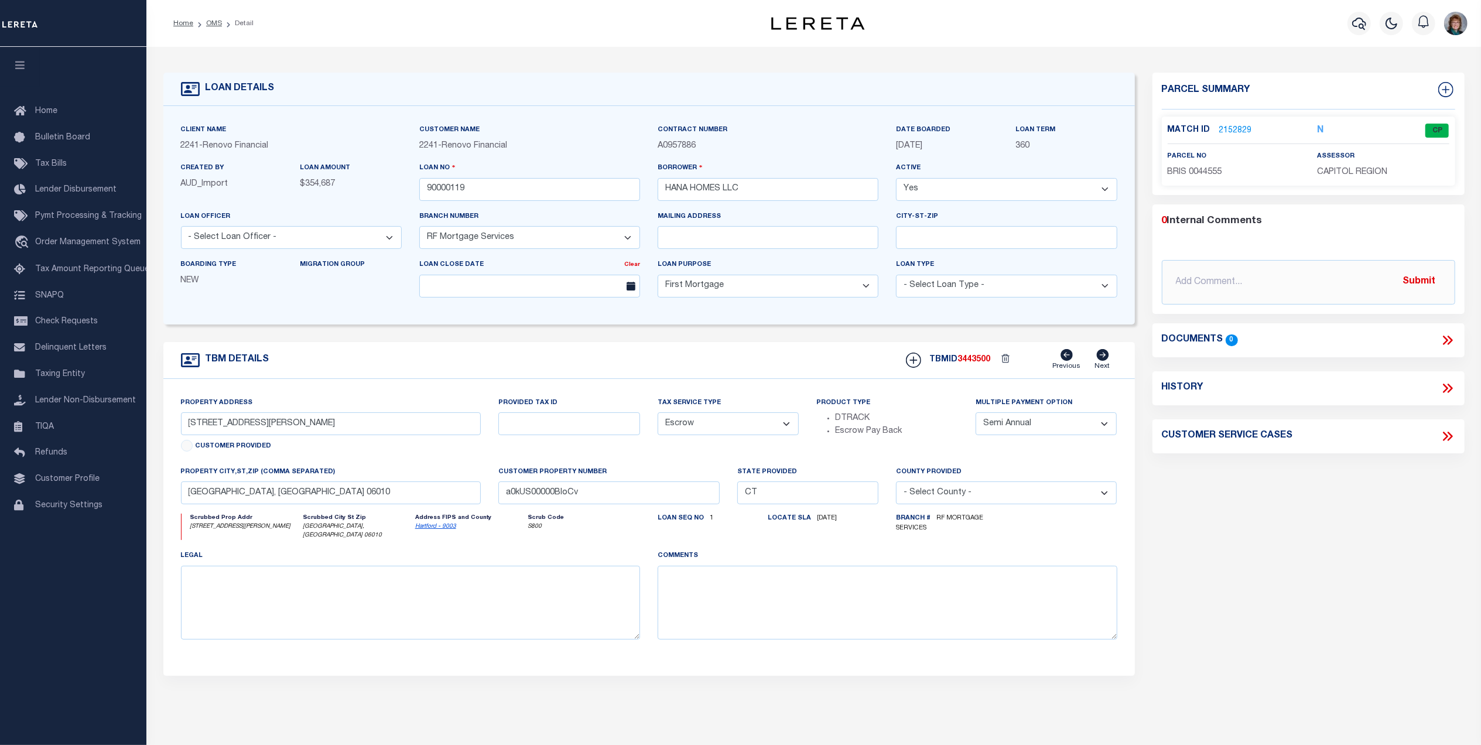
click at [1453, 384] on icon at bounding box center [1447, 388] width 15 height 15
select select "100"
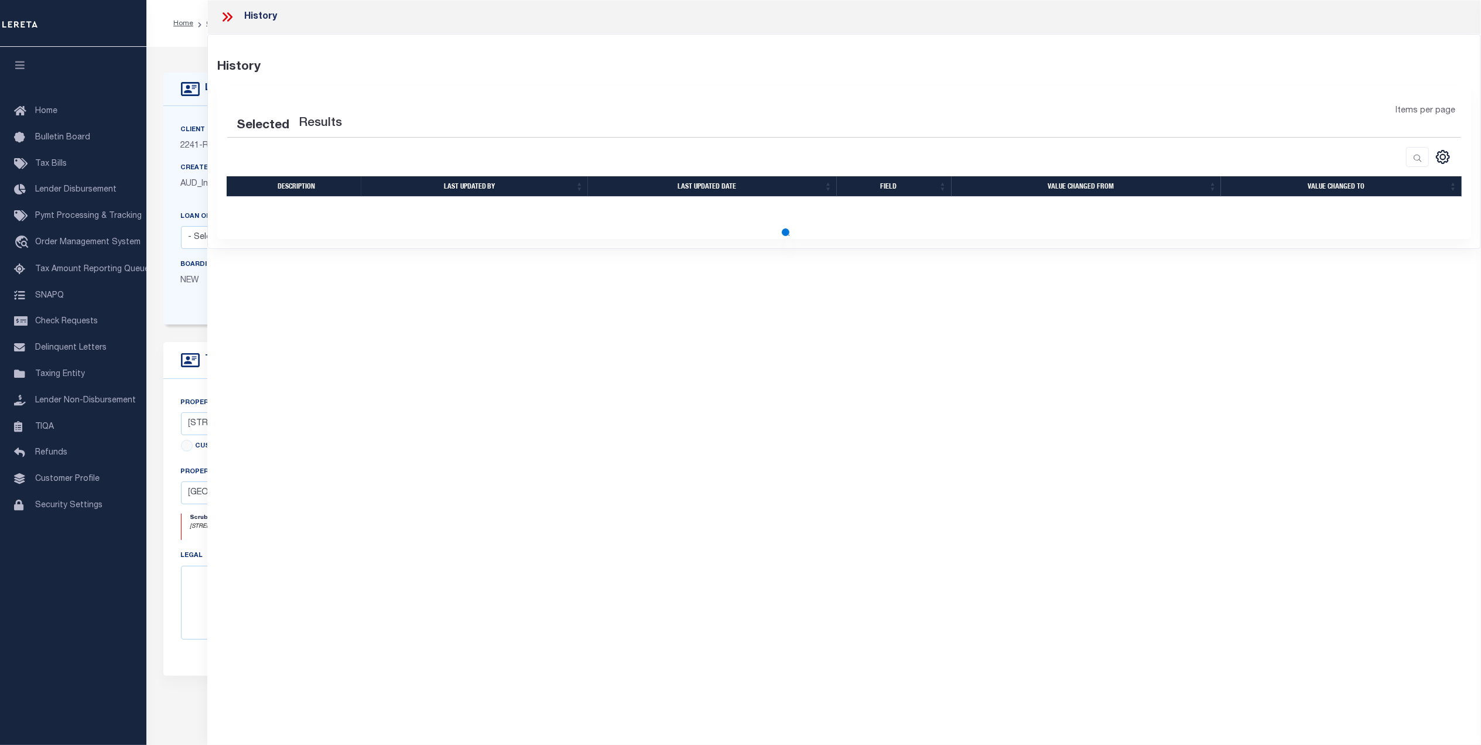
select select "100"
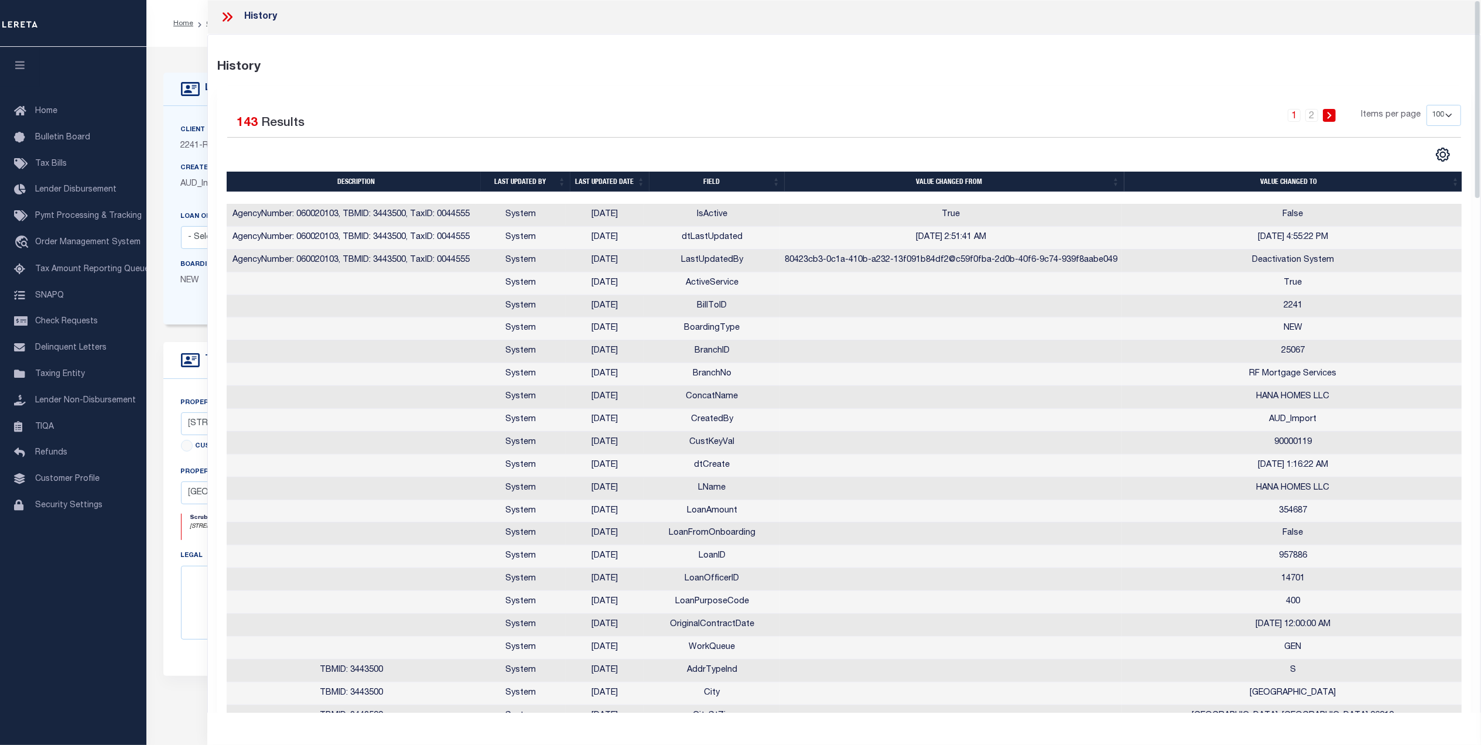
click at [221, 22] on icon at bounding box center [227, 16] width 15 height 15
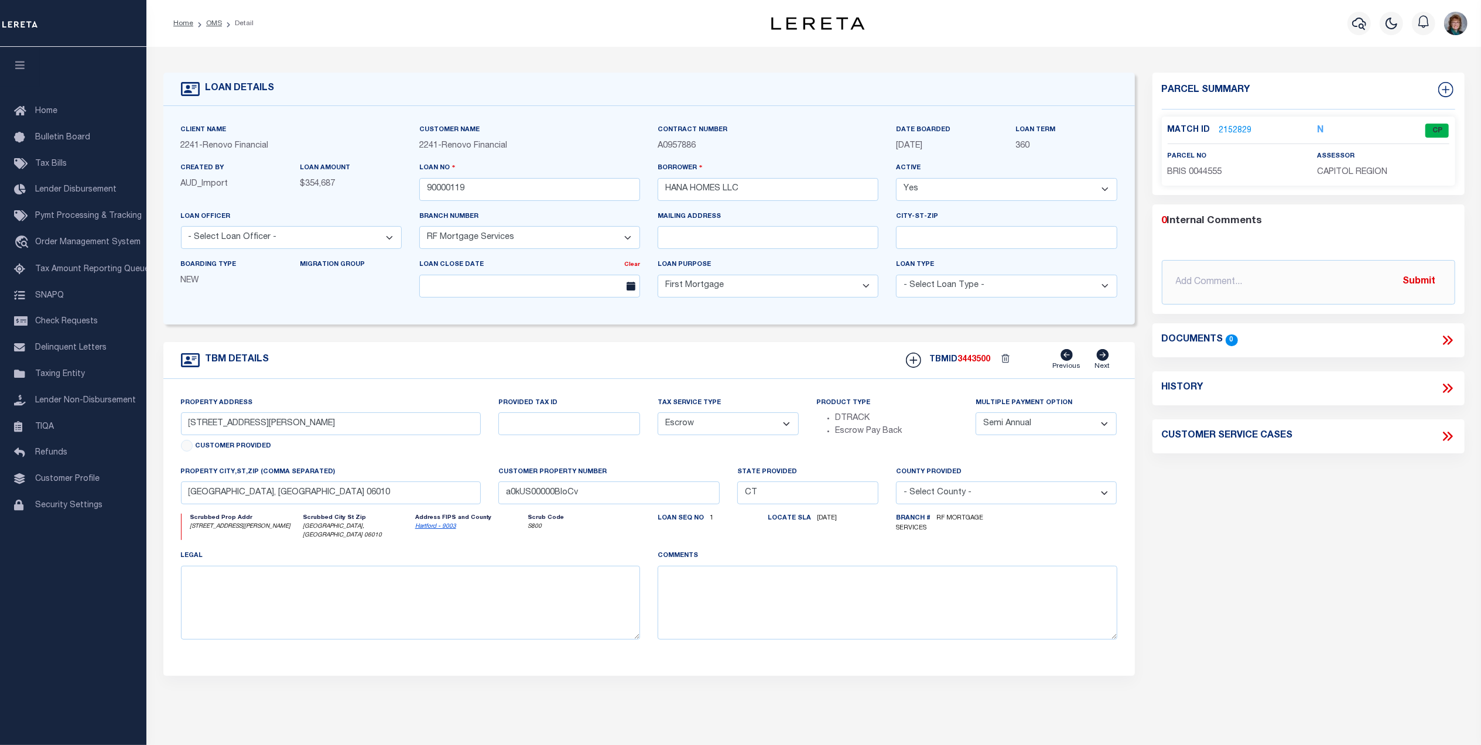
click at [1230, 125] on link "2152829" at bounding box center [1235, 131] width 33 height 12
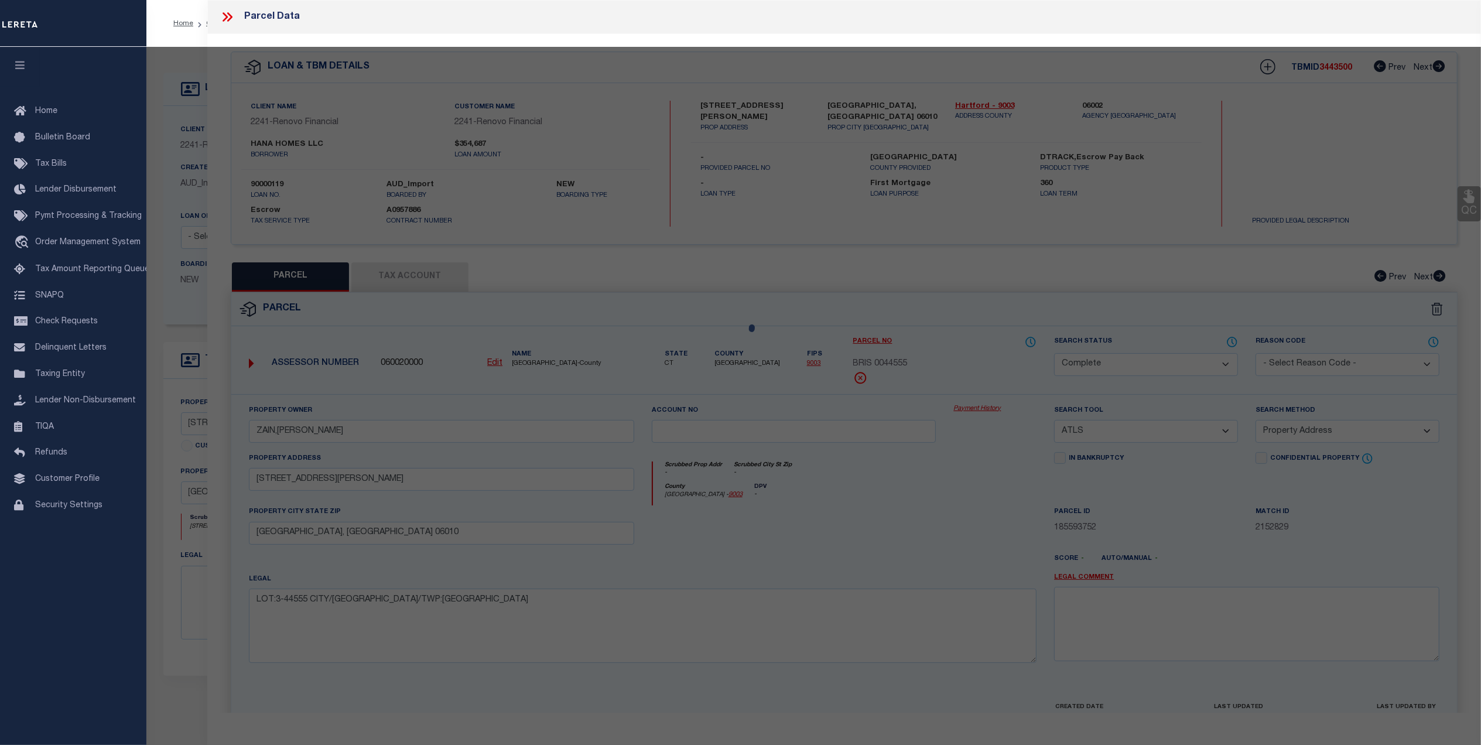
select select "AS"
select select
checkbox input "false"
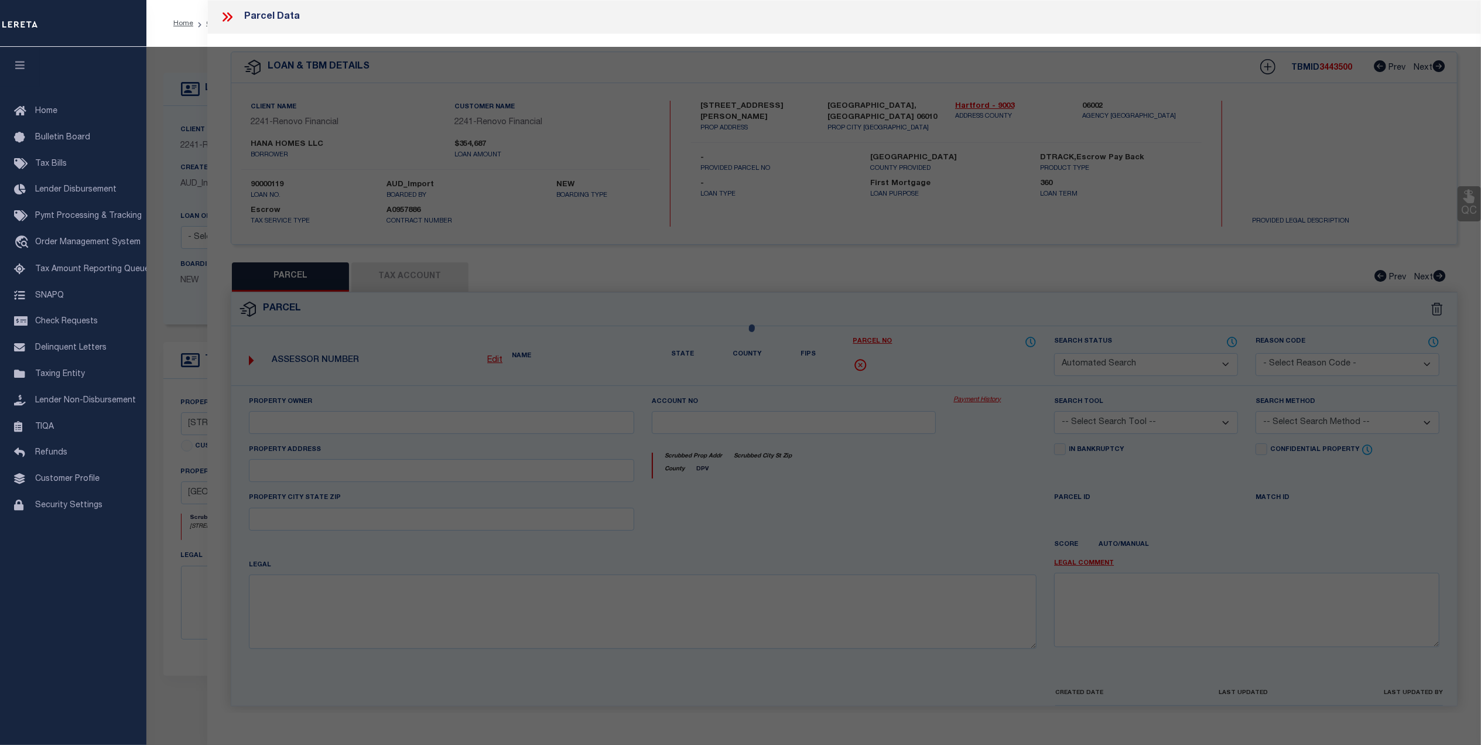
select select "CP"
type input "ZAIN,BARNWELL"
select select "ATL"
select select "ADD"
type input "318 EMMETT ST"
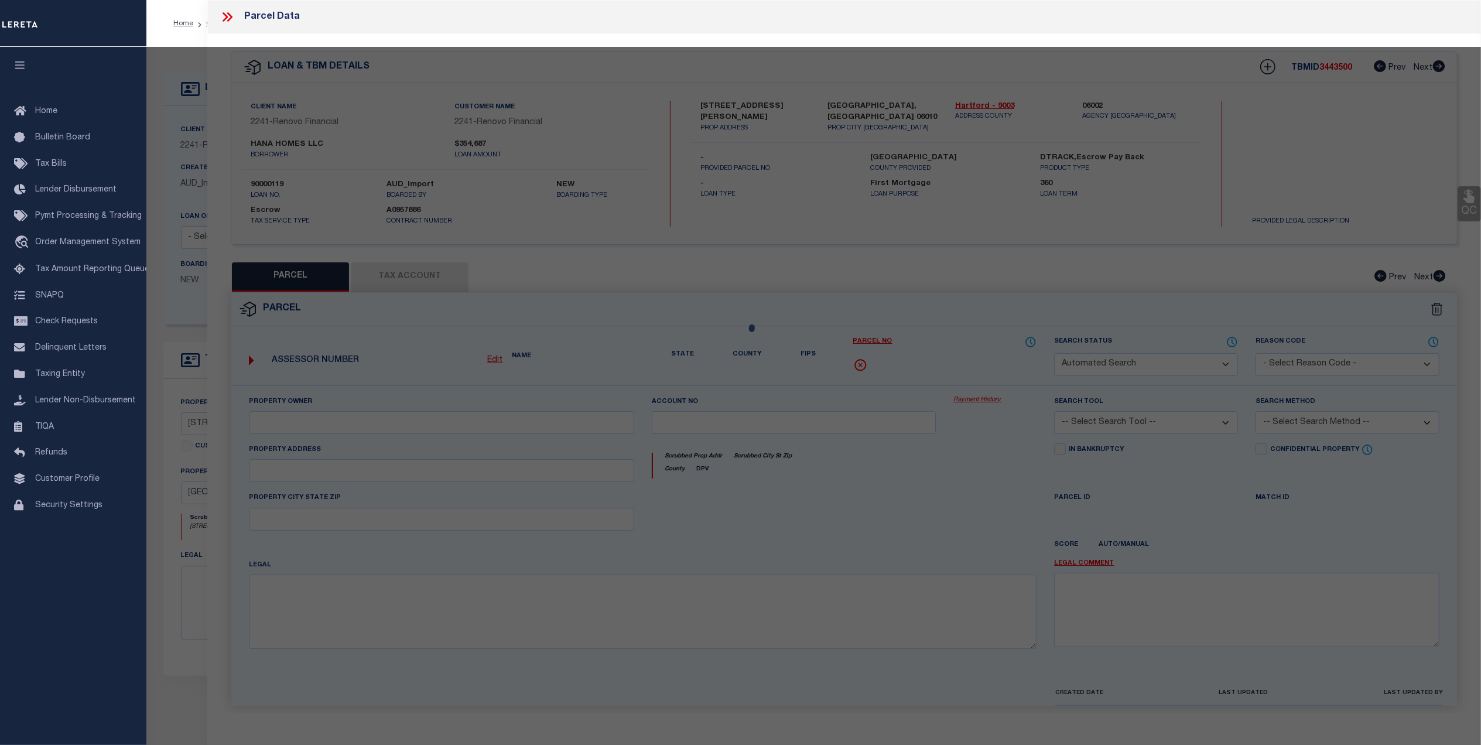
checkbox input "false"
type input "[GEOGRAPHIC_DATA], [GEOGRAPHIC_DATA] 06010"
type textarea "LOT:3-44555 CITY/[GEOGRAPHIC_DATA]/TWP:[GEOGRAPHIC_DATA]"
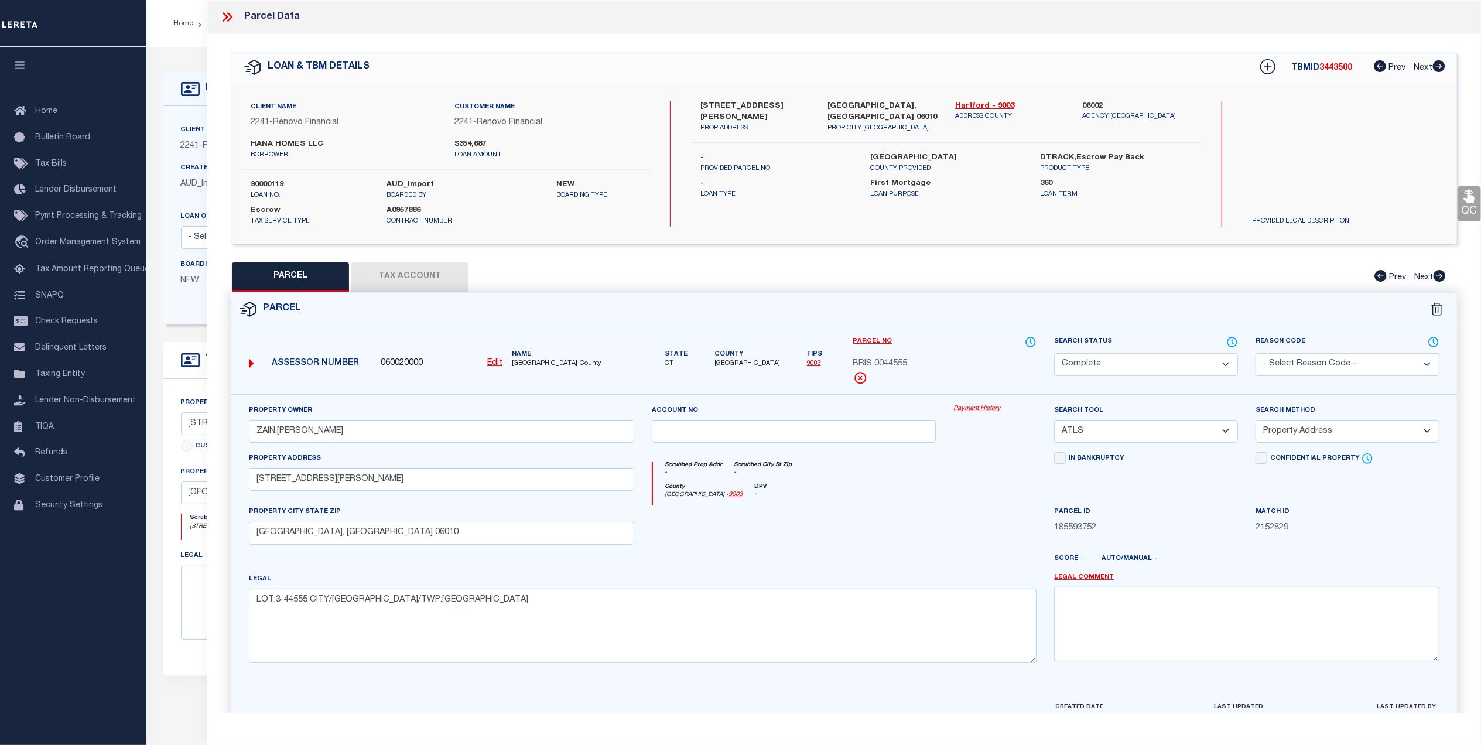
click at [984, 408] on link "Payment History" at bounding box center [994, 409] width 83 height 10
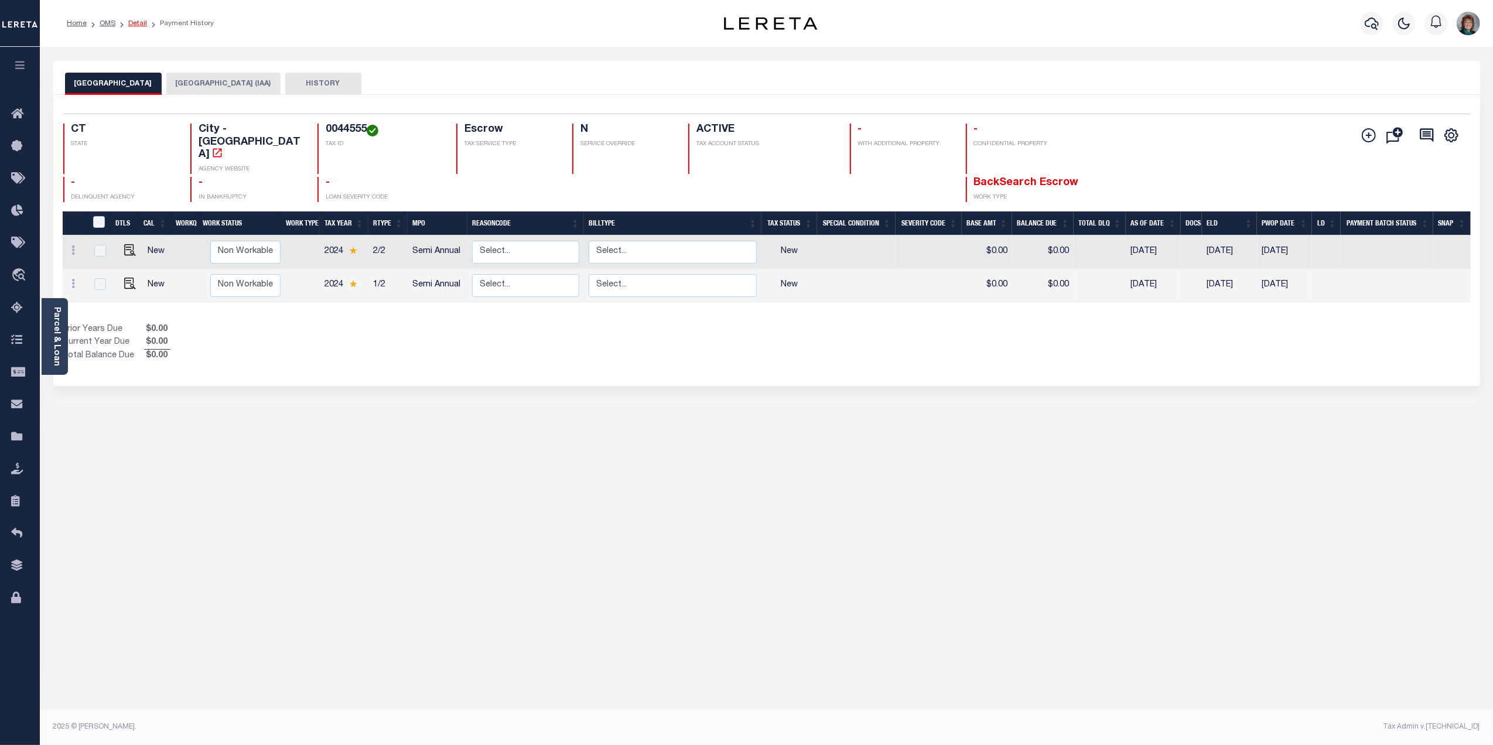
click at [136, 25] on link "Detail" at bounding box center [137, 23] width 19 height 7
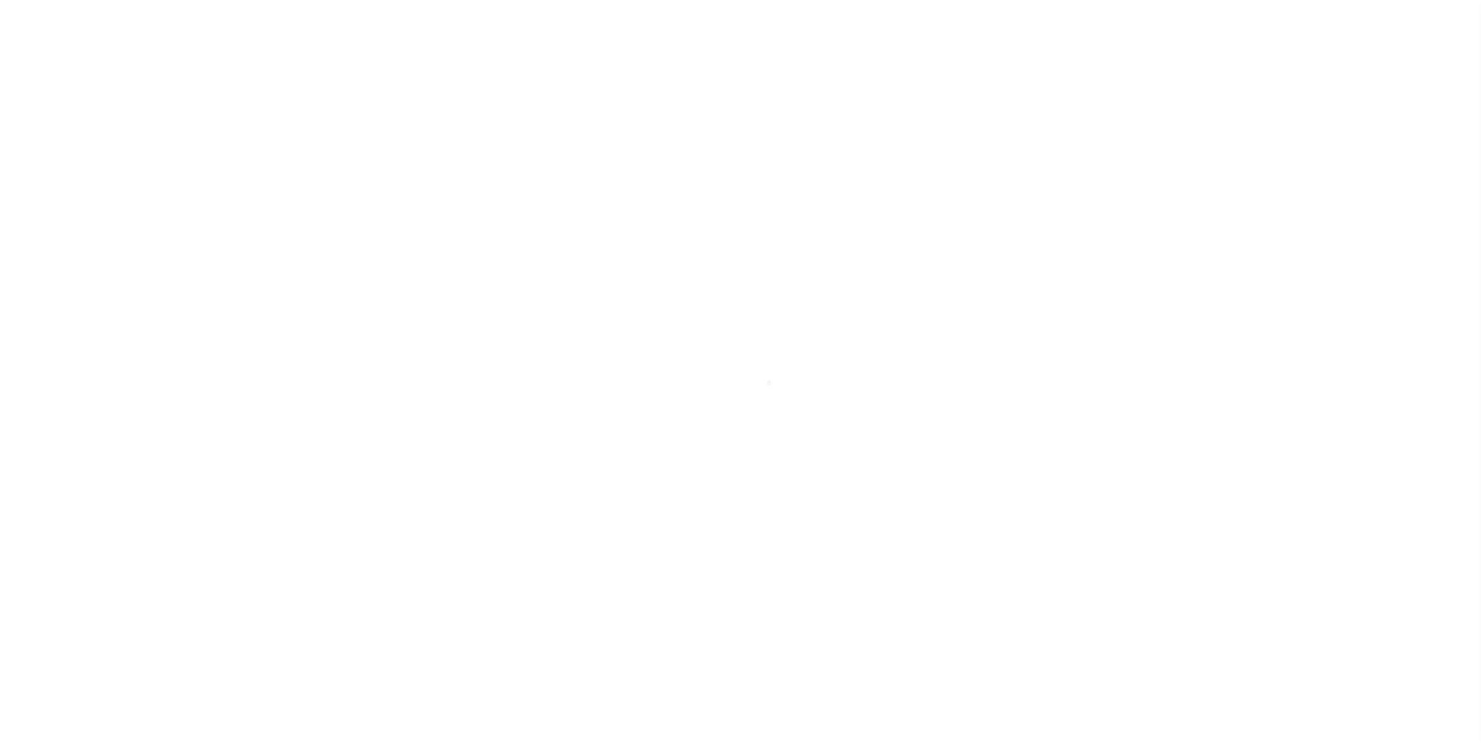
select select "10"
select select "Escrow"
select select "25067"
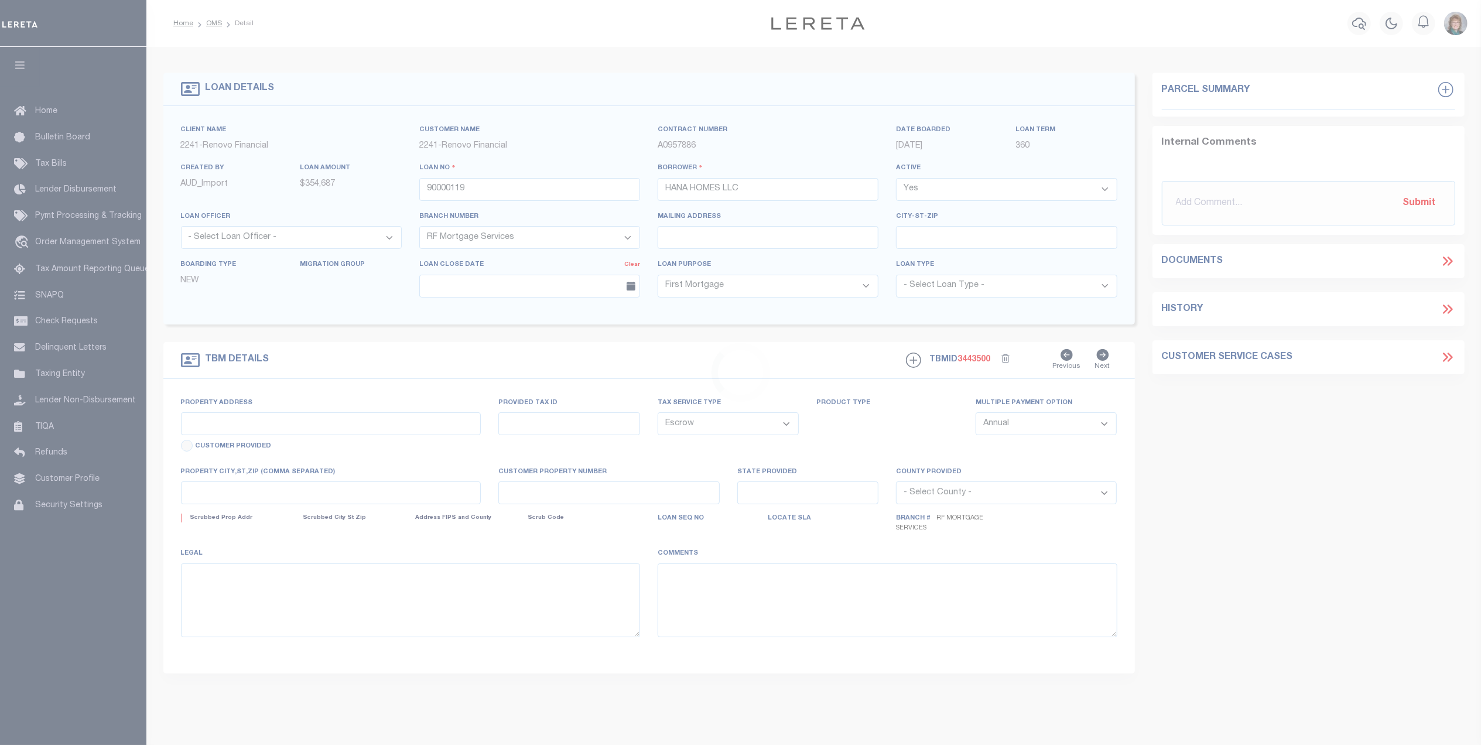
type input "[STREET_ADDRESS][PERSON_NAME]"
type input "[GEOGRAPHIC_DATA], [GEOGRAPHIC_DATA] 06010"
type input "a0kUS00000BIoCv"
type input "CT"
select select
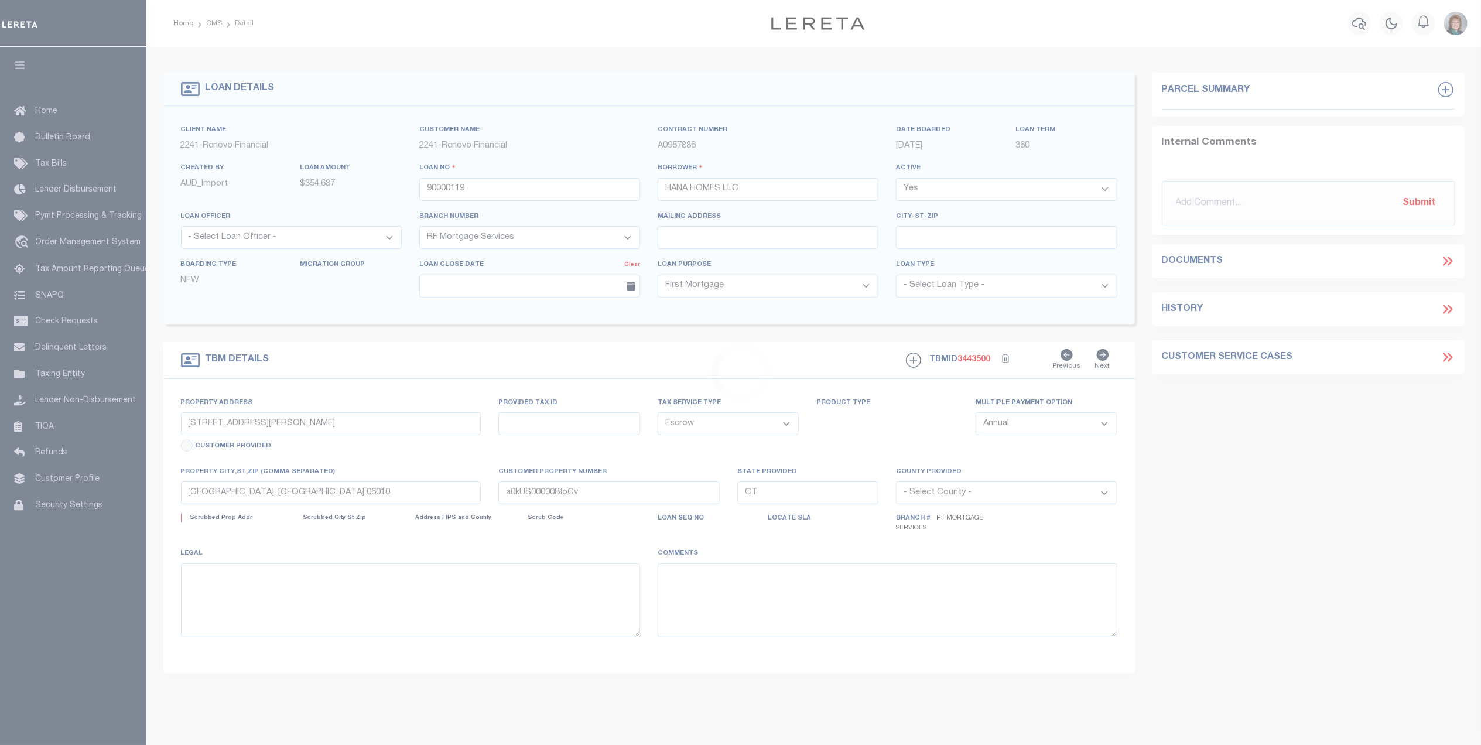
select select "2"
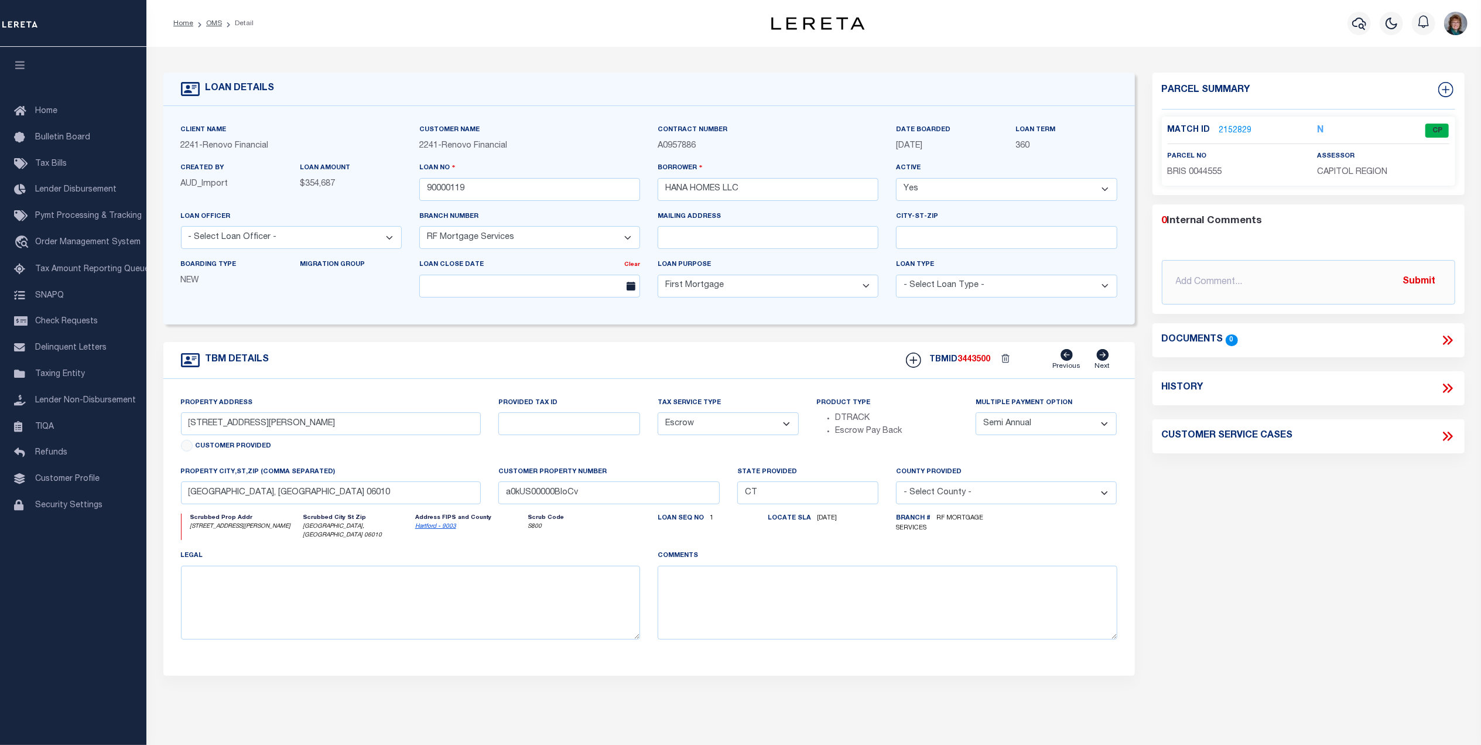
click at [1230, 127] on link "2152829" at bounding box center [1235, 131] width 33 height 12
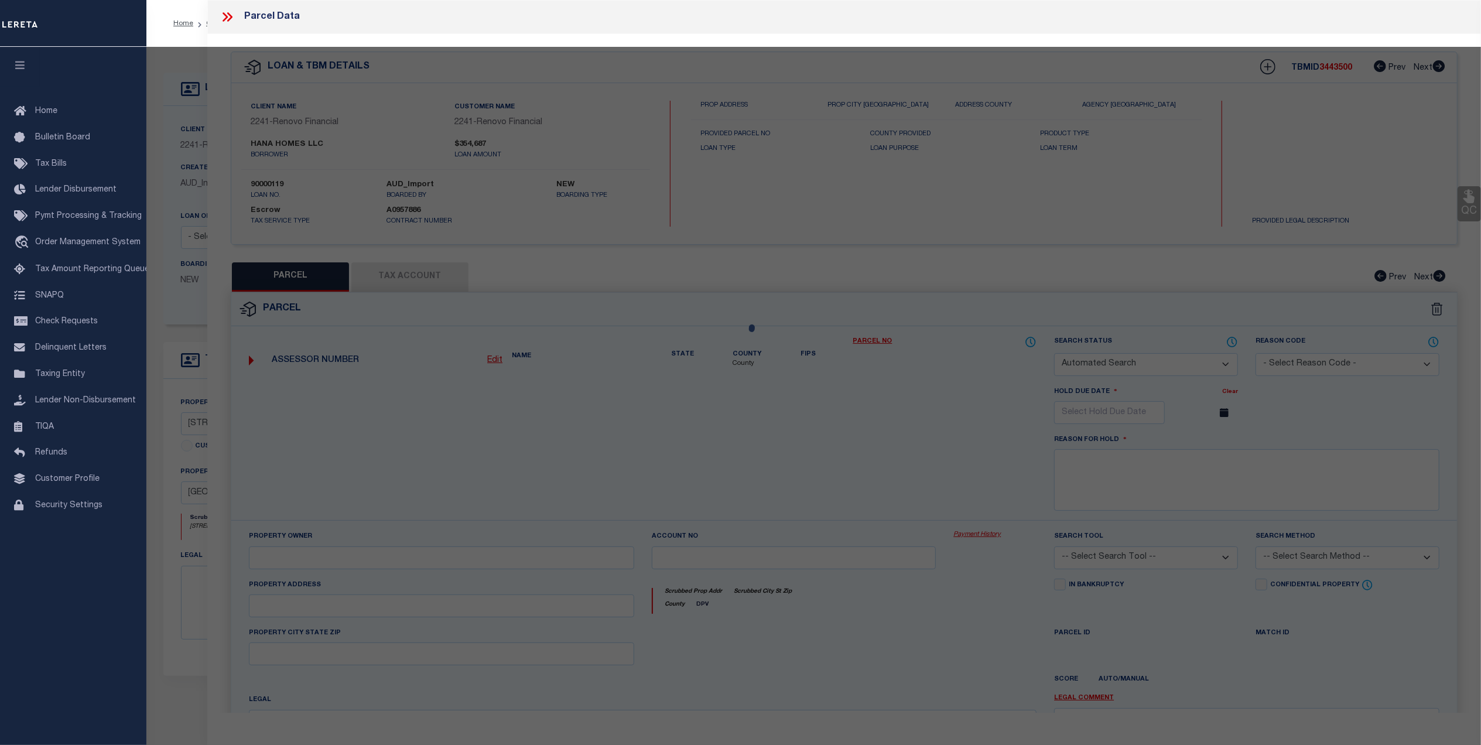
checkbox input "false"
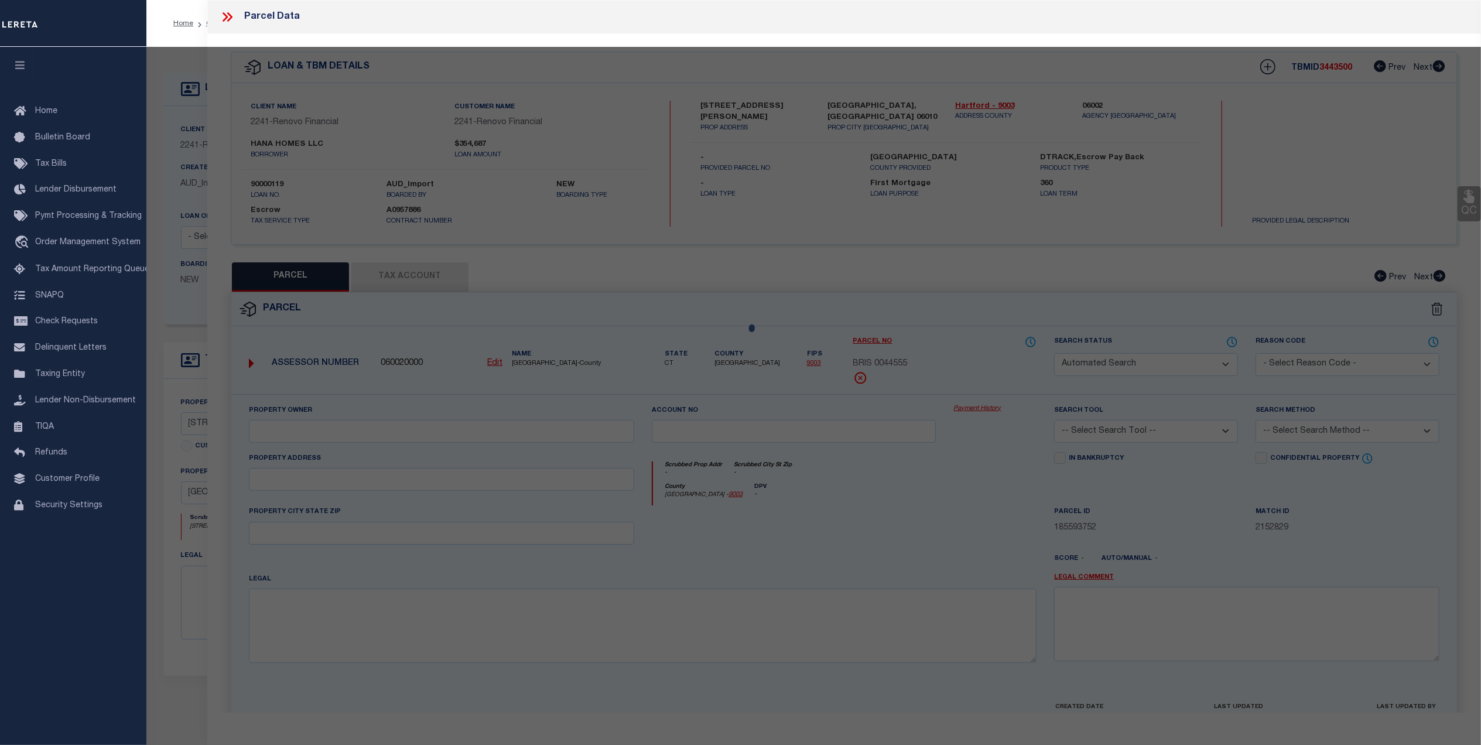
select select "CP"
type input "ZAIN,[PERSON_NAME]"
select select "ATL"
select select "ADD"
type input "[STREET_ADDRESS][PERSON_NAME]"
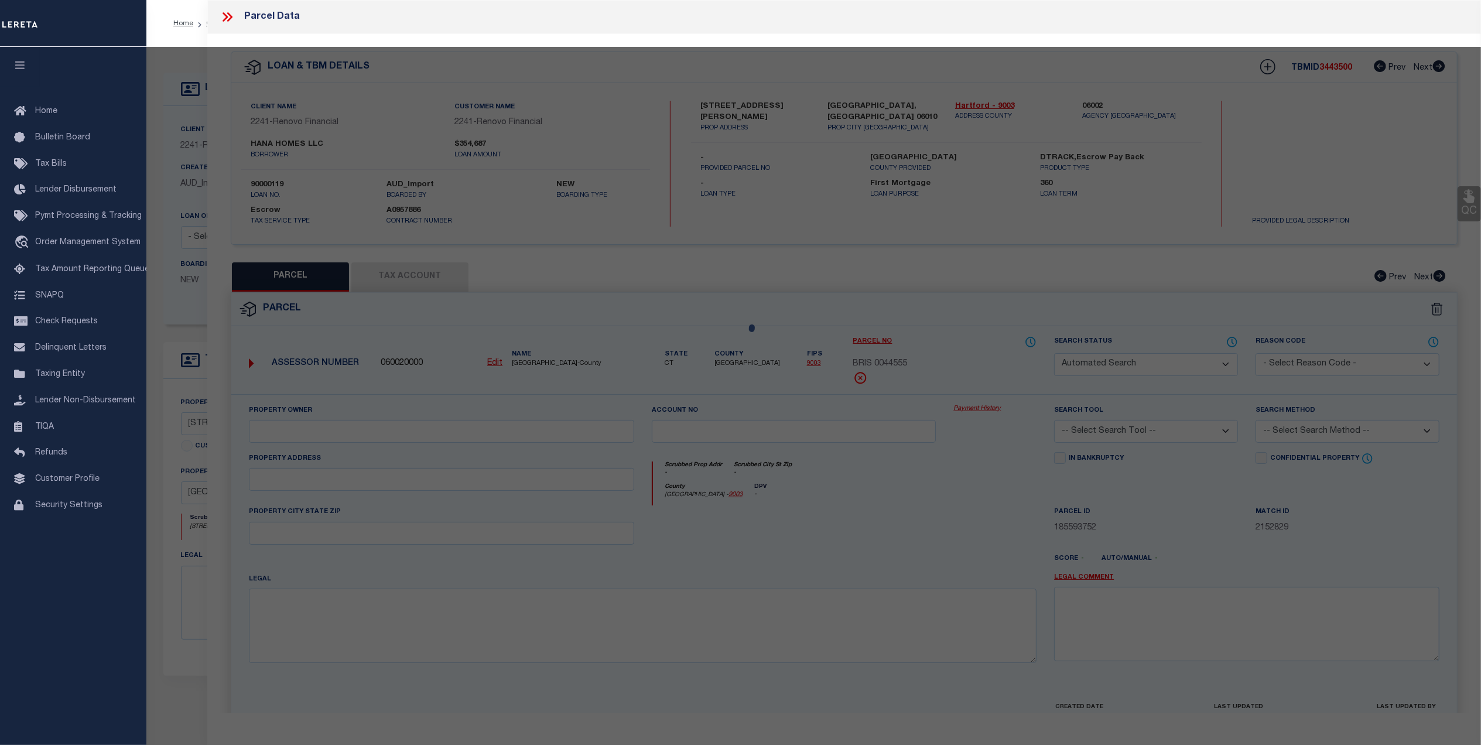
checkbox input "false"
type input "[GEOGRAPHIC_DATA], [GEOGRAPHIC_DATA] 06010"
type textarea "LOT:3-44555 CITY/[GEOGRAPHIC_DATA]/TWP:[GEOGRAPHIC_DATA]"
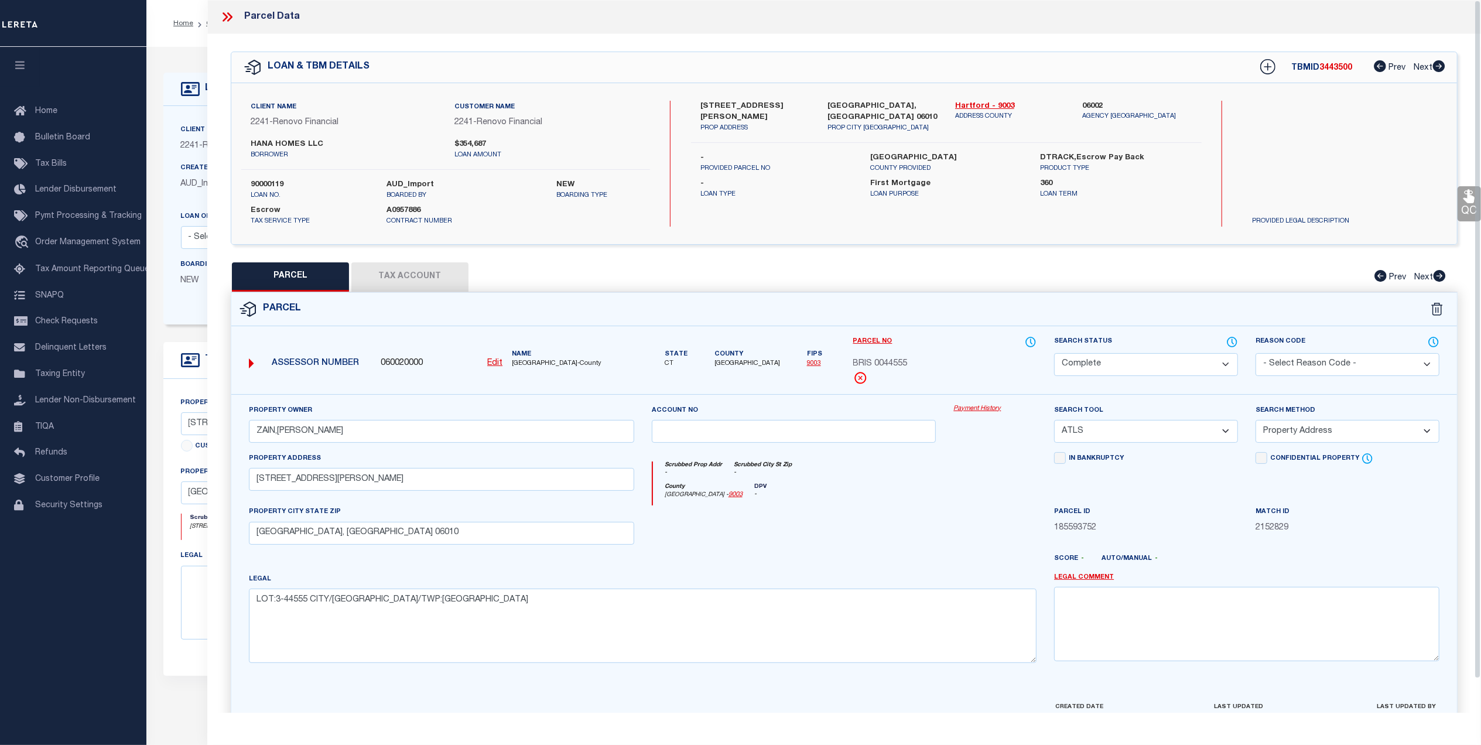
click at [456, 272] on button "Tax Account" at bounding box center [409, 276] width 117 height 29
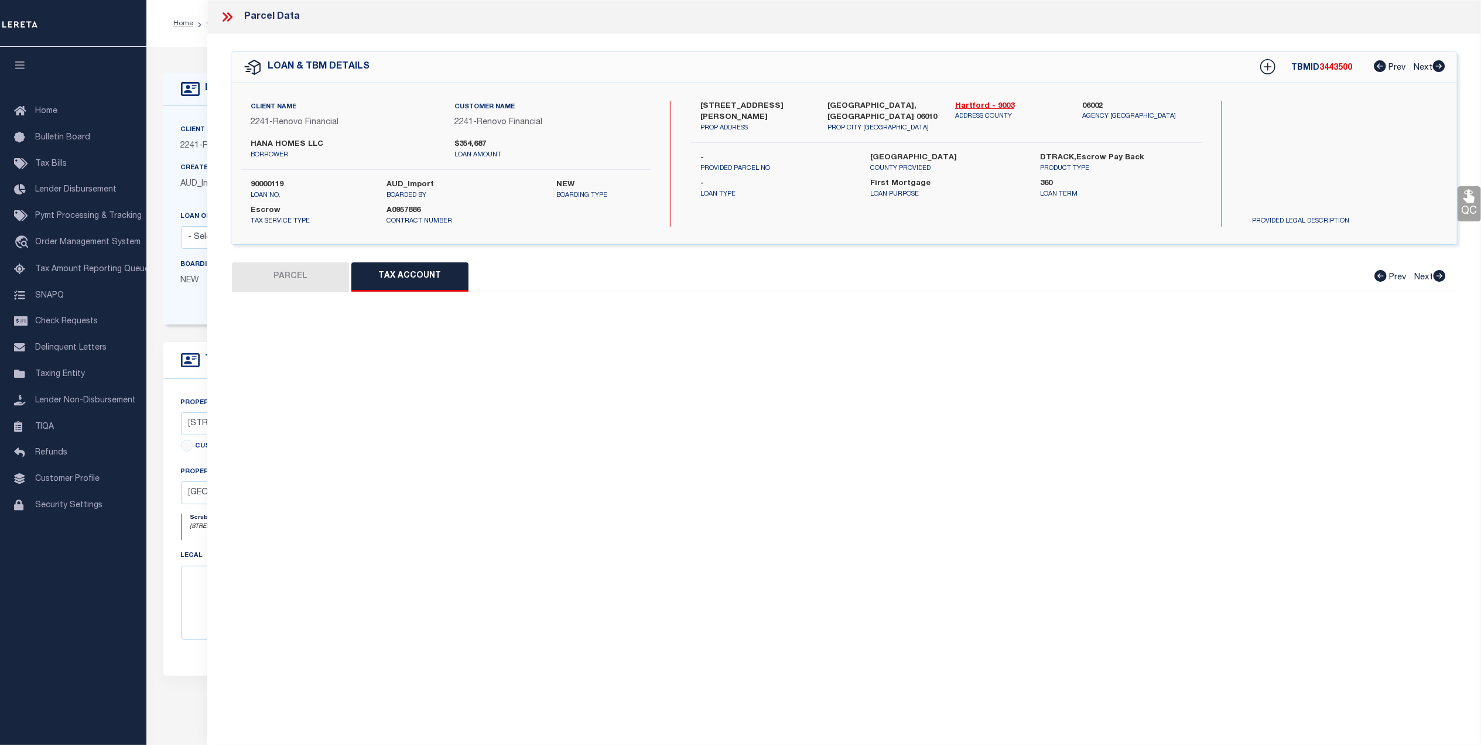
select select "100"
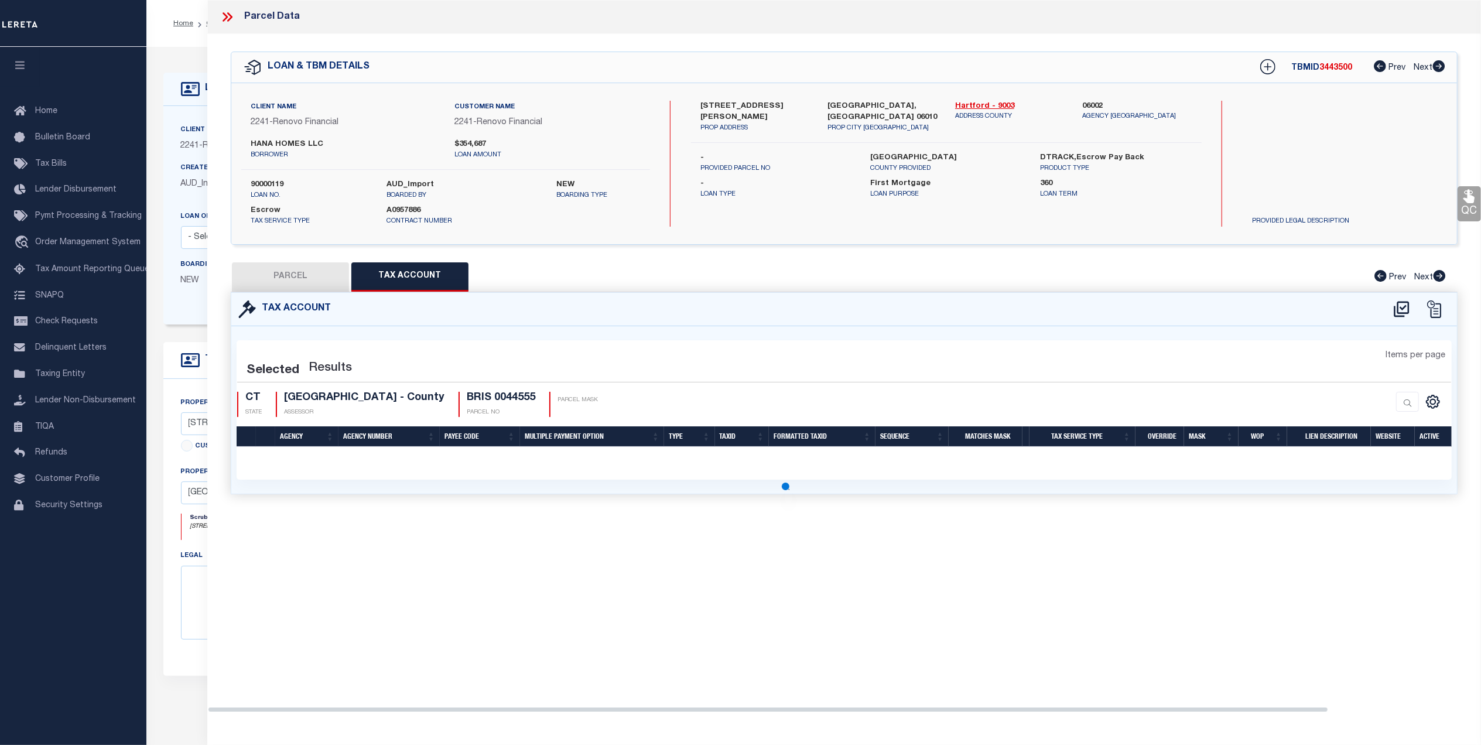
select select "100"
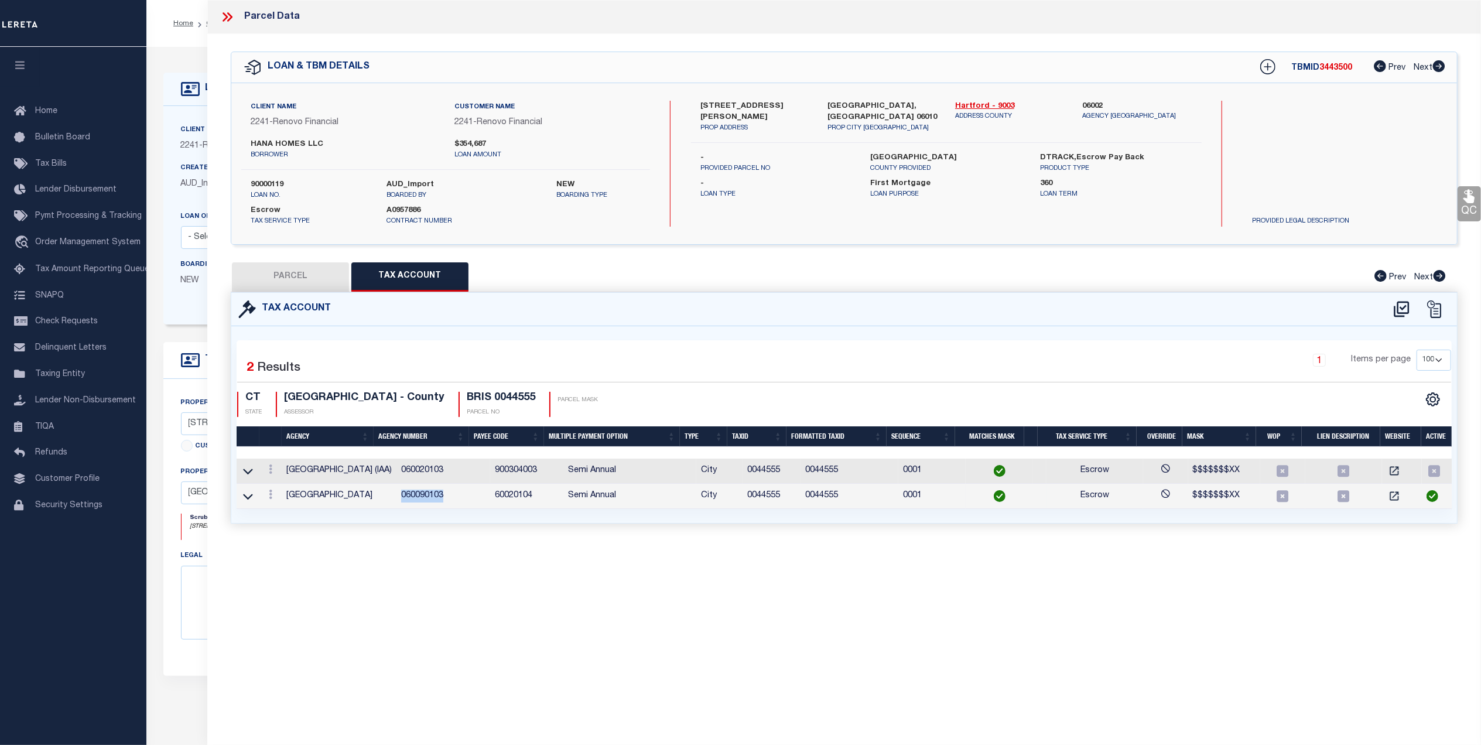
drag, startPoint x: 422, startPoint y: 499, endPoint x: 377, endPoint y: 500, distance: 45.1
click at [397, 500] on td "060090103" at bounding box center [444, 496] width 94 height 25
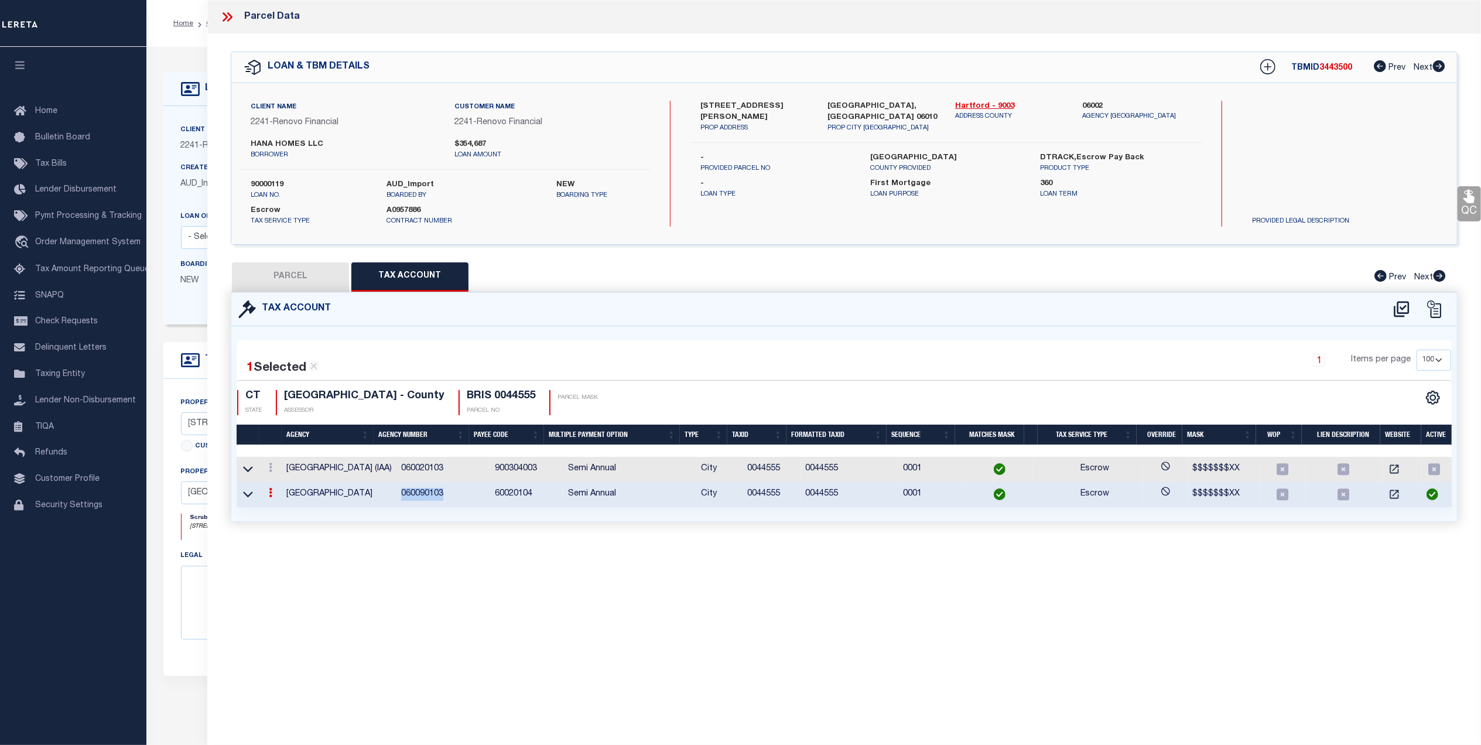
copy td "060090103"
click at [227, 17] on icon at bounding box center [225, 16] width 5 height 9
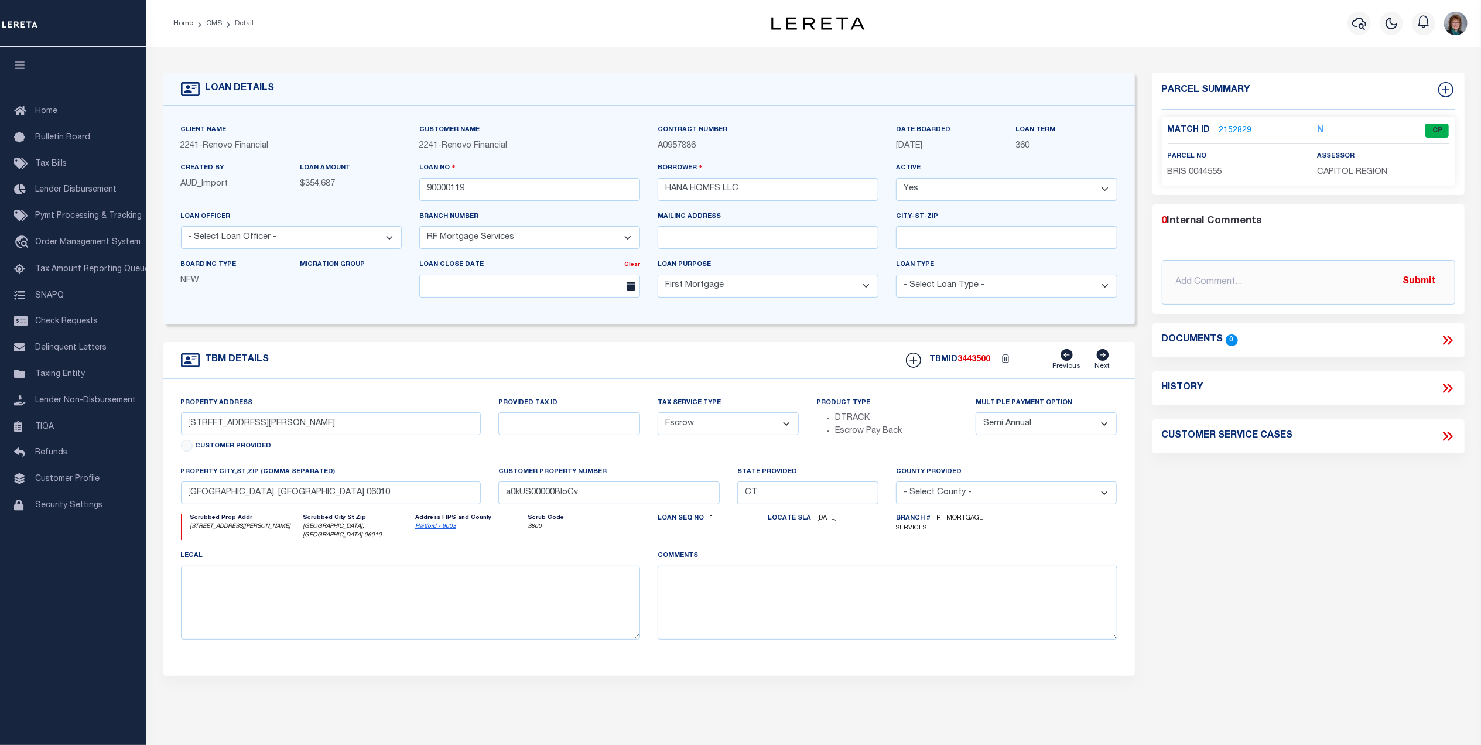
click at [1233, 127] on link "2152829" at bounding box center [1235, 131] width 33 height 12
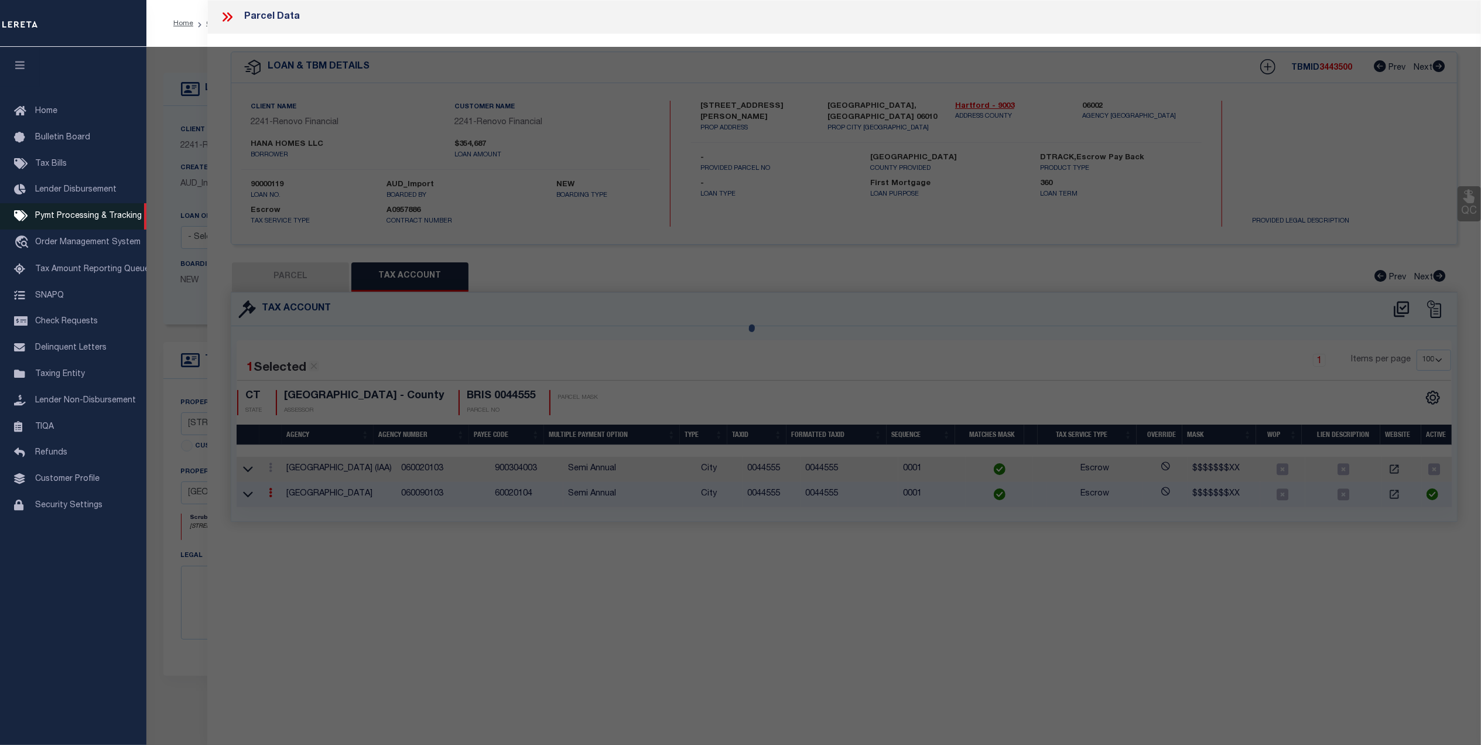
select select "AS"
select select
checkbox input "false"
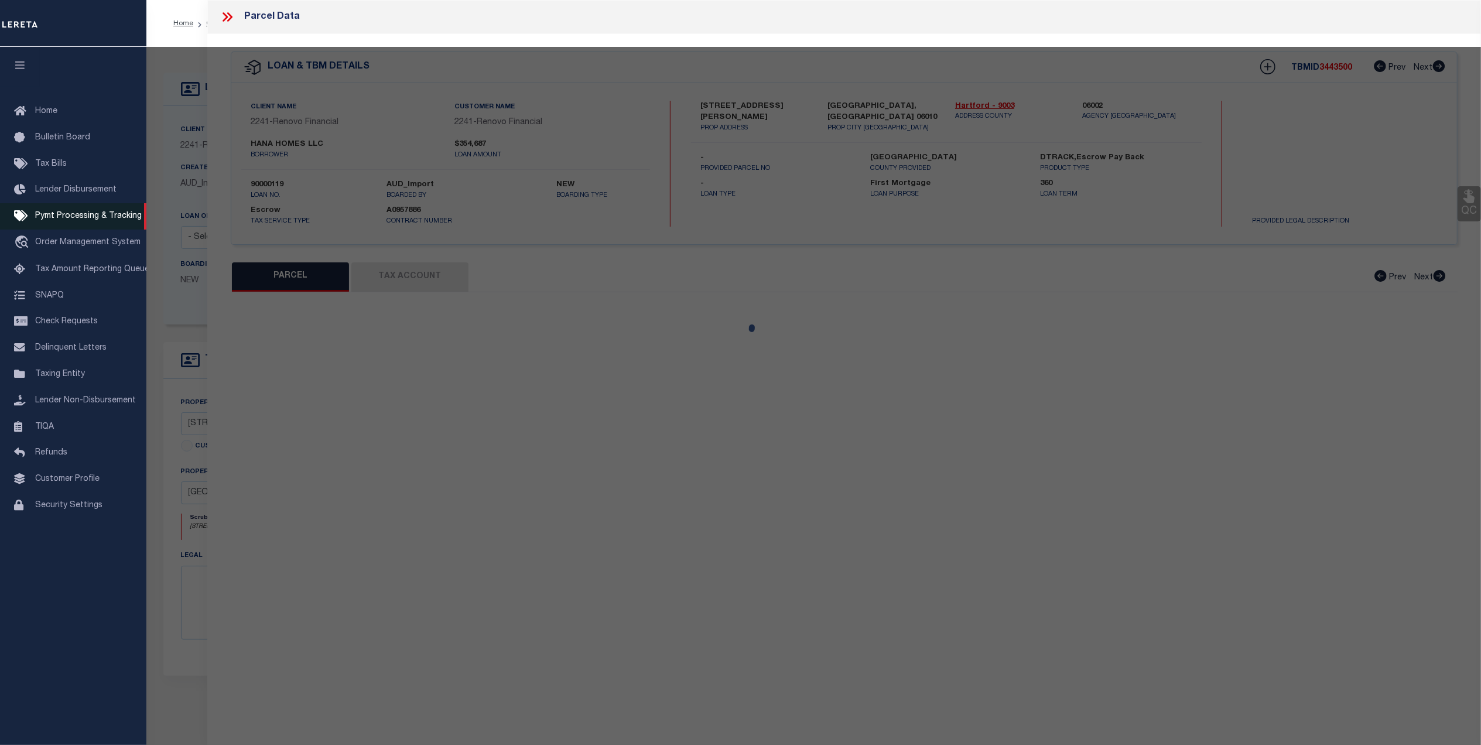
select select "CP"
type input "ZAIN,BARNWELL"
select select "ATL"
select select "ADD"
type input "318 EMMETT ST"
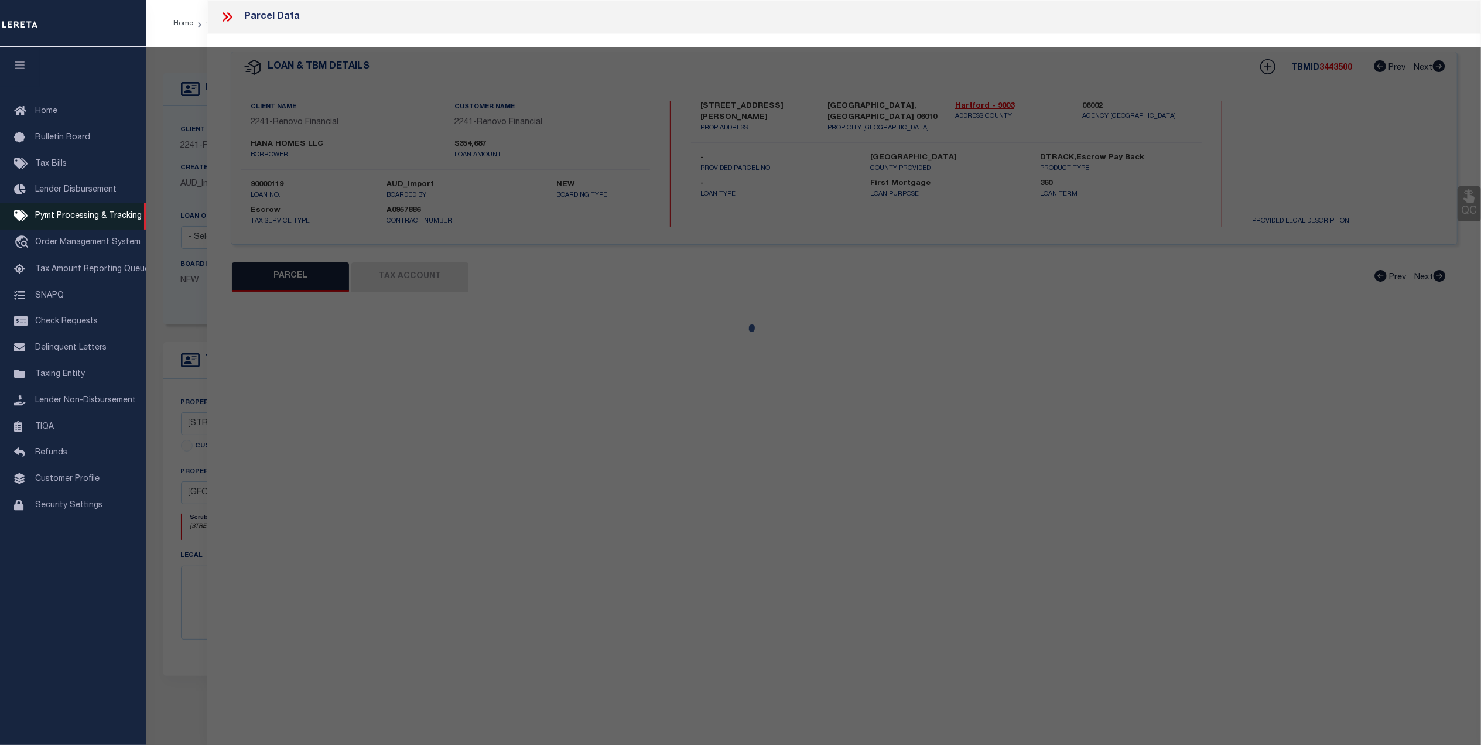
checkbox input "false"
type input "[GEOGRAPHIC_DATA], [GEOGRAPHIC_DATA] 06010"
type textarea "LOT:3-44555 CITY/[GEOGRAPHIC_DATA]/TWP:[GEOGRAPHIC_DATA]"
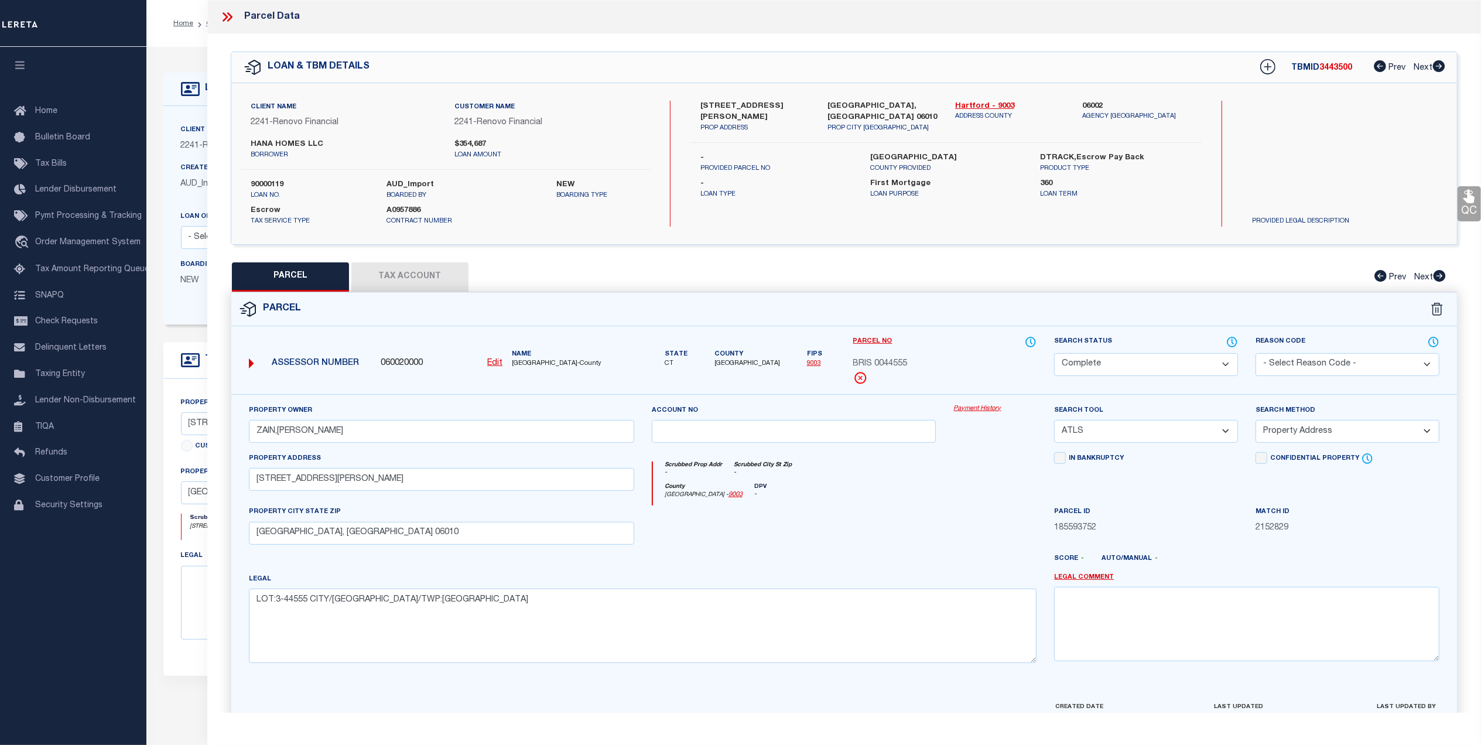
click at [996, 413] on link "Payment History" at bounding box center [994, 409] width 83 height 10
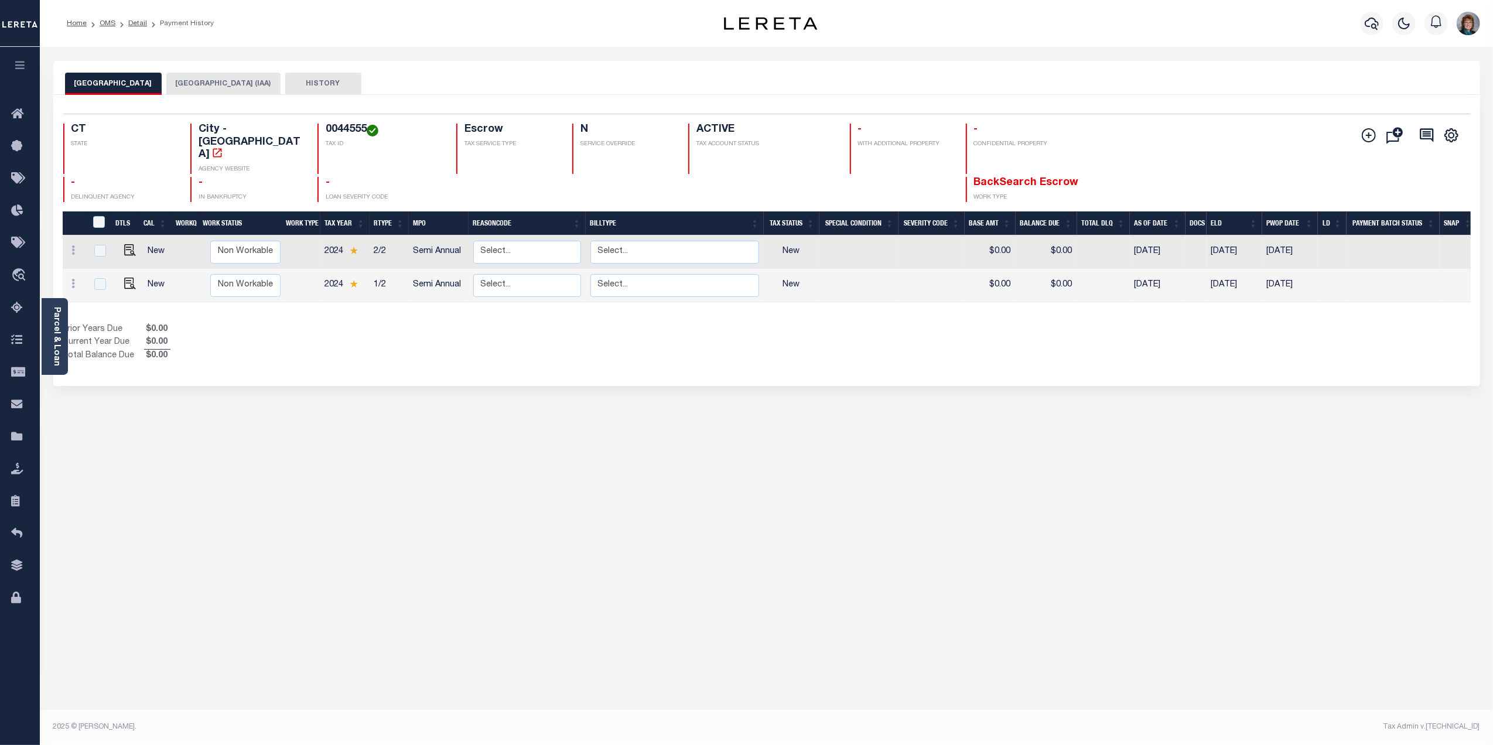
click at [285, 85] on button "HISTORY" at bounding box center [323, 84] width 76 height 22
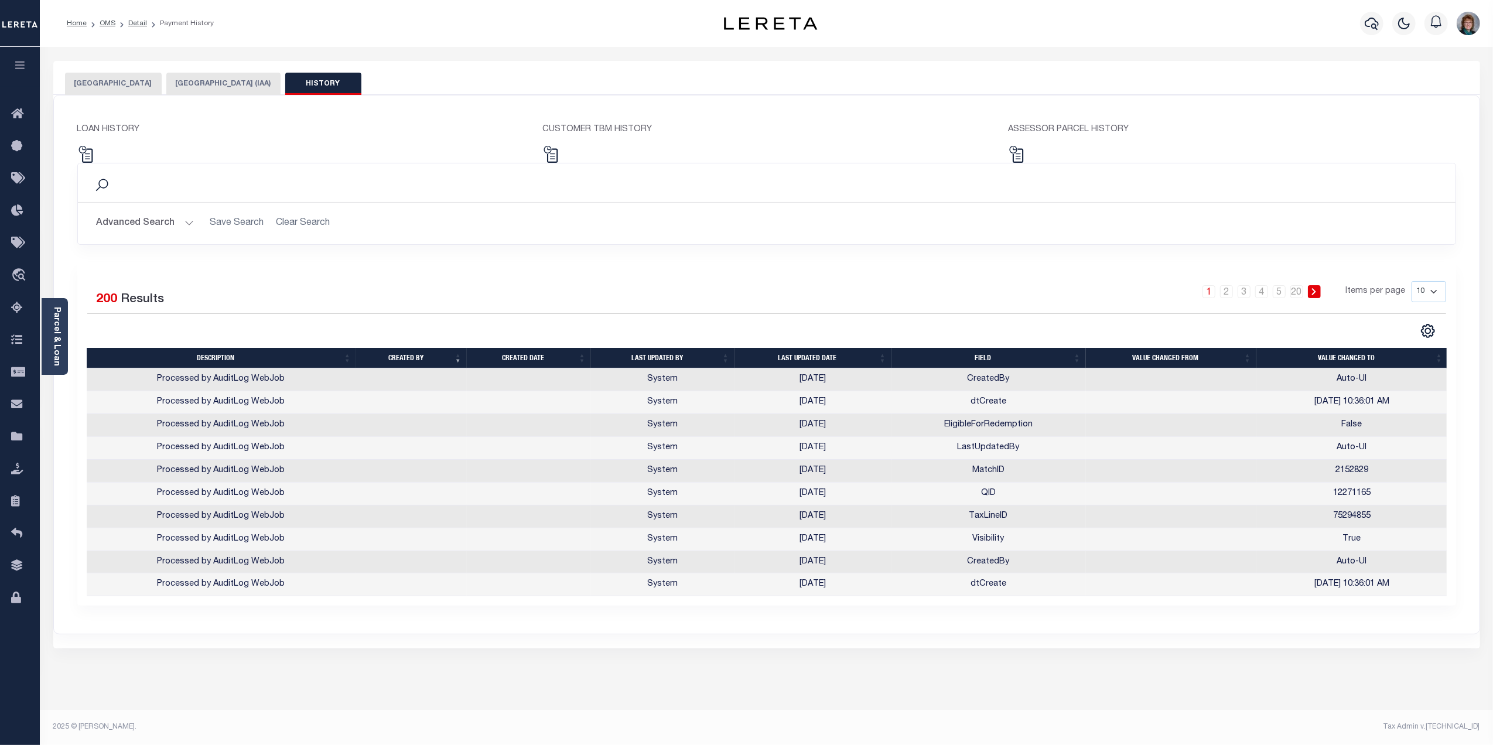
click at [1434, 291] on select "10 25 50 100" at bounding box center [1428, 291] width 35 height 21
select select "100"
click at [1411, 282] on select "10 25 50 100" at bounding box center [1428, 291] width 35 height 21
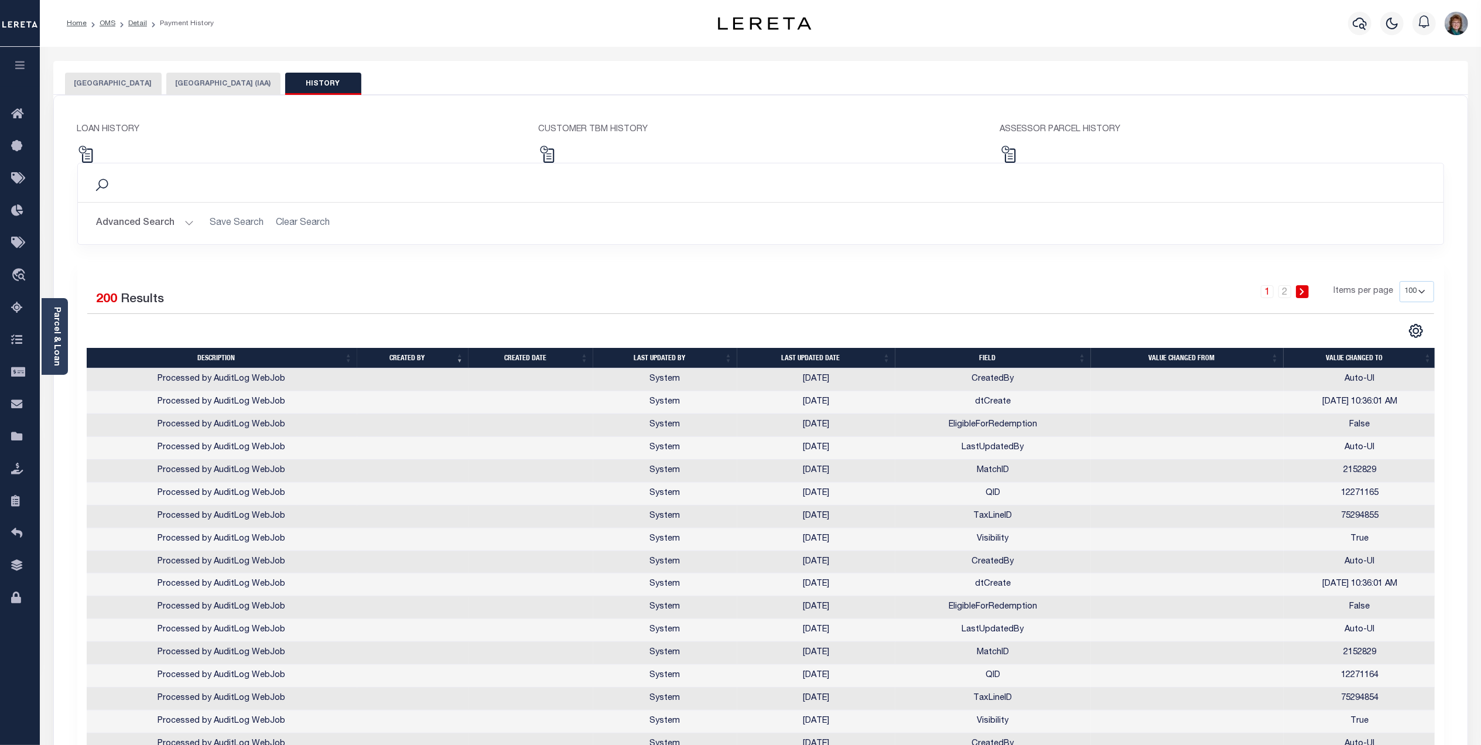
click at [992, 358] on th "Field" at bounding box center [993, 358] width 196 height 20
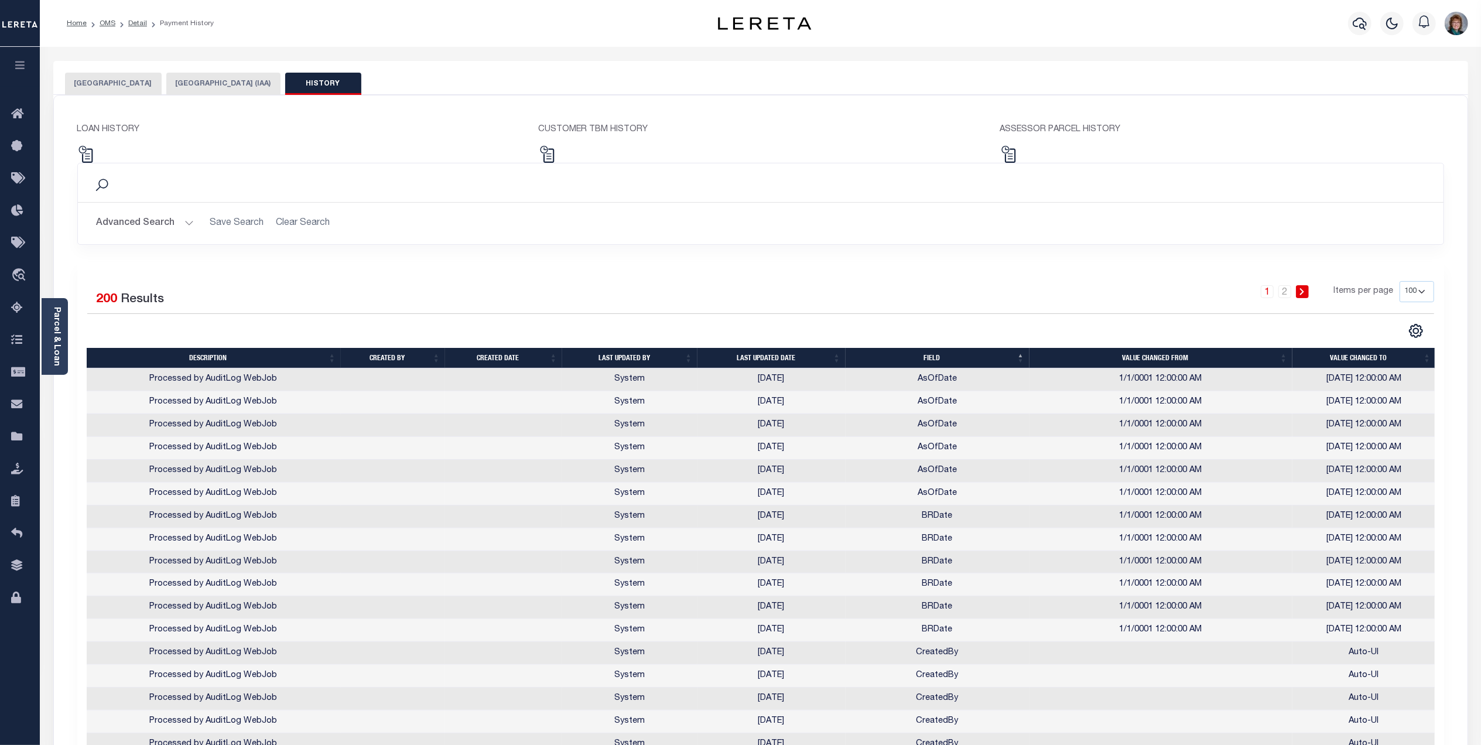
click at [993, 360] on th "Field" at bounding box center [938, 358] width 184 height 20
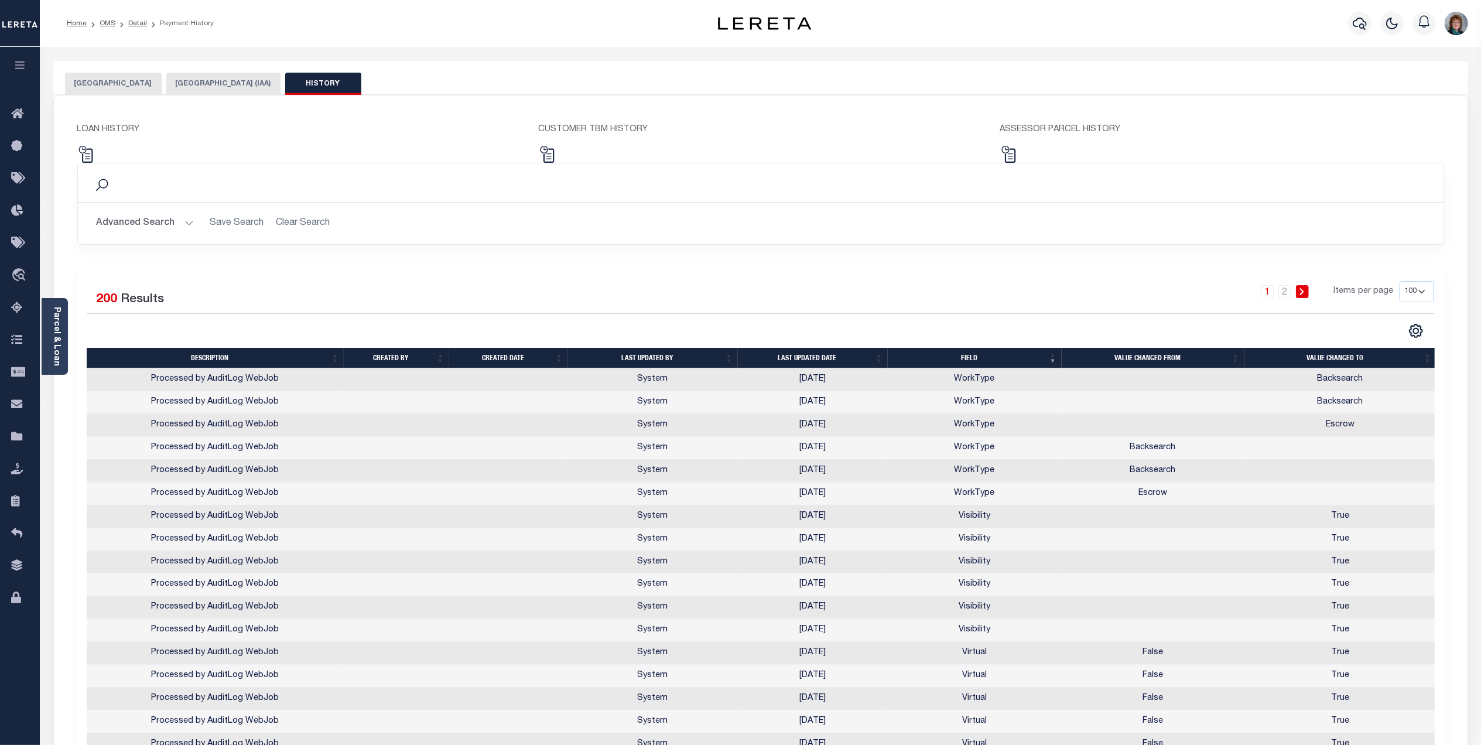
click at [811, 359] on th "Last updated date" at bounding box center [813, 358] width 150 height 20
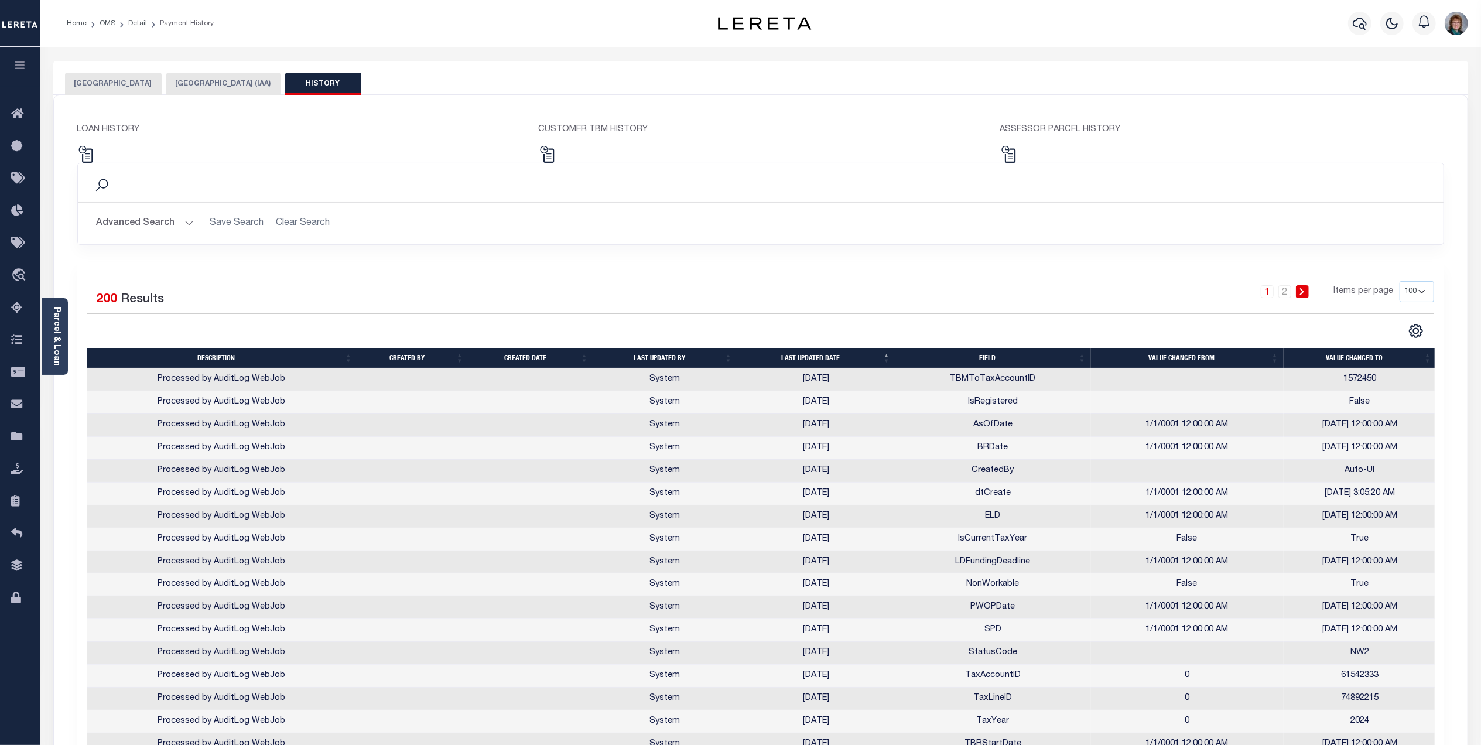
click at [811, 359] on th "Last updated date" at bounding box center [816, 358] width 158 height 20
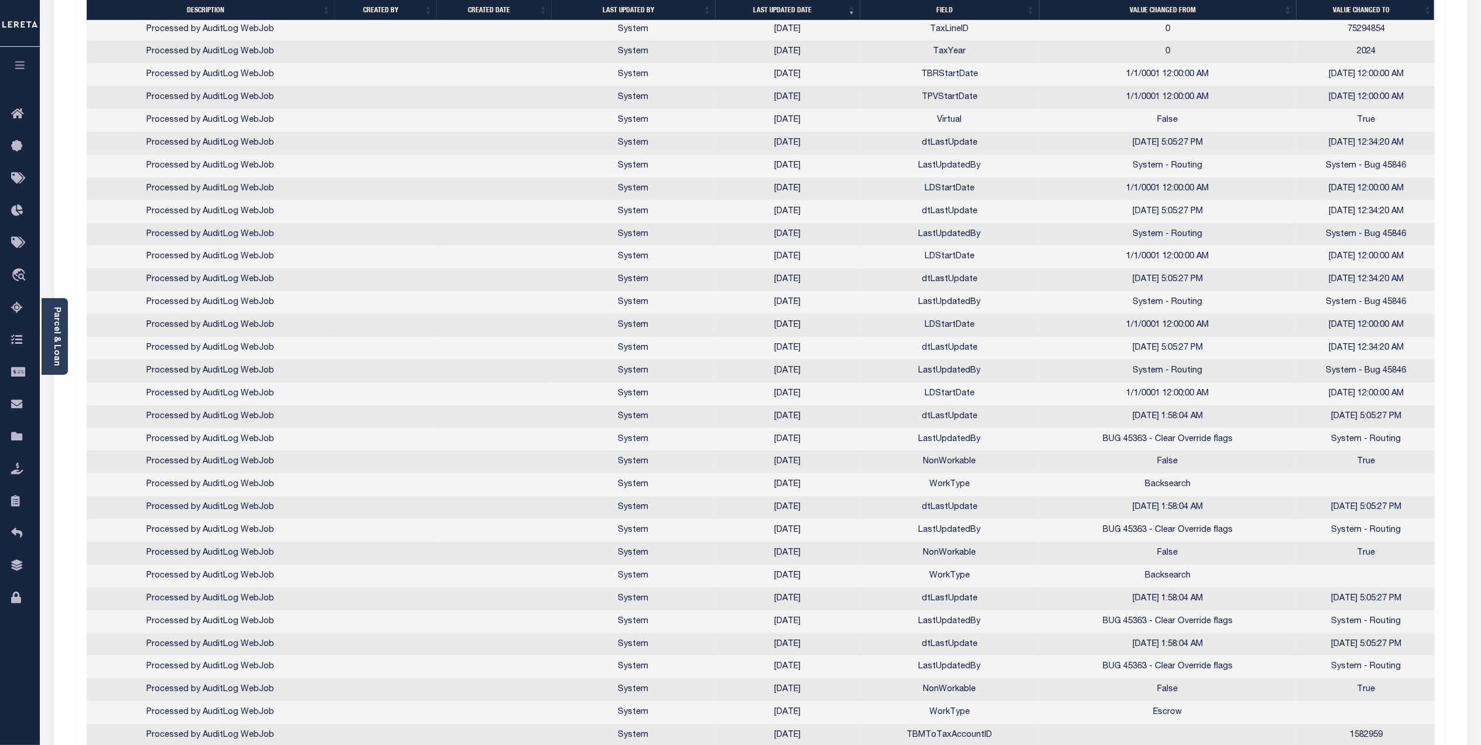
scroll to position [1297, 0]
